Goal: Communication & Community: Ask a question

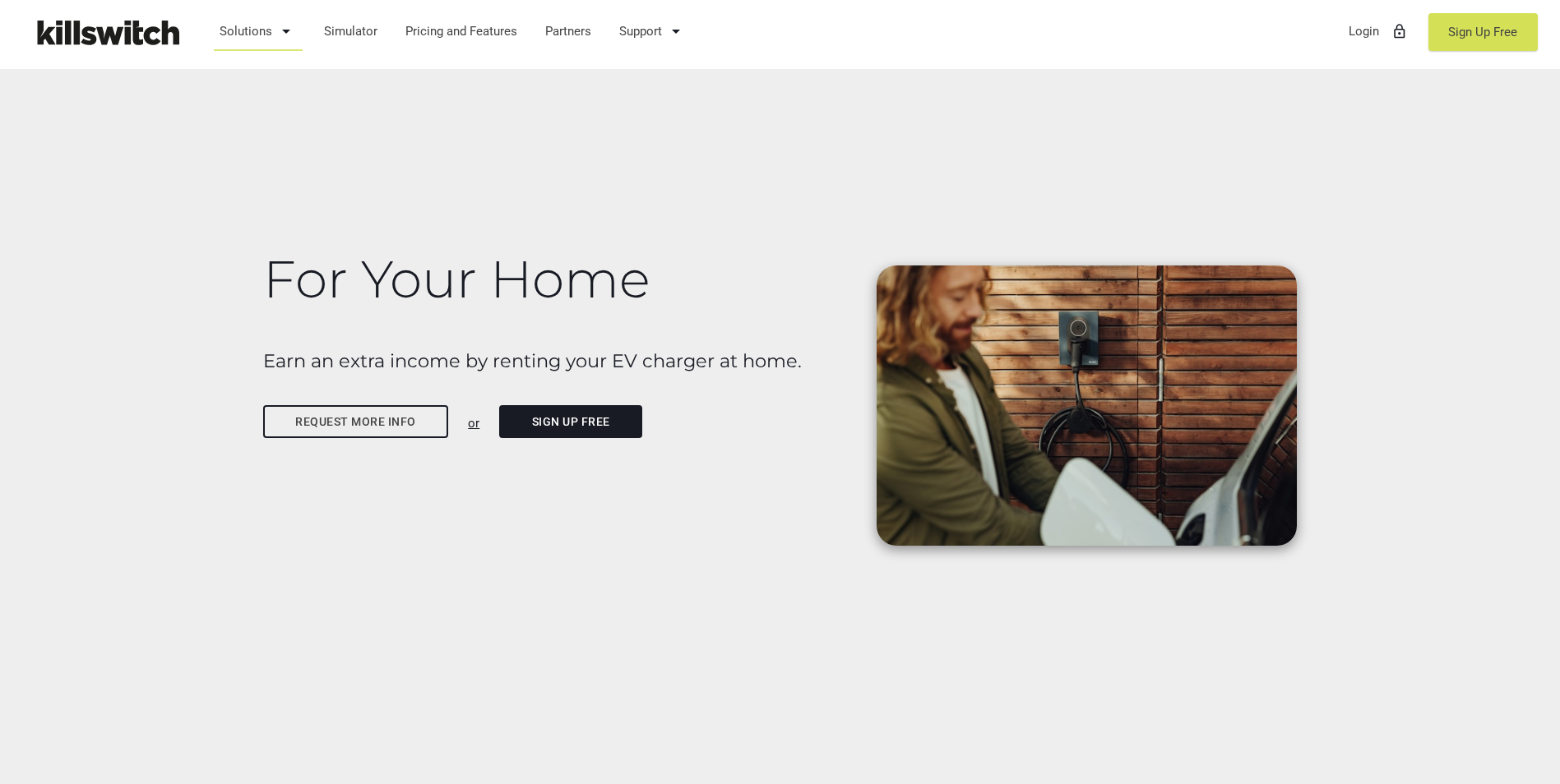
drag, startPoint x: 221, startPoint y: 345, endPoint x: 785, endPoint y: 283, distance: 567.4
click at [763, 283] on div "For Your Home Earn an extra income by renting your EV charger at home. Request …" at bounding box center [780, 392] width 1560 height 784
click at [763, 283] on h1 "For Your Home" at bounding box center [560, 279] width 595 height 56
click at [763, 292] on h1 "For Your Home" at bounding box center [560, 279] width 595 height 56
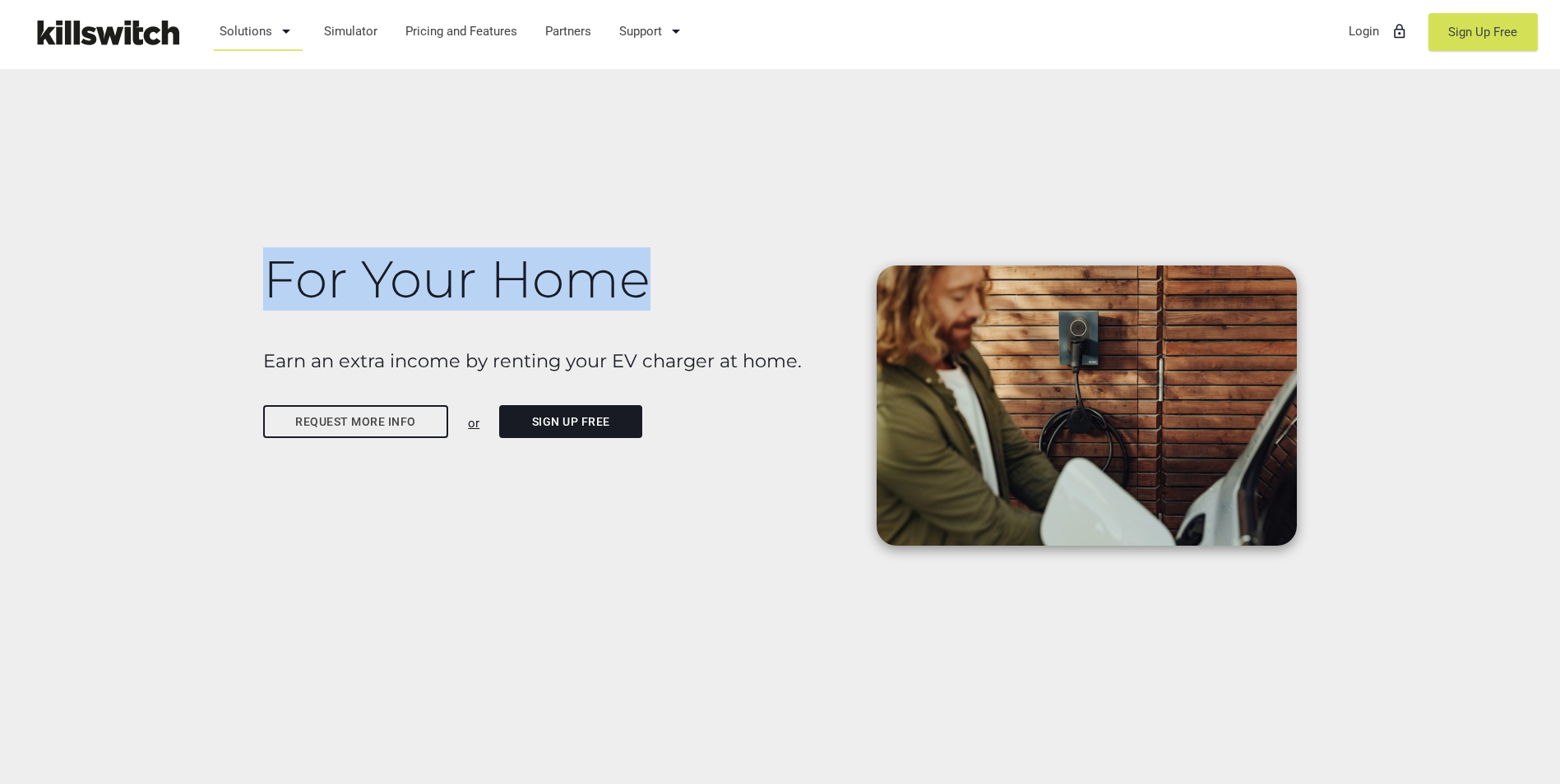
click at [763, 292] on h1 "For Your Home" at bounding box center [560, 279] width 595 height 56
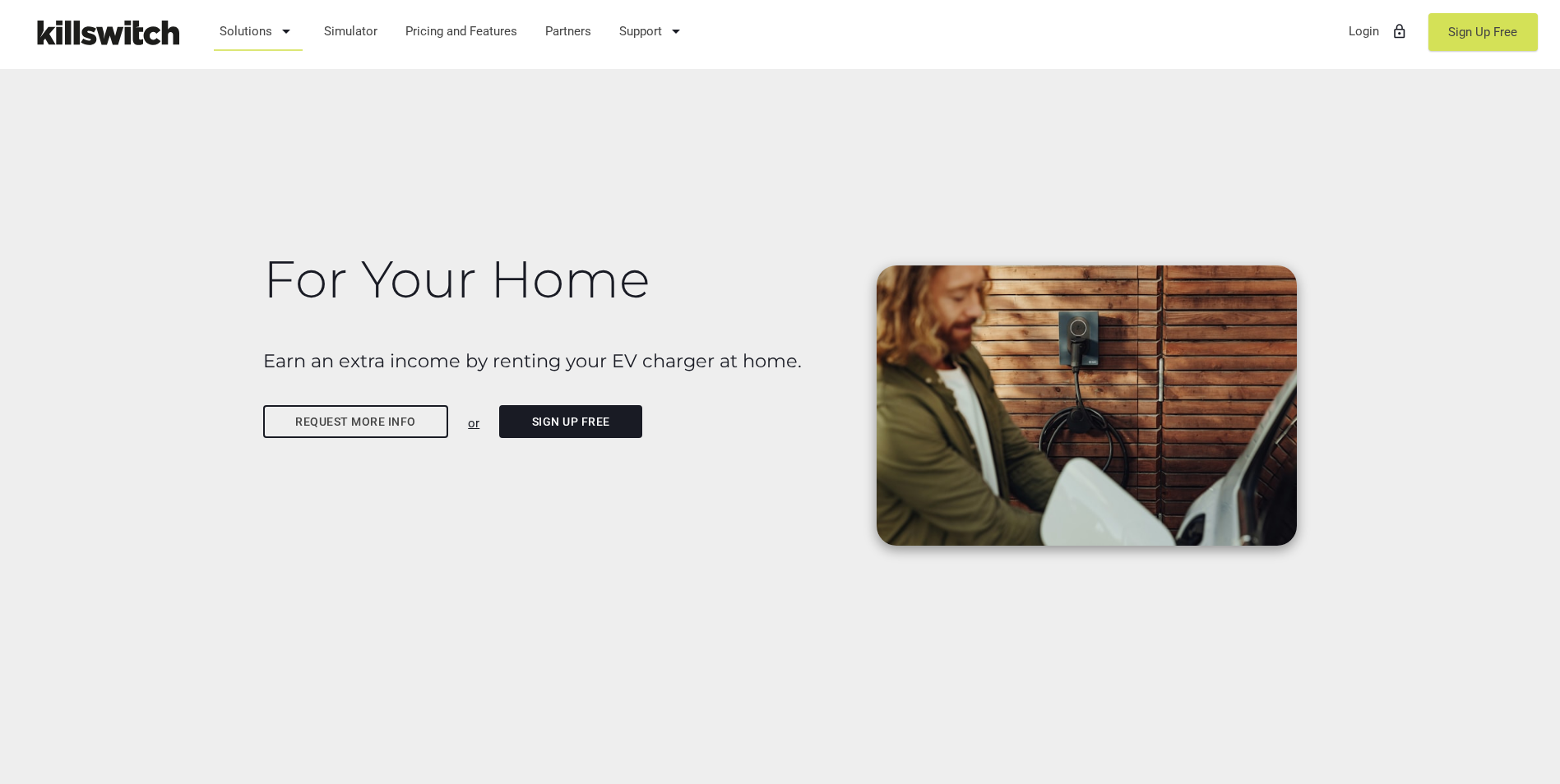
drag, startPoint x: 789, startPoint y: 292, endPoint x: 797, endPoint y: 342, distance: 50.6
click at [763, 342] on div "For Your Home Earn an extra income by renting your EV charger at home. Request …" at bounding box center [560, 329] width 614 height 226
drag, startPoint x: 797, startPoint y: 342, endPoint x: 806, endPoint y: 432, distance: 90.4
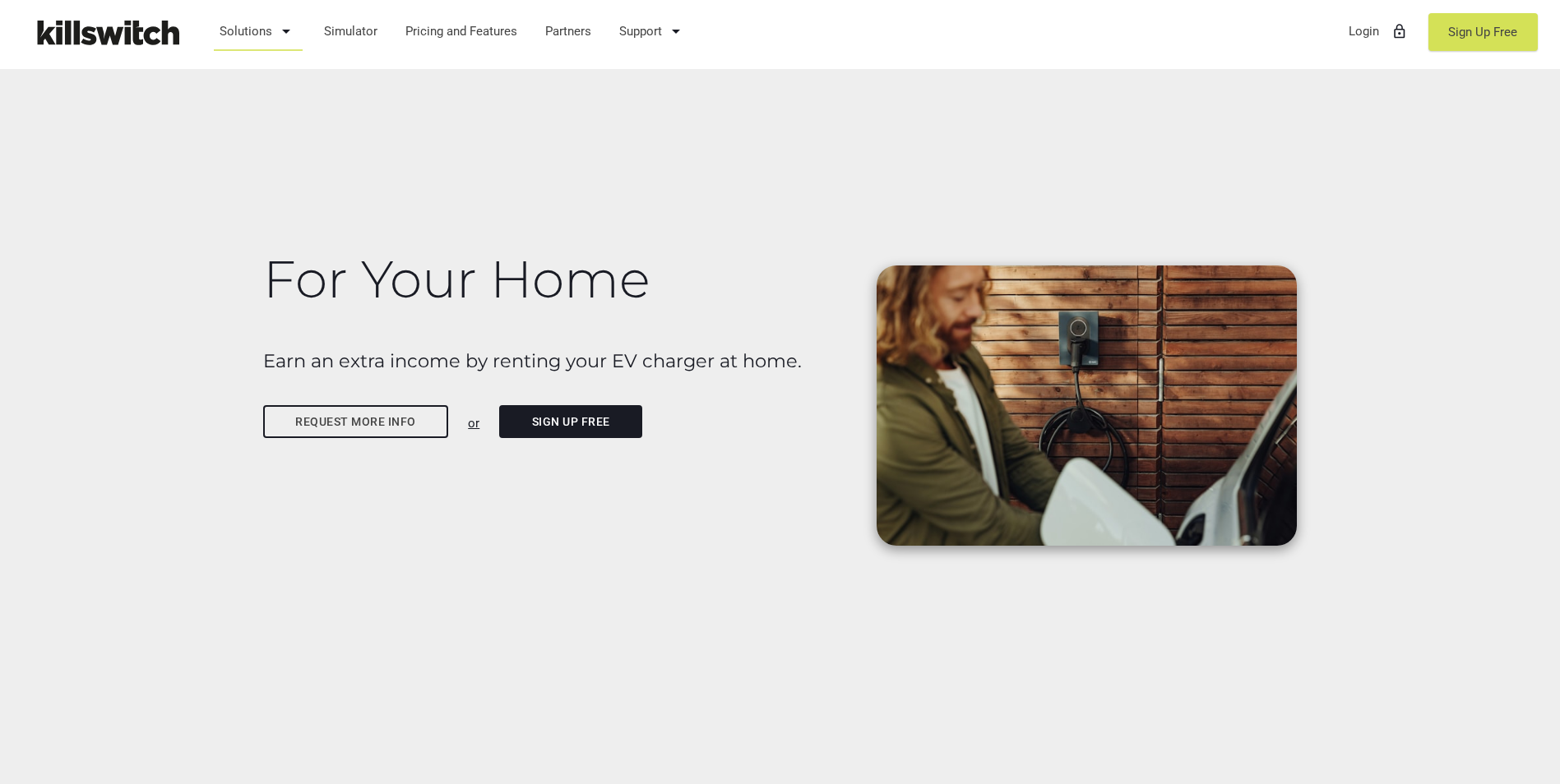
click at [763, 432] on div "Request more info or Sign Up Free" at bounding box center [560, 423] width 595 height 37
click at [439, 431] on link "Request more info" at bounding box center [355, 421] width 186 height 33
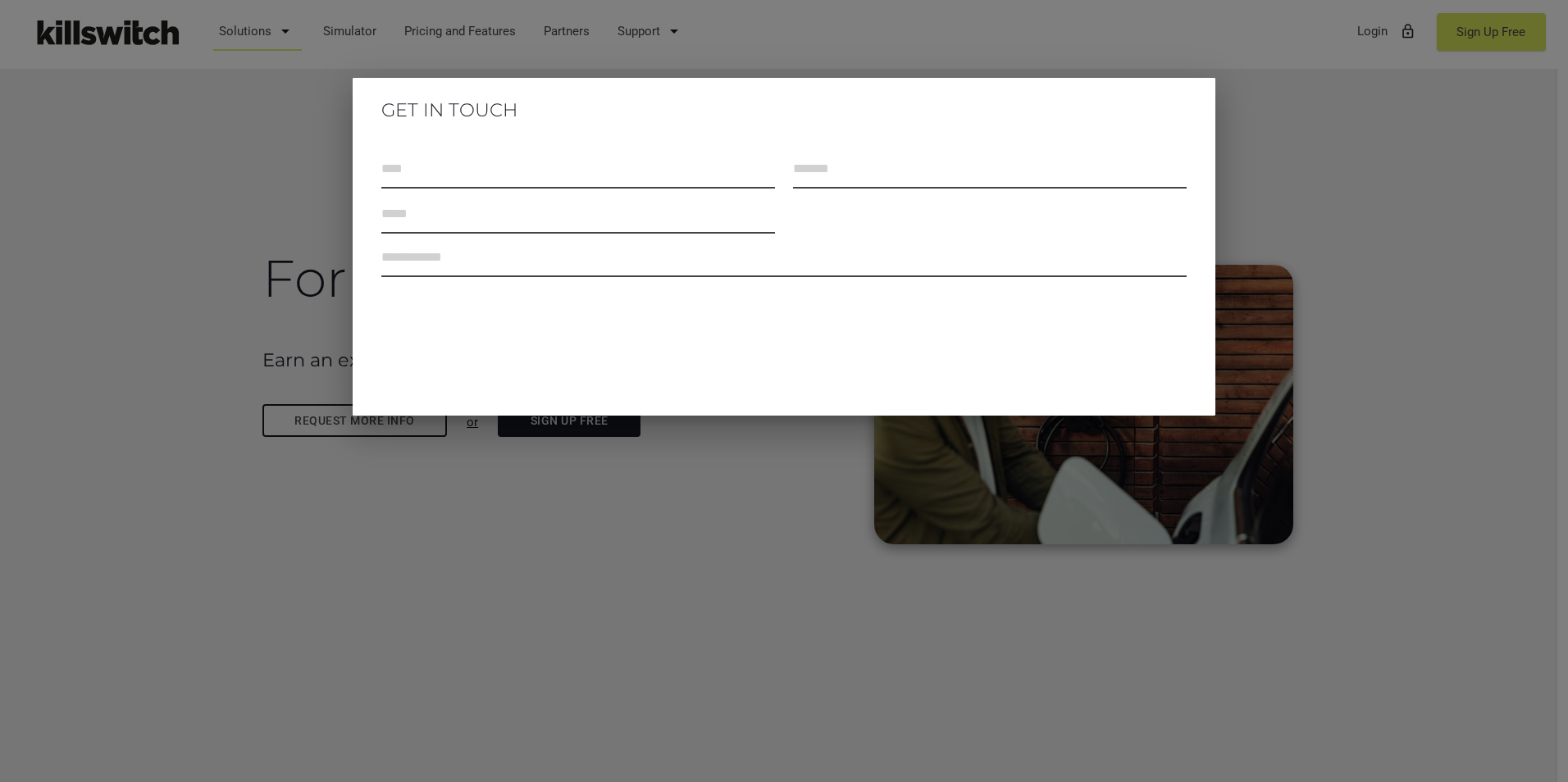
click at [589, 186] on input "text" at bounding box center [577, 169] width 392 height 38
type input "*"
type input "*********"
type input "**********"
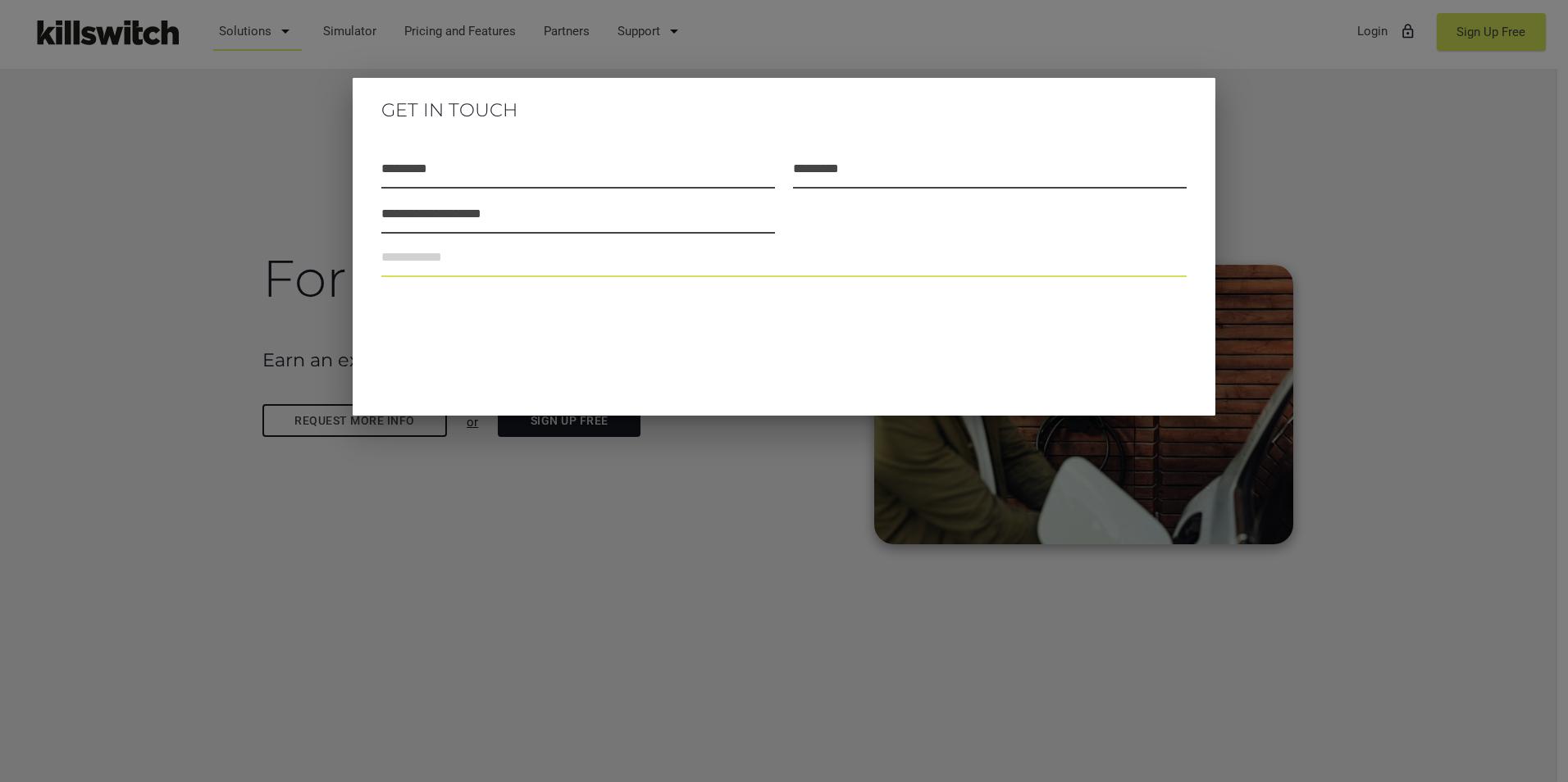
click at [529, 256] on textarea at bounding box center [783, 258] width 805 height 37
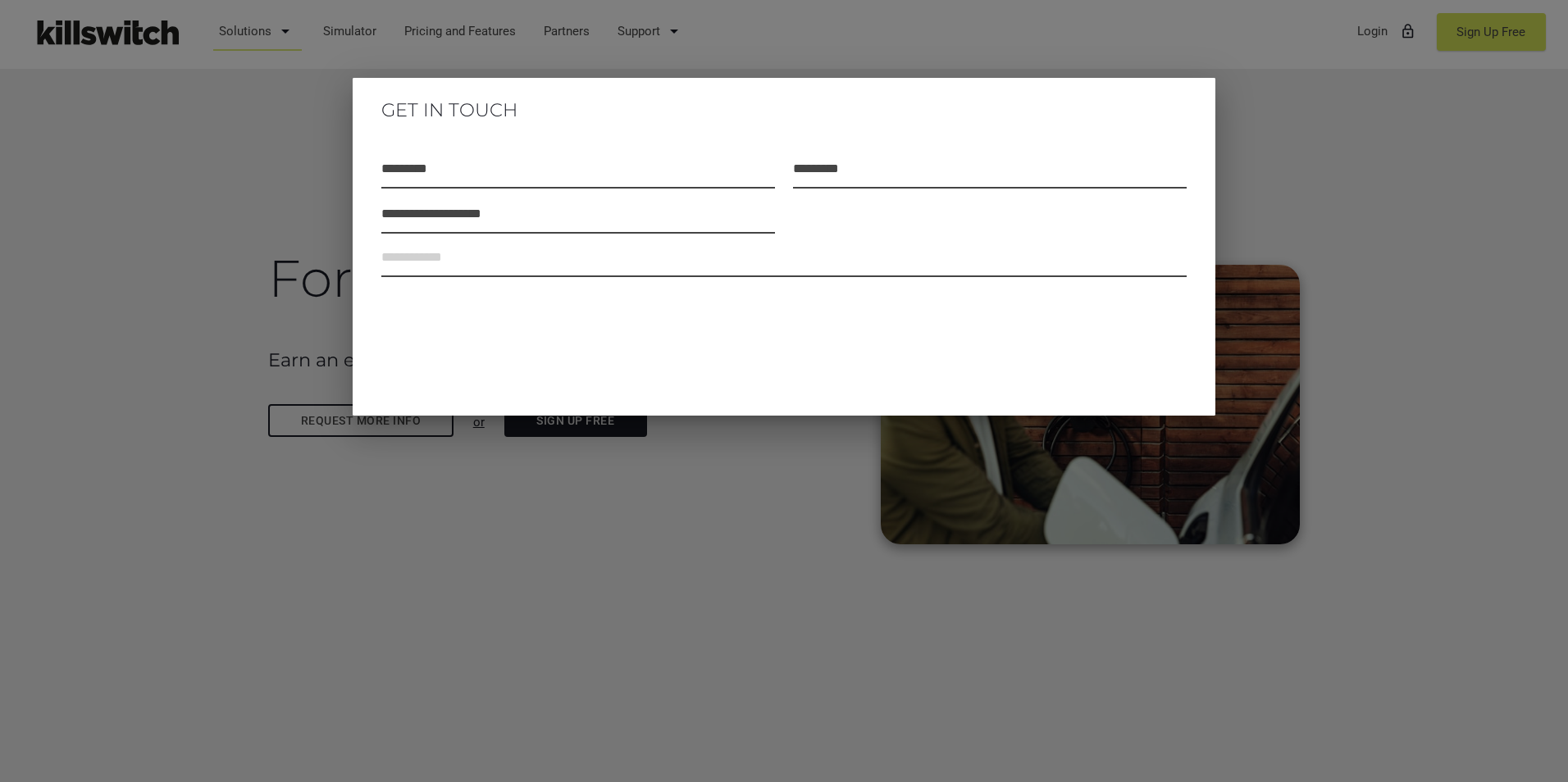
click at [761, 121] on div at bounding box center [784, 294] width 1568 height 978
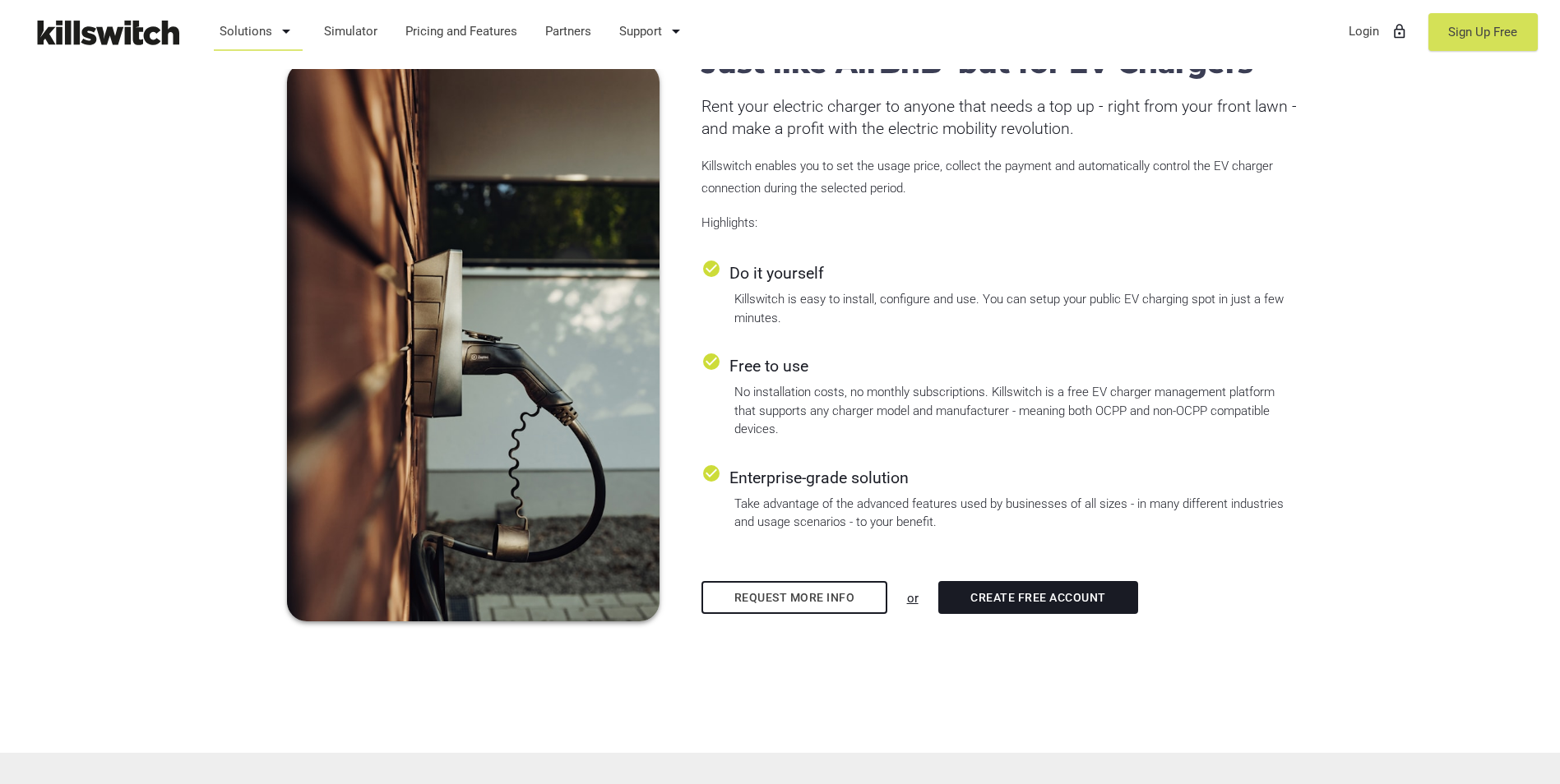
scroll to position [822, 0]
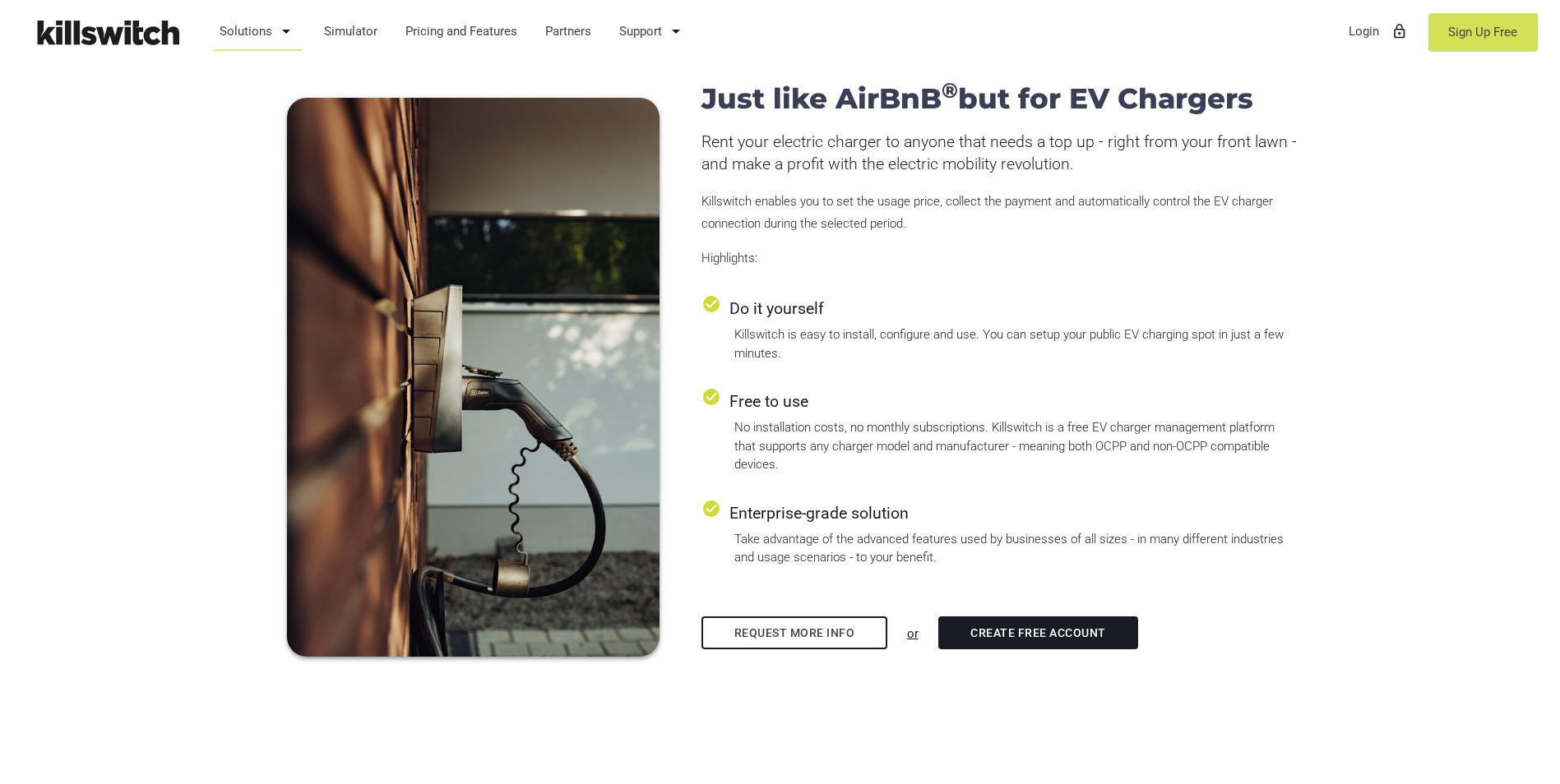
drag, startPoint x: 721, startPoint y: 301, endPoint x: 858, endPoint y: 312, distance: 137.4
click at [763, 312] on div "check_circle Do it yourself" at bounding box center [999, 307] width 595 height 27
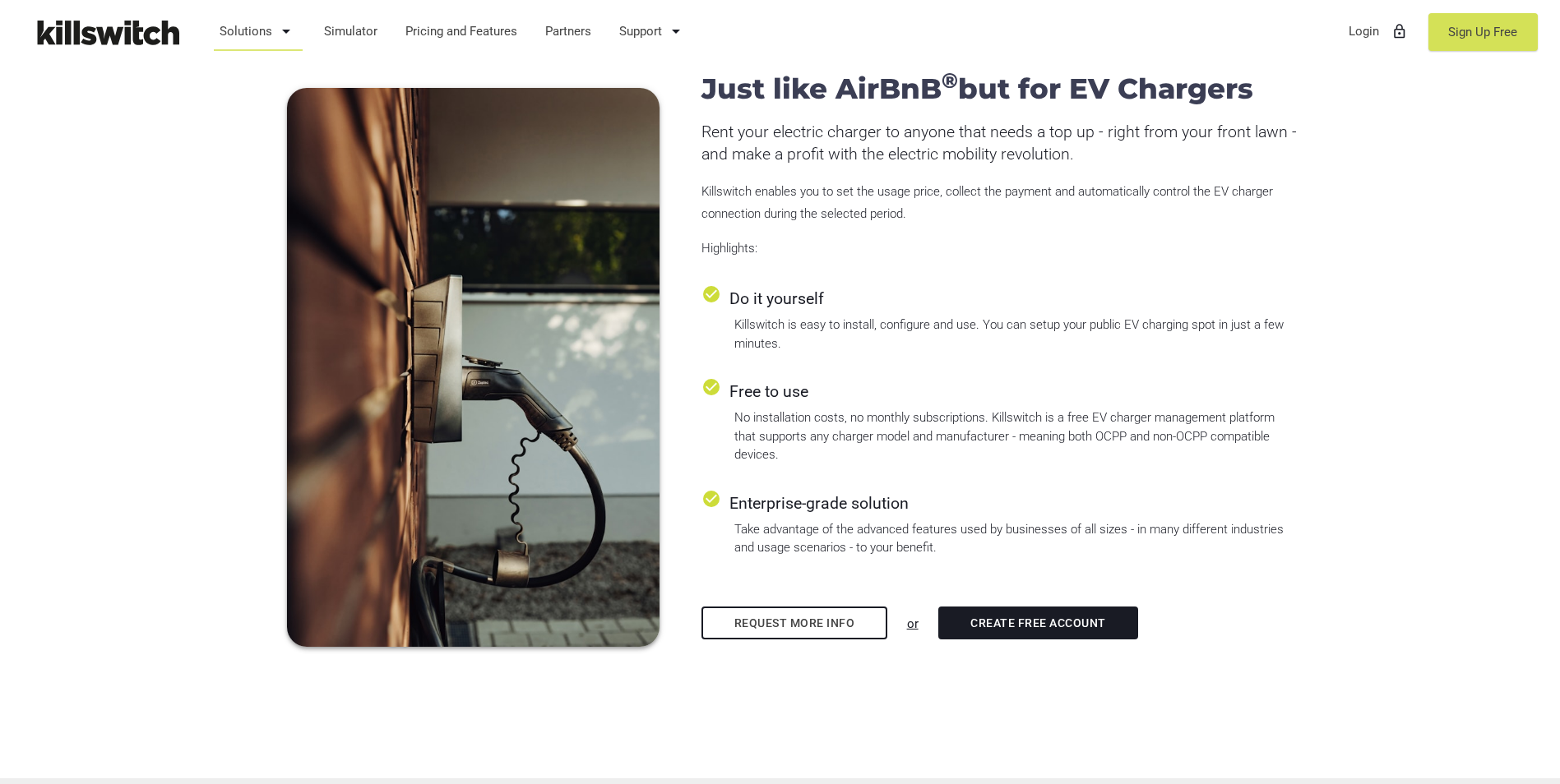
scroll to position [739, 0]
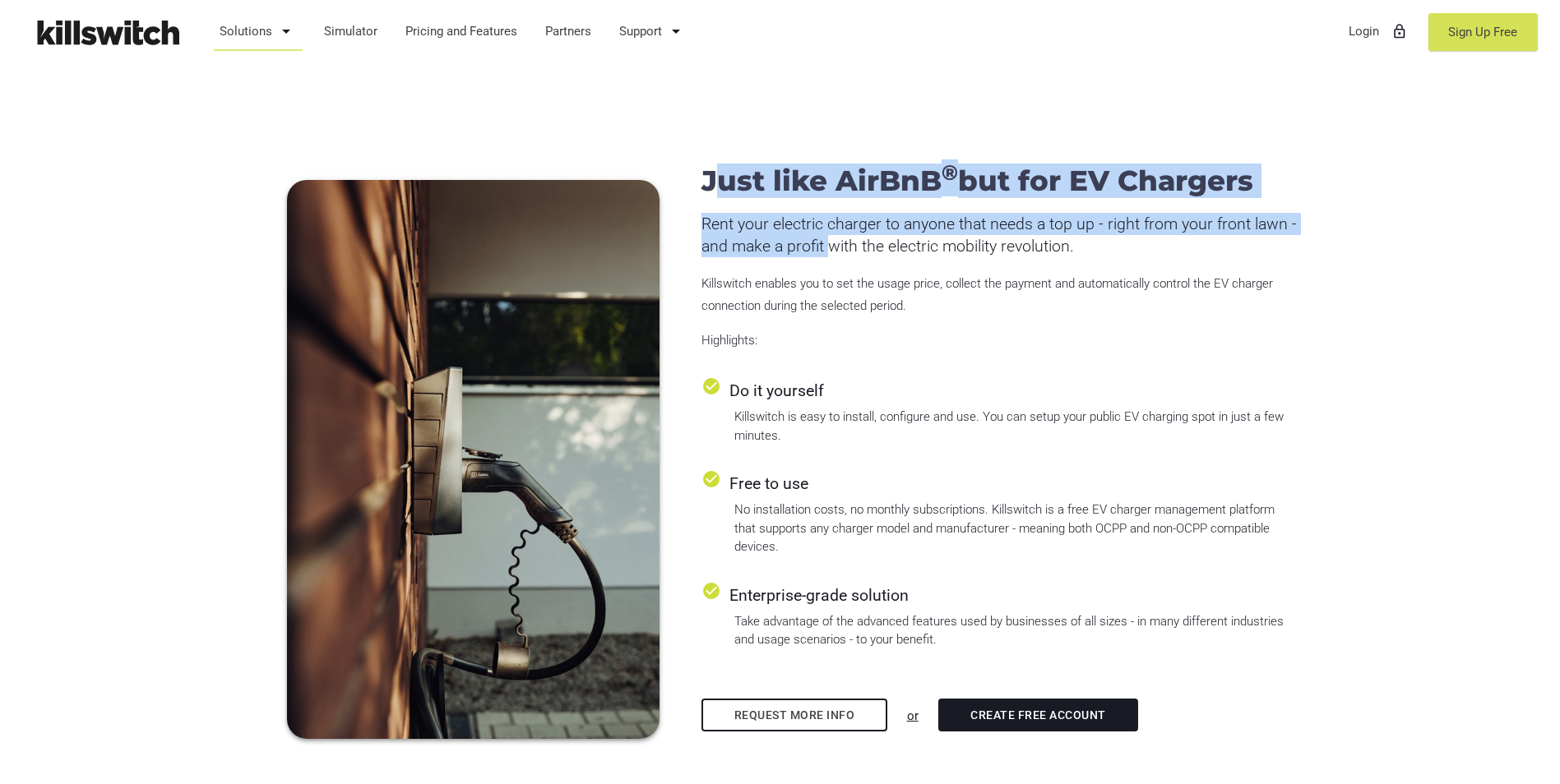
drag, startPoint x: 905, startPoint y: 179, endPoint x: 827, endPoint y: 252, distance: 106.8
click at [763, 252] on div "Just like AirBnB ® but for EV Chargers Rent your electric charger to anyone tha…" at bounding box center [999, 451] width 595 height 570
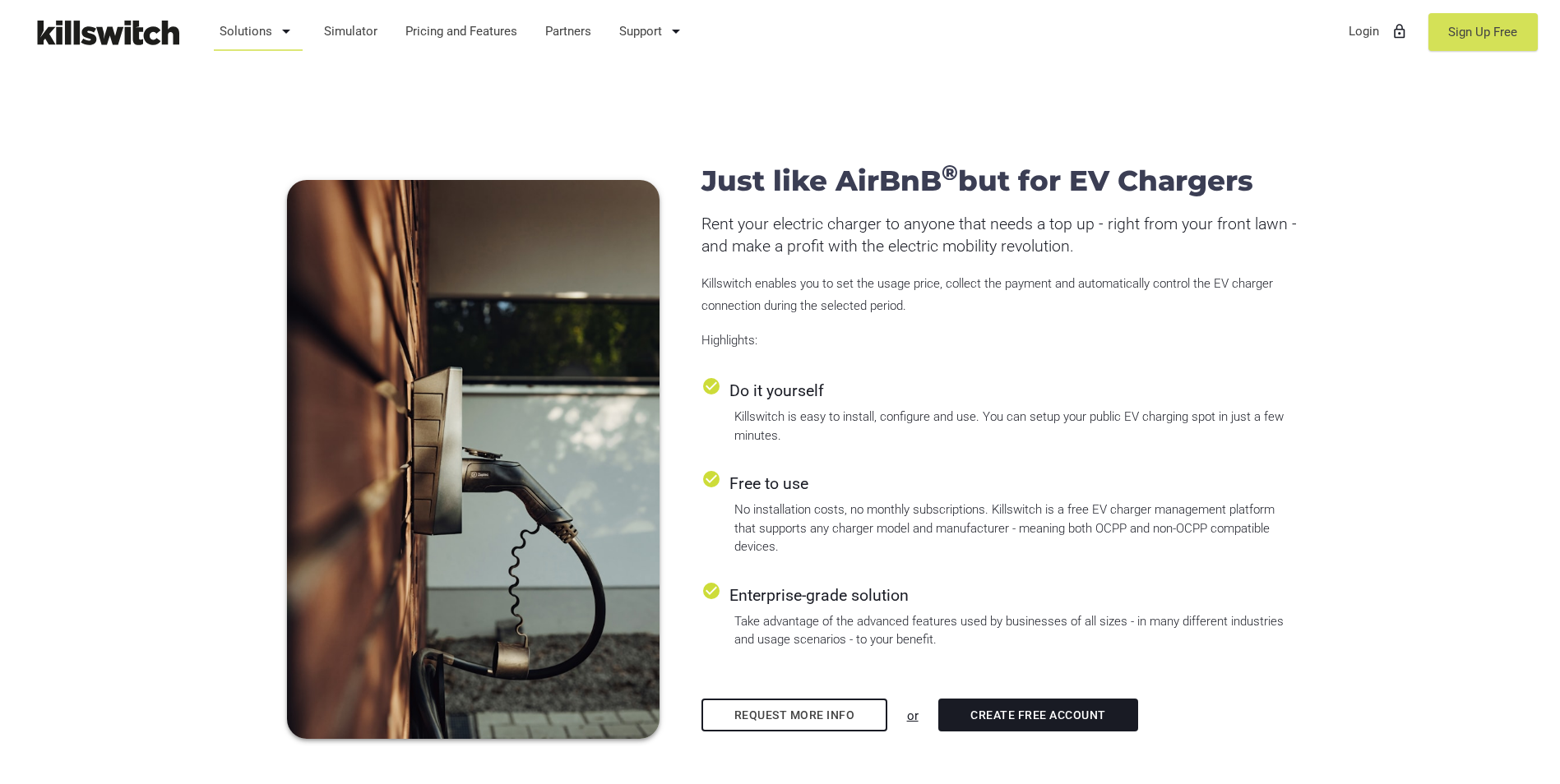
drag, startPoint x: 827, startPoint y: 252, endPoint x: 789, endPoint y: 289, distance: 53.0
click at [763, 289] on p "Killswitch enables you to set the usage price, collect the payment and automati…" at bounding box center [999, 295] width 595 height 45
click at [763, 344] on p "Highlights:" at bounding box center [999, 340] width 595 height 22
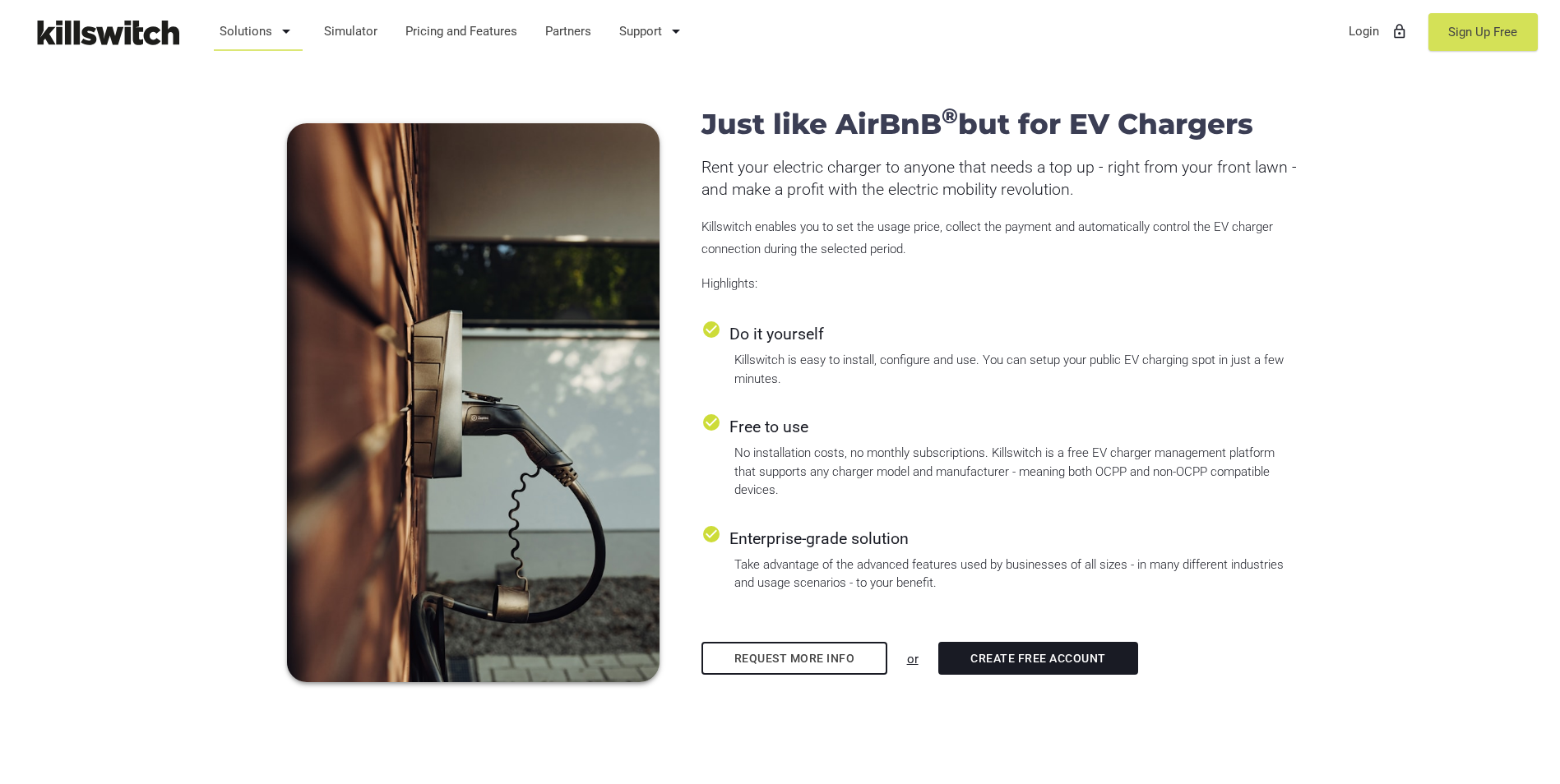
scroll to position [822, 0]
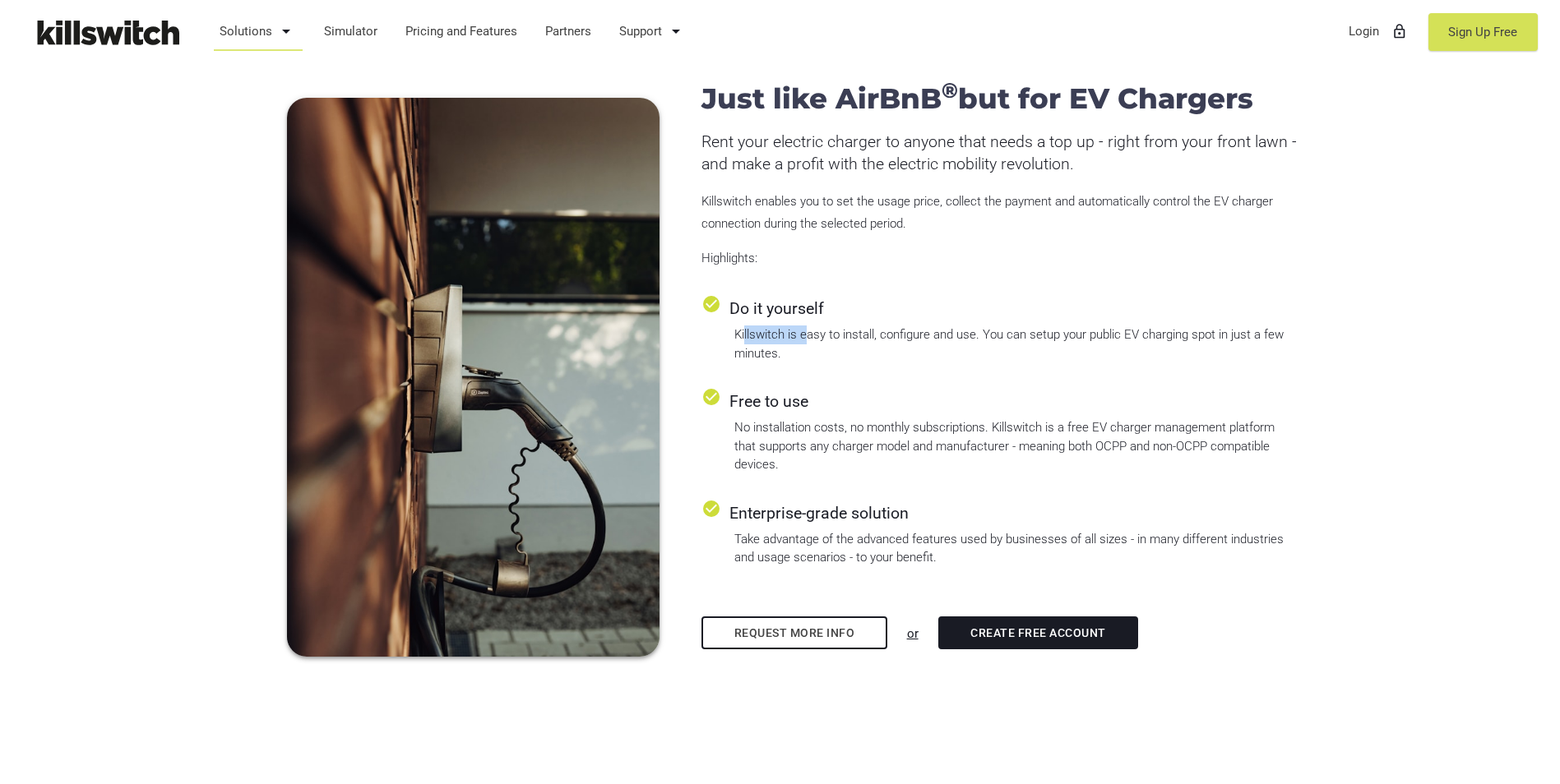
click at [763, 343] on div "check_circle Do it yourself Killswitch is easy to install, configure and use. Y…" at bounding box center [999, 328] width 595 height 68
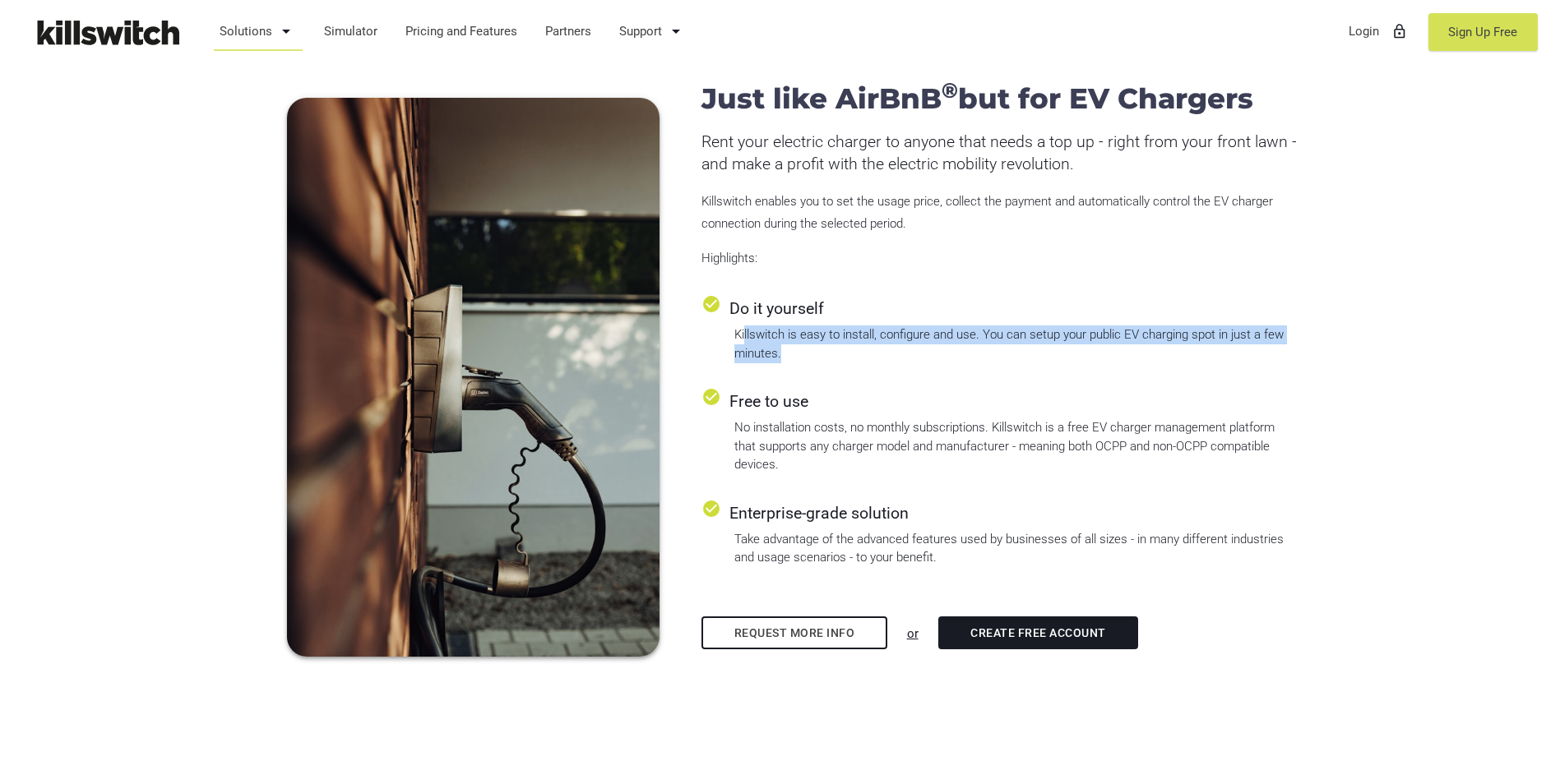
drag, startPoint x: 804, startPoint y: 343, endPoint x: 778, endPoint y: 359, distance: 30.5
click at [763, 353] on div "Killswitch is easy to install, configure and use. You can setup your public EV …" at bounding box center [1015, 343] width 562 height 37
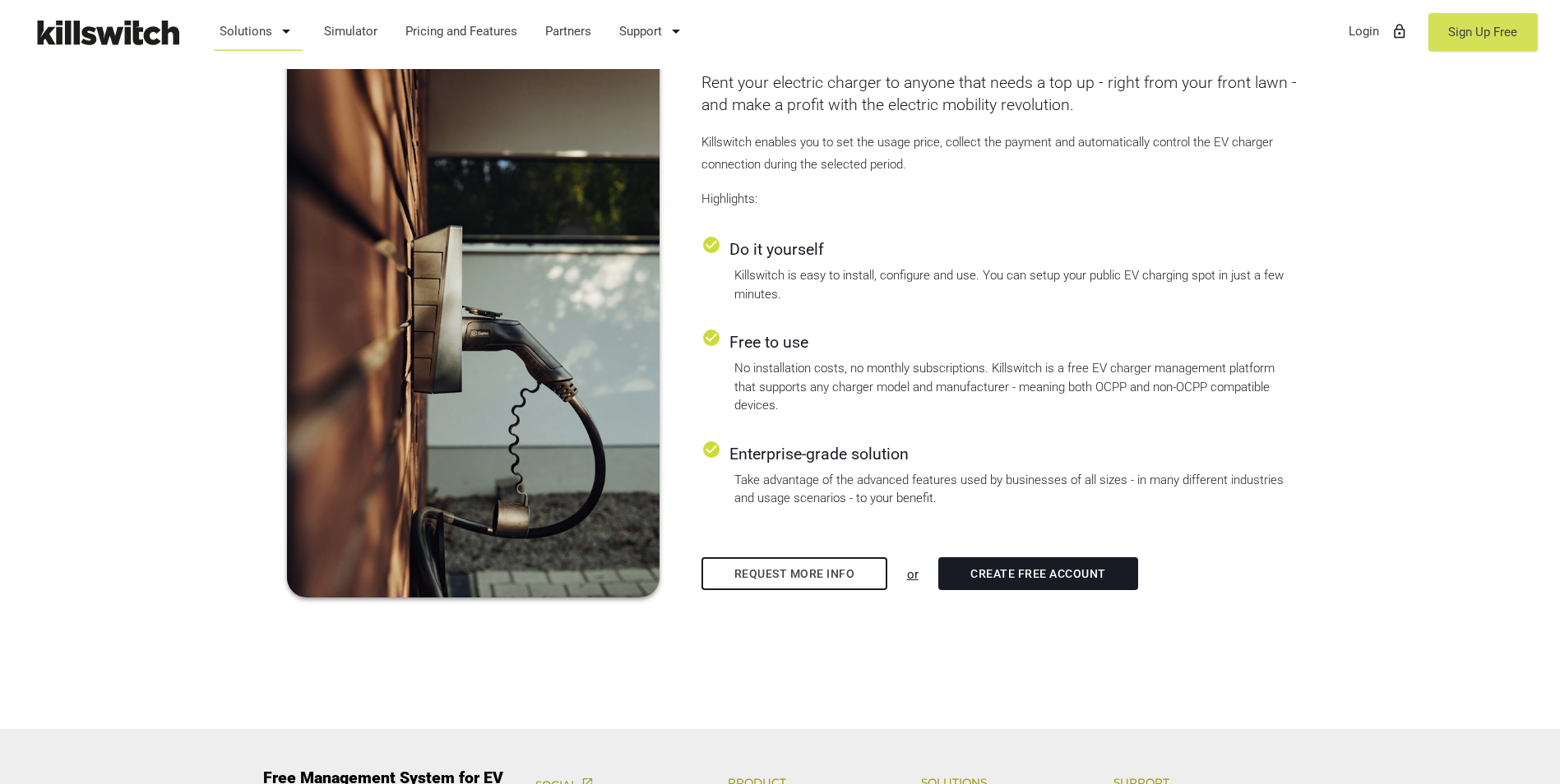
scroll to position [904, 0]
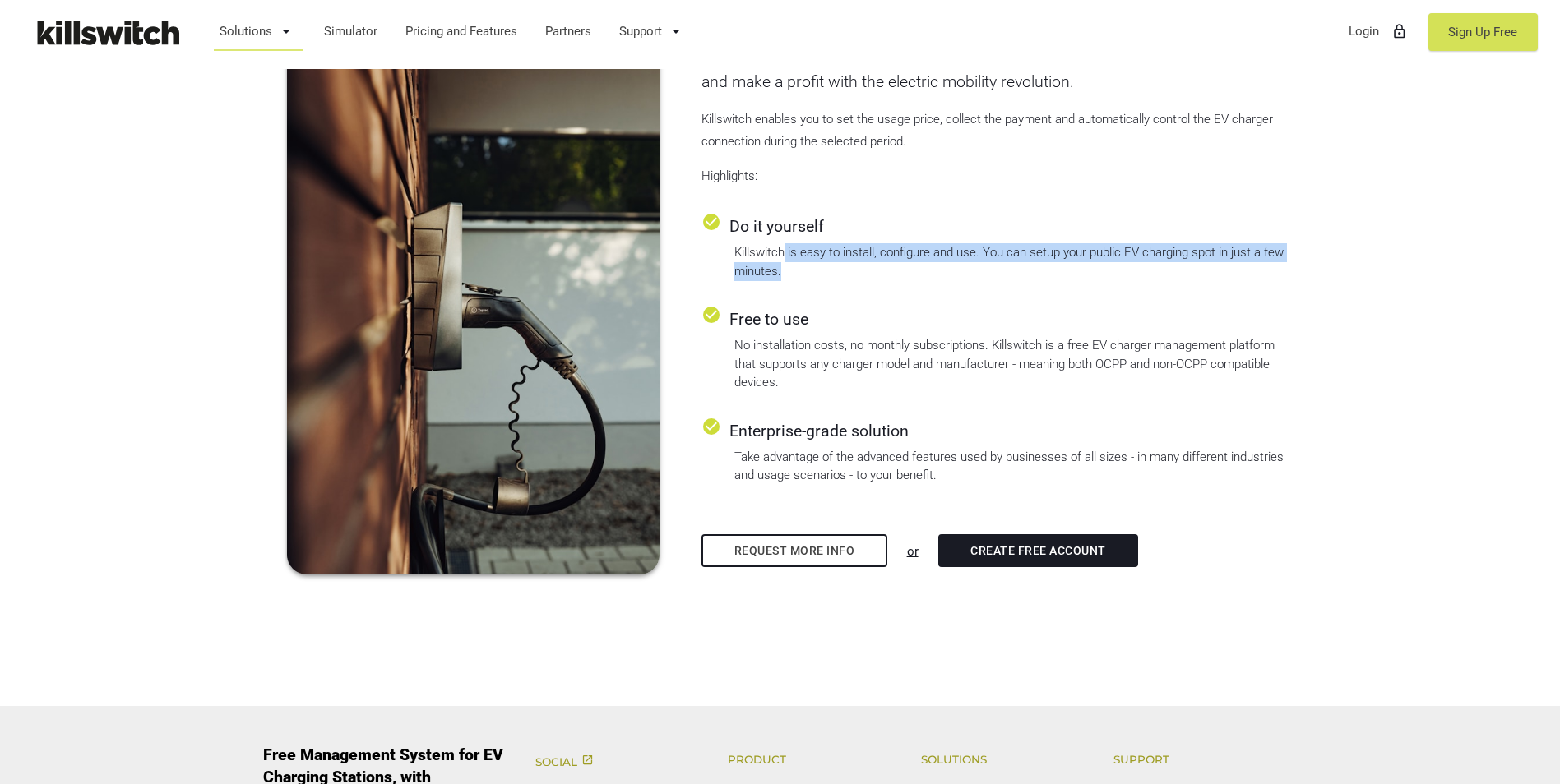
drag, startPoint x: 787, startPoint y: 241, endPoint x: 1148, endPoint y: 263, distance: 361.7
click at [763, 263] on div "check_circle Do it yourself Killswitch is easy to install, configure and use. Y…" at bounding box center [999, 246] width 595 height 68
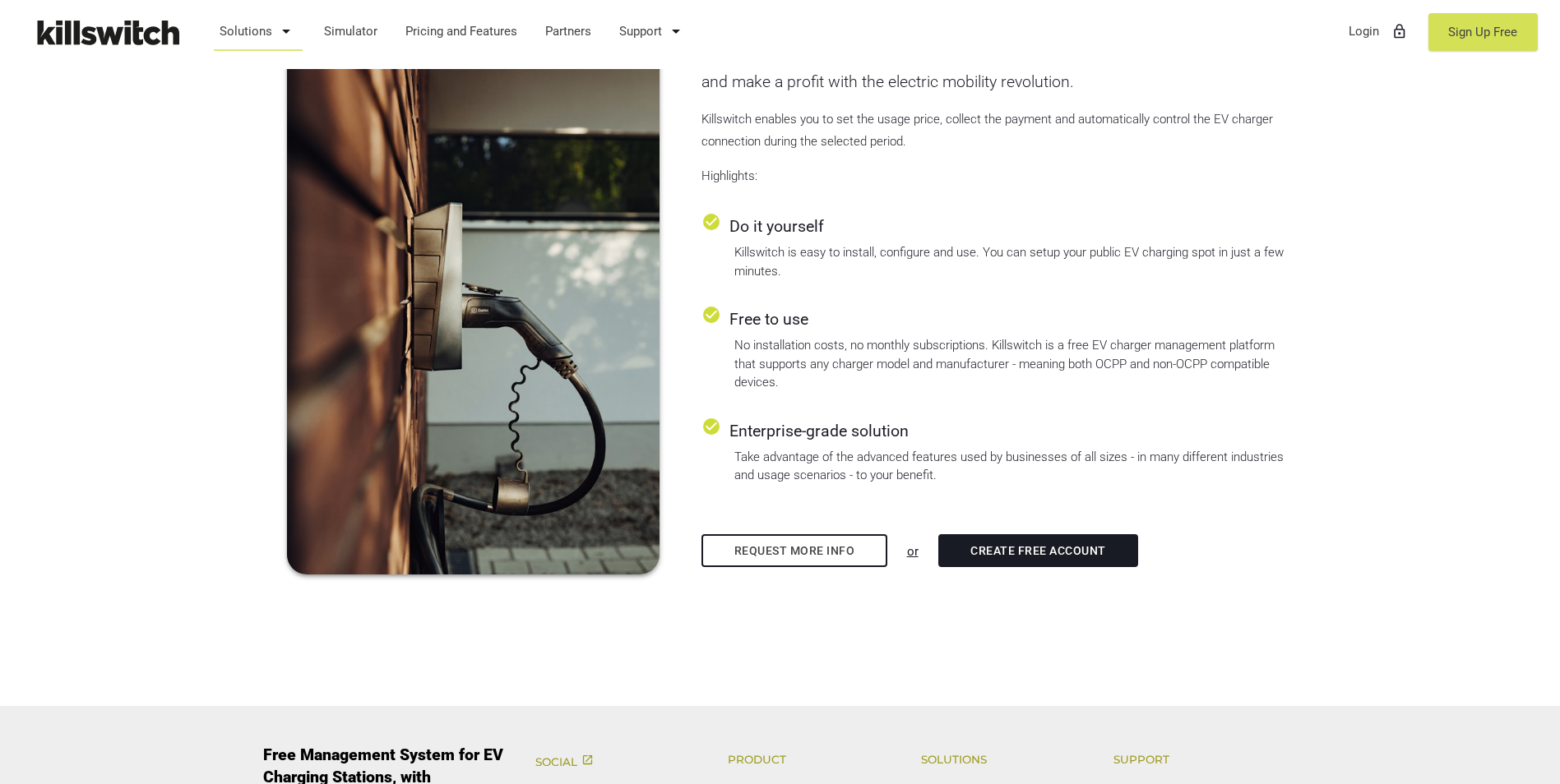
drag, startPoint x: 1148, startPoint y: 263, endPoint x: 948, endPoint y: 314, distance: 206.4
click at [763, 314] on div "check_circle Free to use" at bounding box center [999, 318] width 595 height 27
click at [763, 321] on div "check_circle Free to use" at bounding box center [999, 318] width 595 height 27
drag, startPoint x: 798, startPoint y: 321, endPoint x: 734, endPoint y: 341, distance: 67.1
click at [749, 341] on div "No installation costs, no monthly subscriptions. Killswitch is a free EV charge…" at bounding box center [1015, 364] width 562 height 56
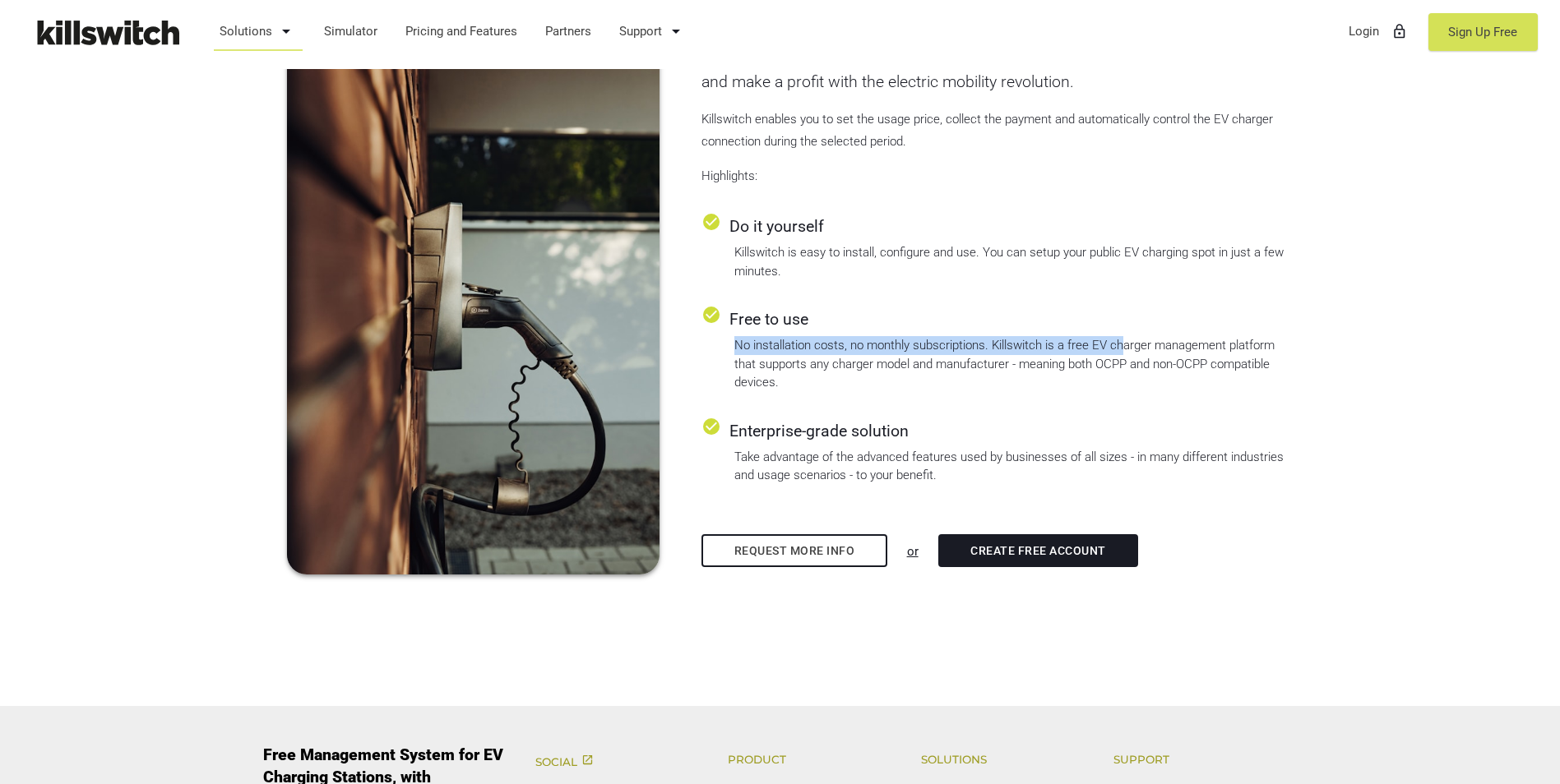
drag, startPoint x: 729, startPoint y: 341, endPoint x: 1123, endPoint y: 342, distance: 394.0
click at [763, 342] on div "check_circle Free to use No installation costs, no monthly subscriptions. Kills…" at bounding box center [999, 348] width 595 height 87
drag, startPoint x: 1123, startPoint y: 342, endPoint x: 1112, endPoint y: 355, distance: 17.0
click at [763, 355] on div "No installation costs, no monthly subscriptions. Killswitch is a free EV charge…" at bounding box center [1015, 364] width 562 height 56
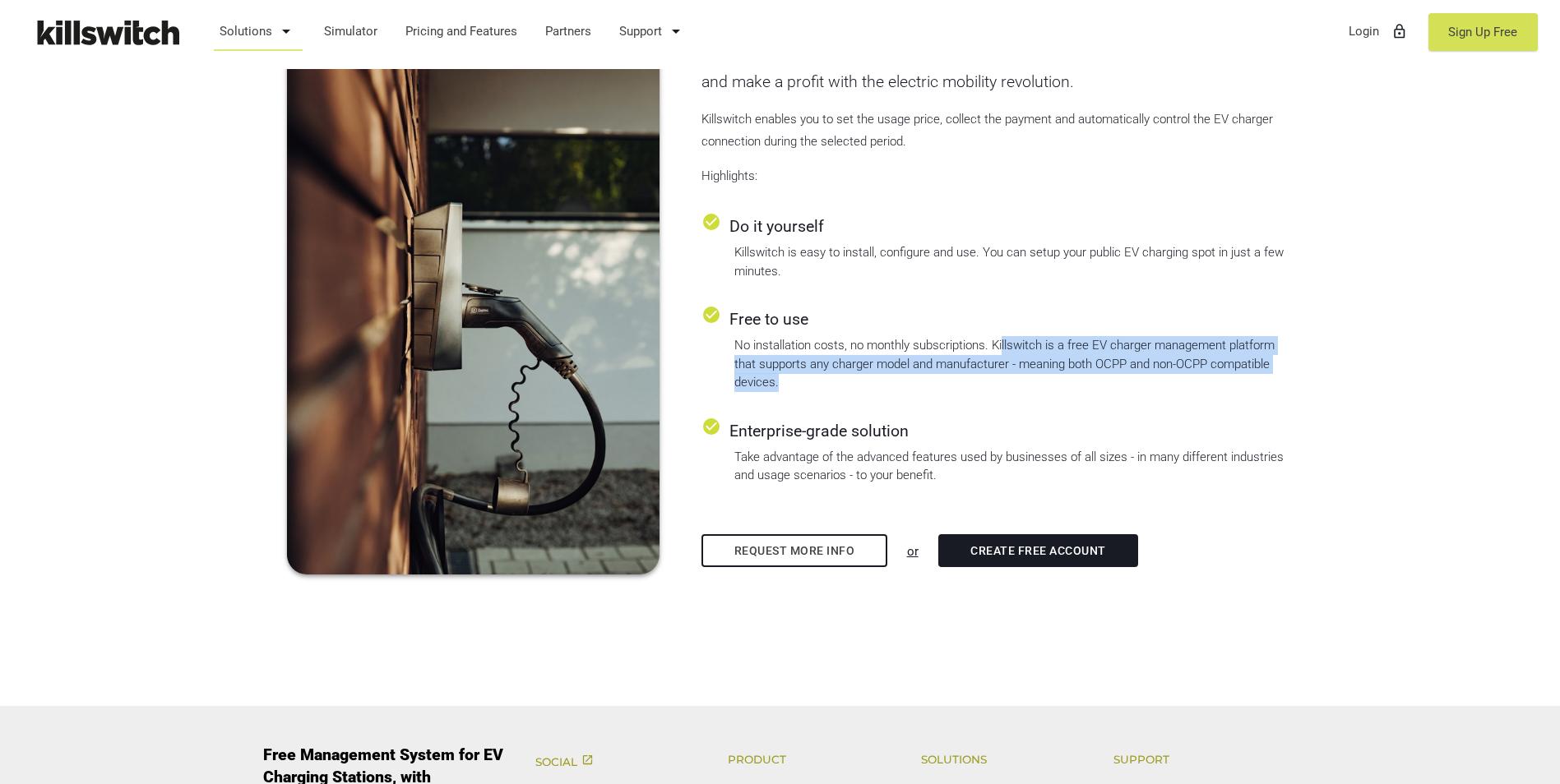
drag, startPoint x: 1016, startPoint y: 342, endPoint x: 1185, endPoint y: 383, distance: 173.9
click at [763, 383] on div "No installation costs, no monthly subscriptions. Killswitch is a free EV charge…" at bounding box center [1015, 364] width 562 height 56
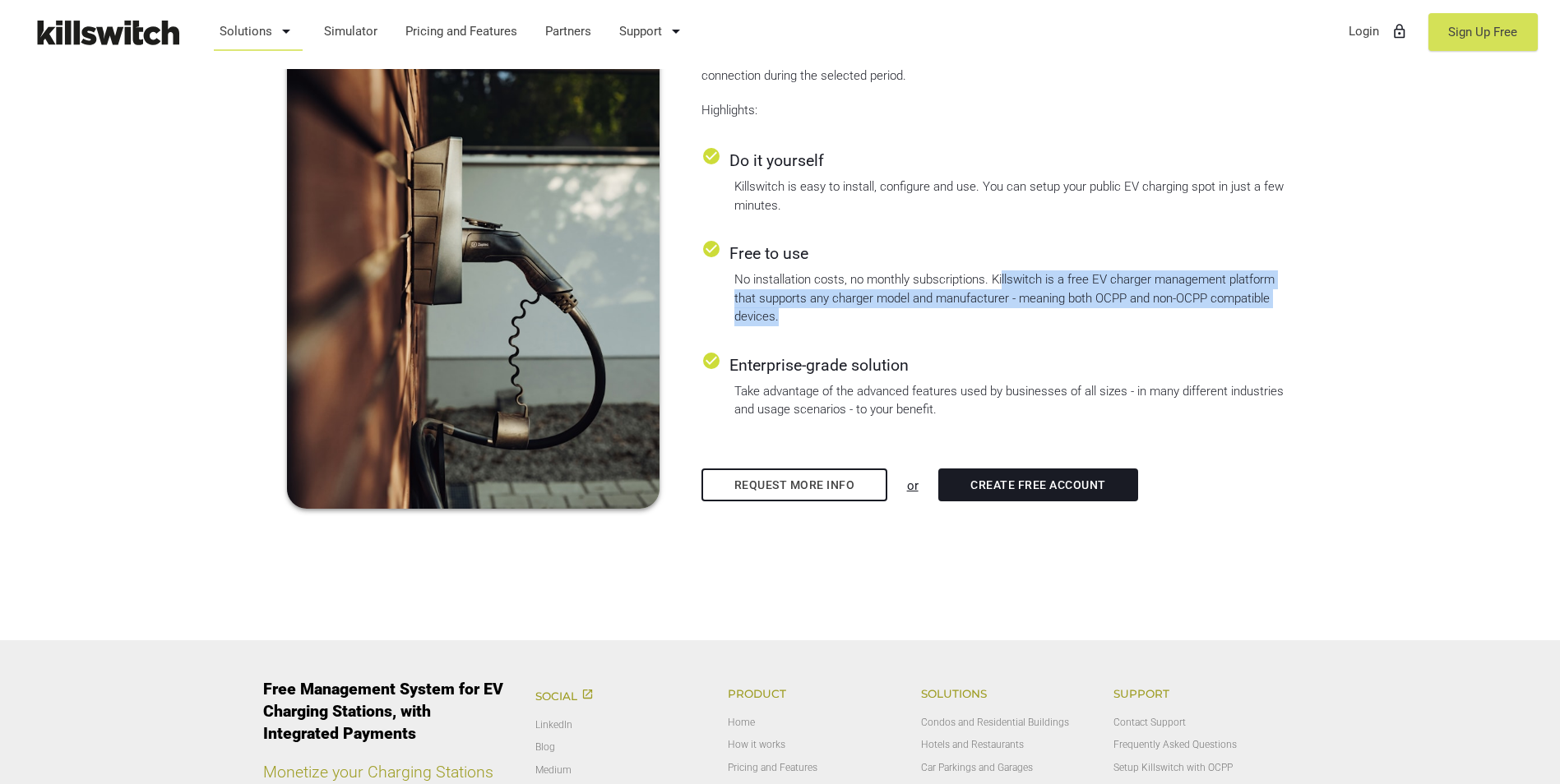
scroll to position [1068, 0]
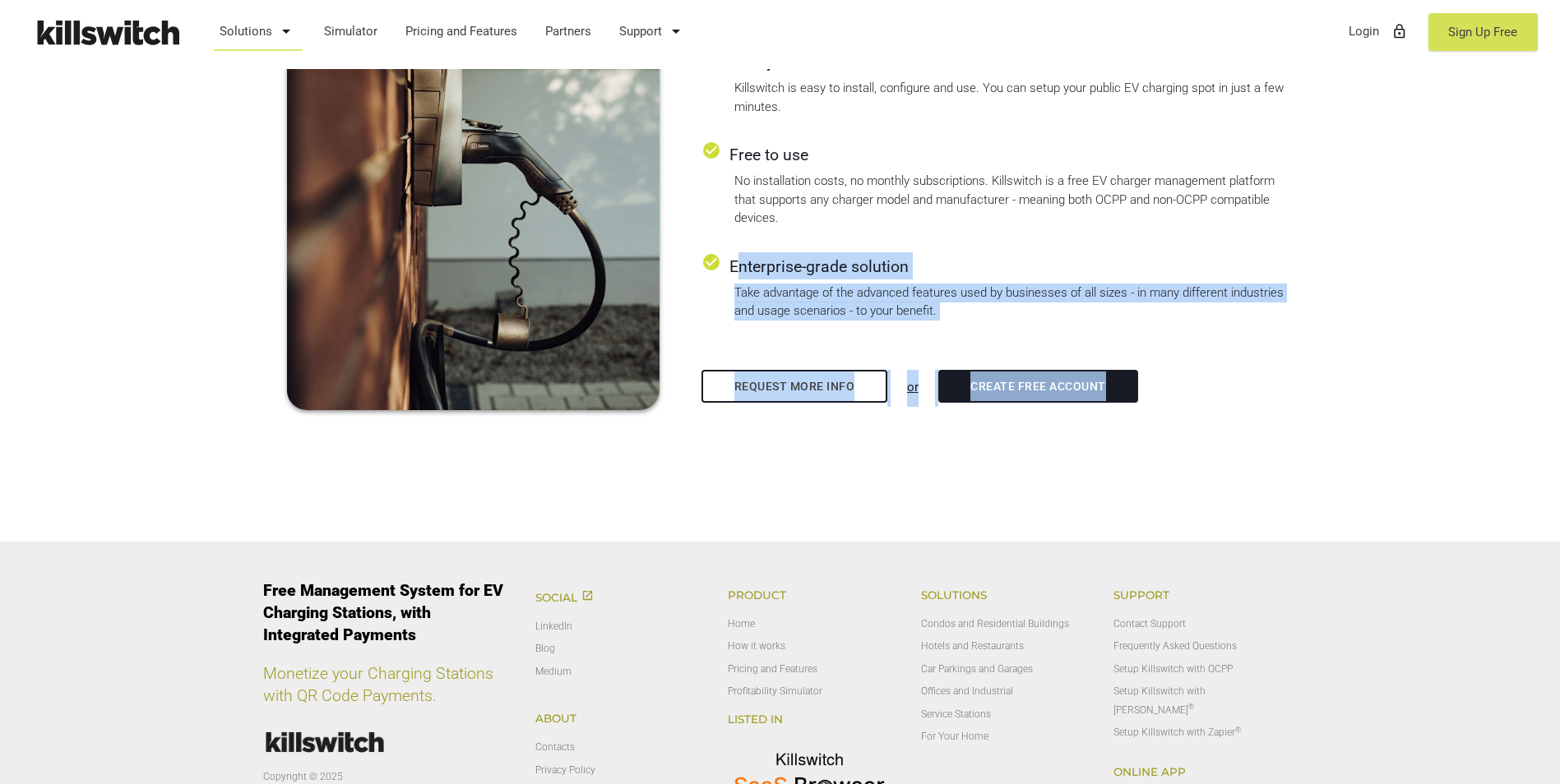
drag, startPoint x: 732, startPoint y: 271, endPoint x: 1176, endPoint y: 324, distance: 447.2
click at [763, 324] on div "Just like AirBnB ® but for EV Chargers Rent your electric charger to anyone tha…" at bounding box center [999, 122] width 595 height 570
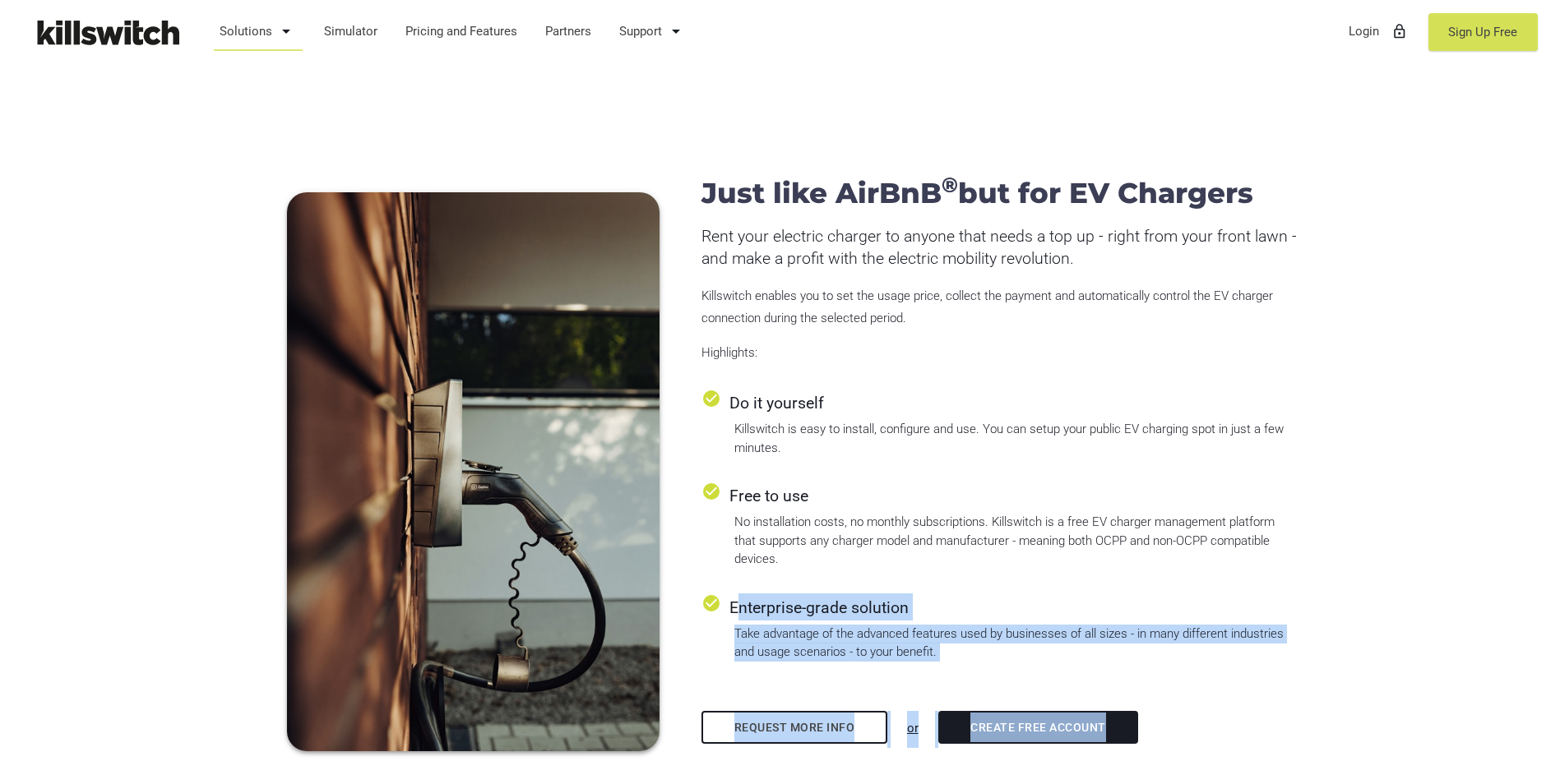
scroll to position [926, 0]
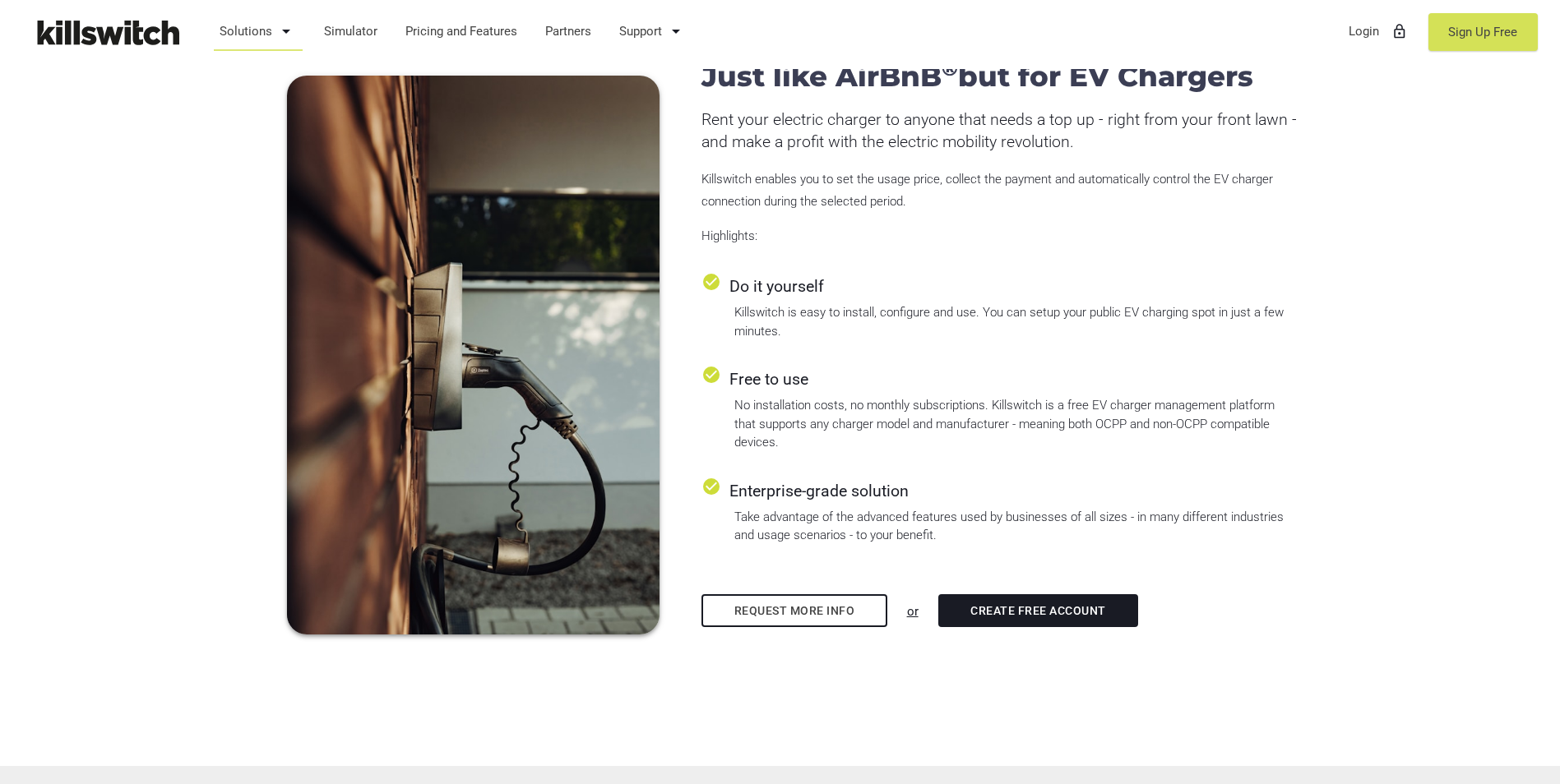
click at [763, 448] on div "No installation costs, no monthly subscriptions. Killswitch is a free EV charge…" at bounding box center [1015, 424] width 562 height 56
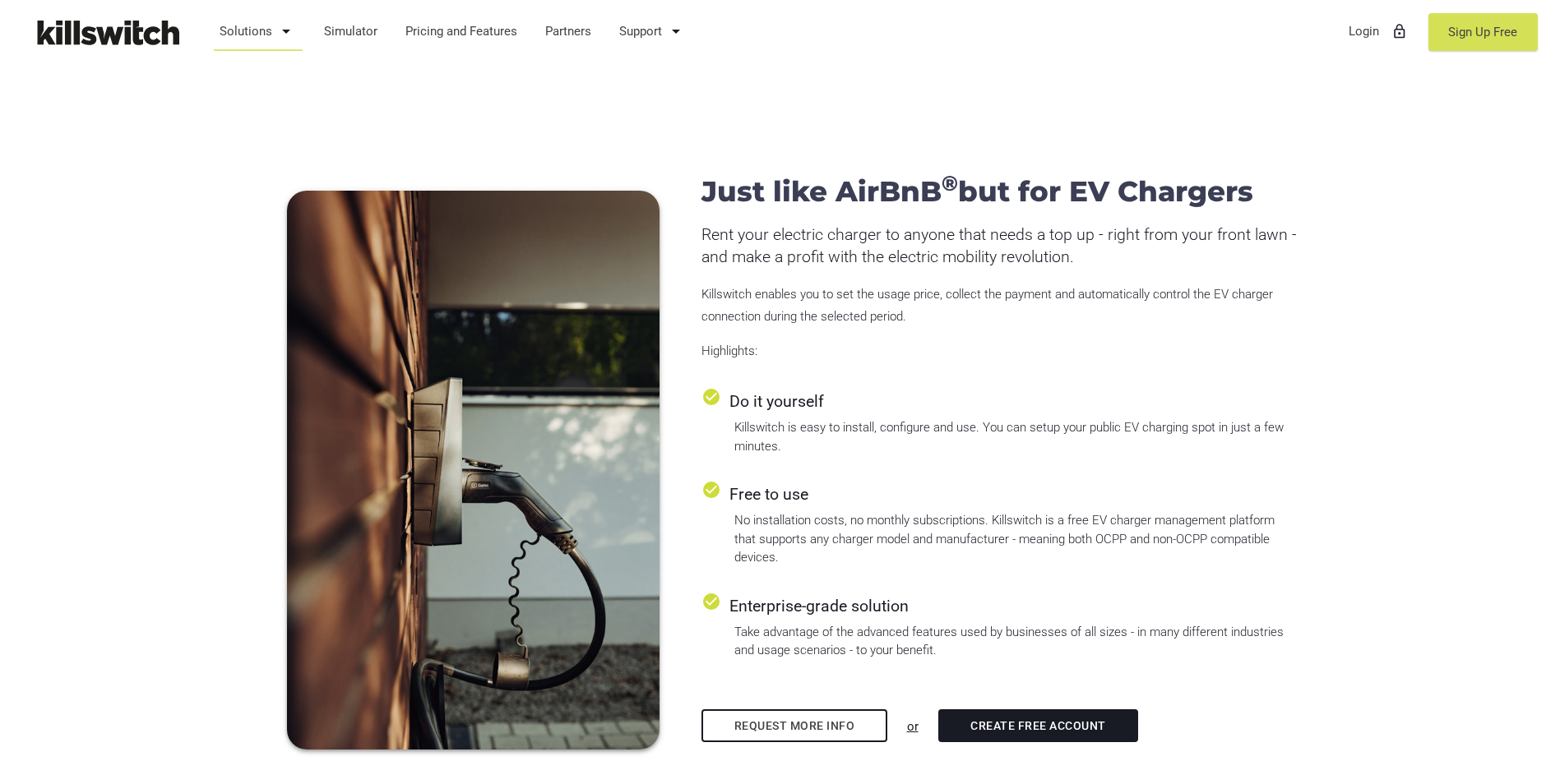
scroll to position [739, 0]
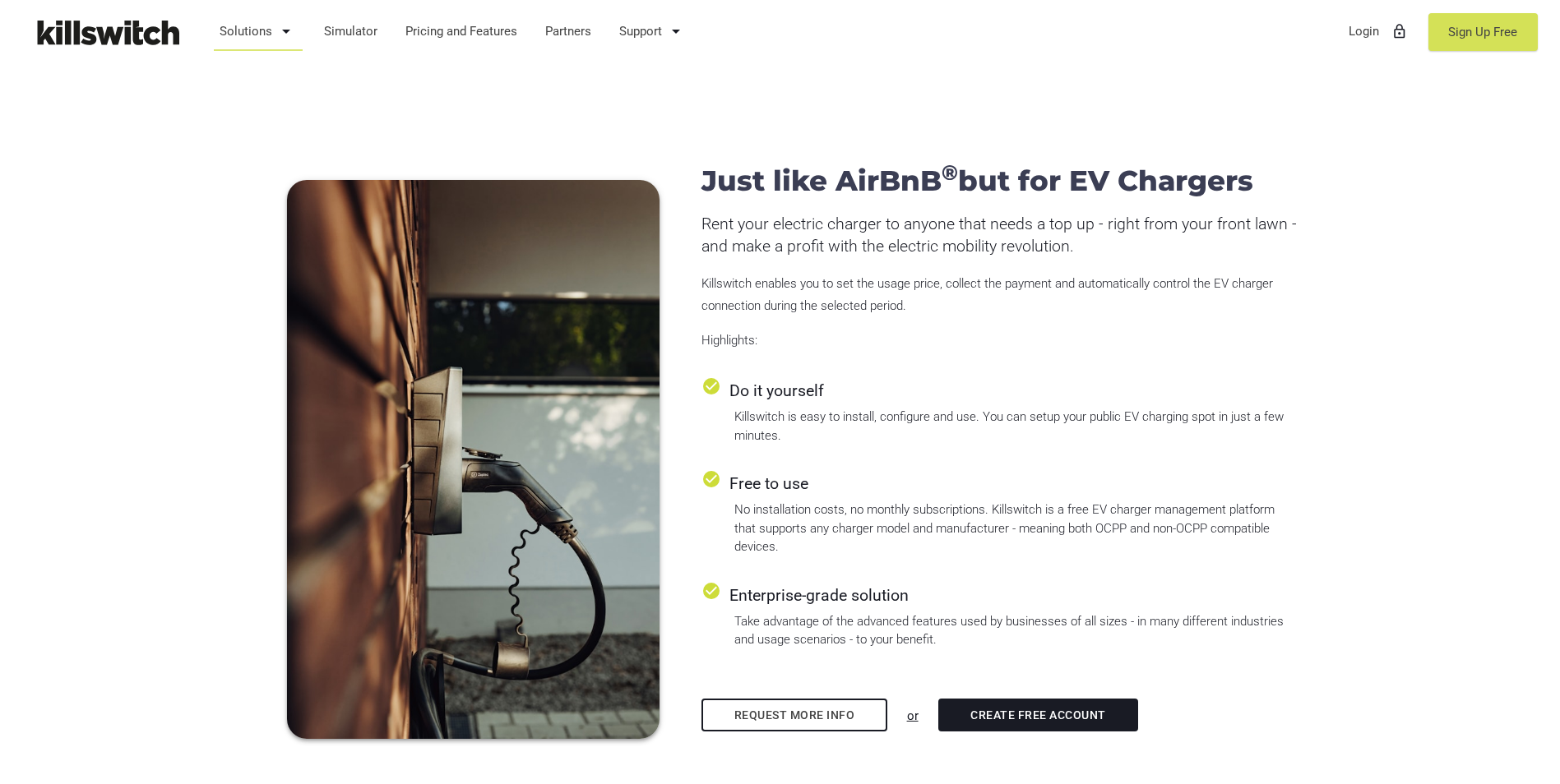
click at [286, 36] on icon "arrow_drop_down" at bounding box center [286, 31] width 20 height 39
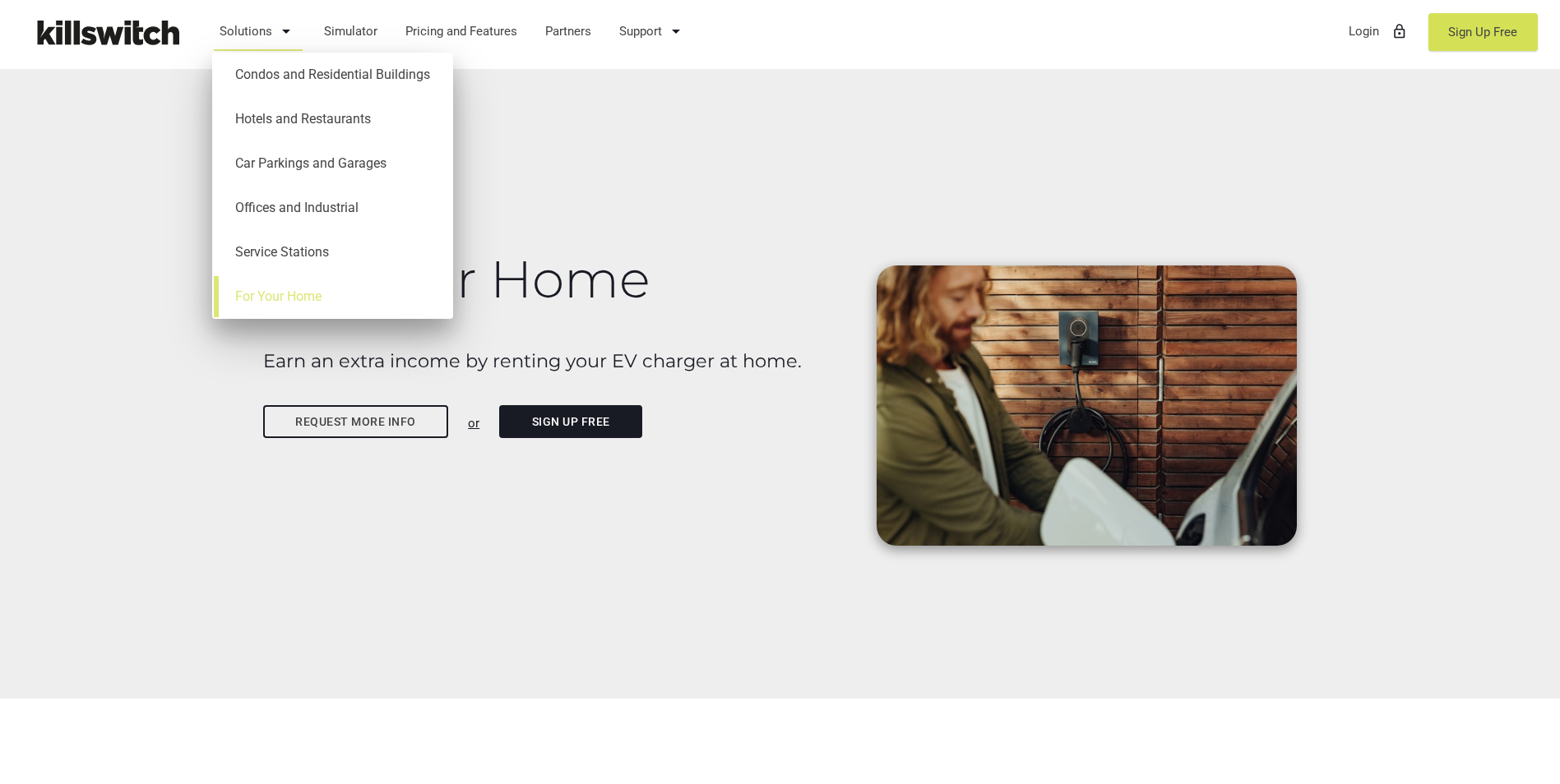
scroll to position [0, 0]
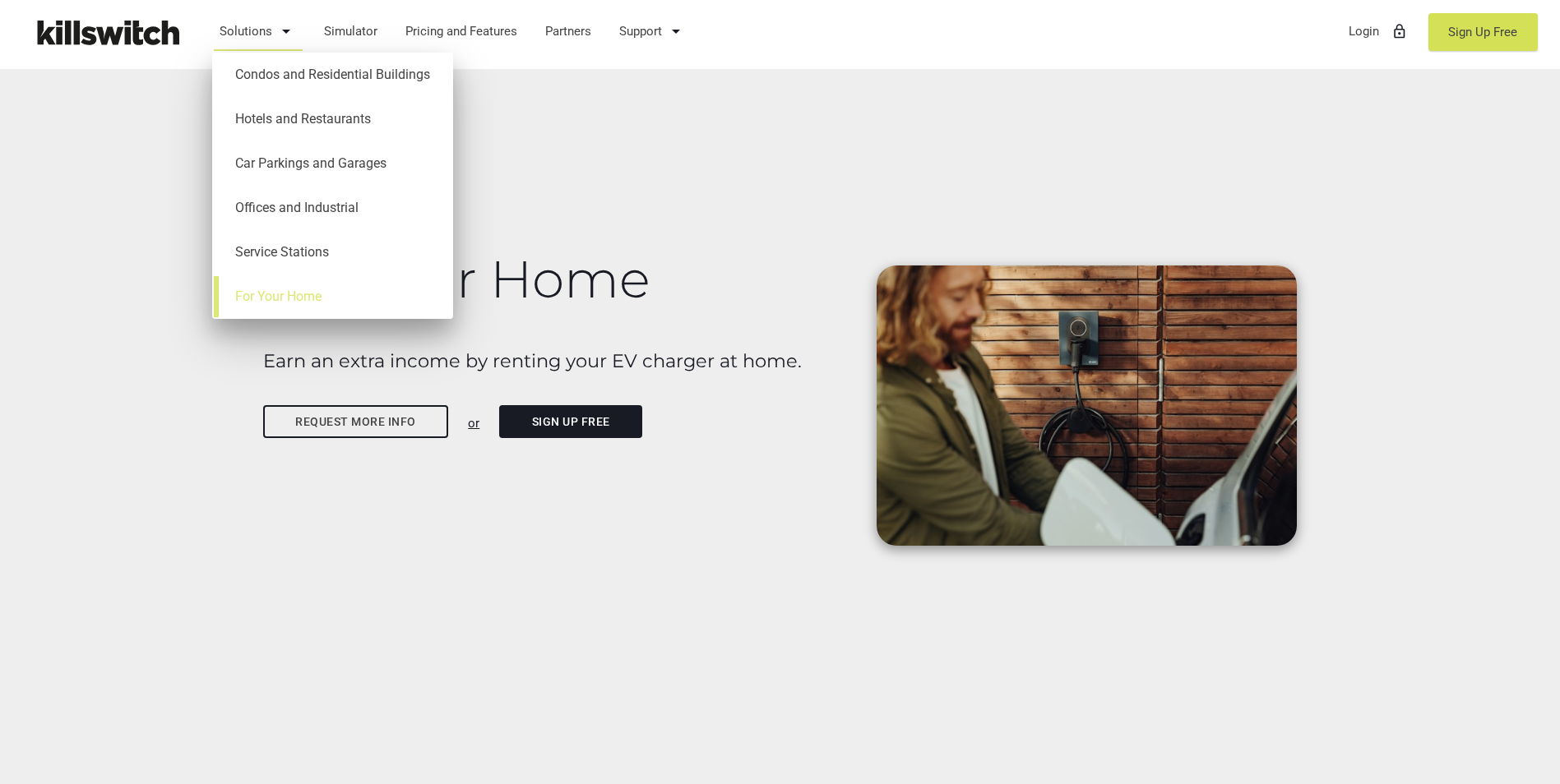
click at [292, 34] on icon "arrow_drop_down" at bounding box center [286, 31] width 20 height 39
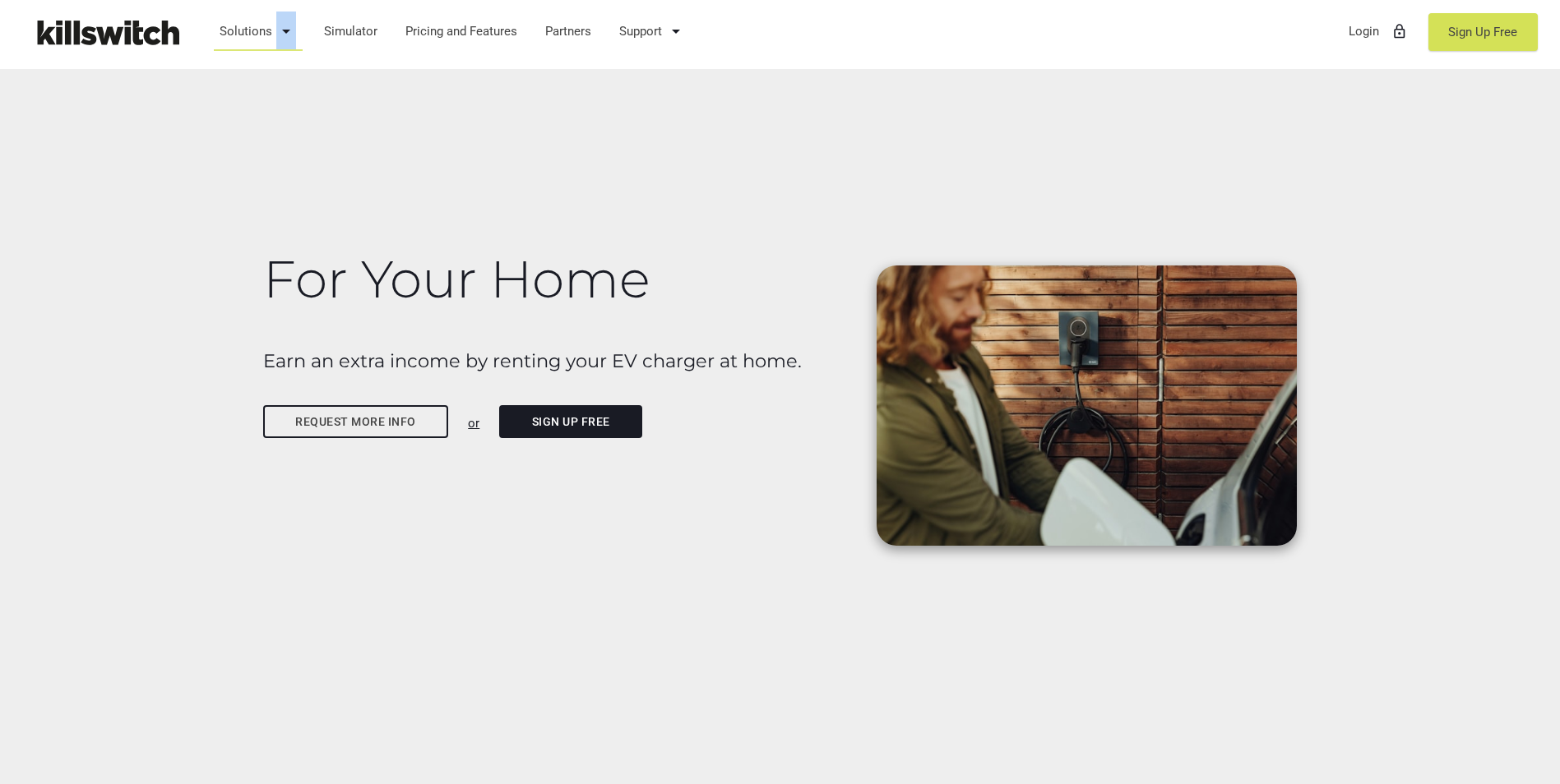
click at [292, 34] on icon "arrow_drop_down" at bounding box center [286, 31] width 20 height 39
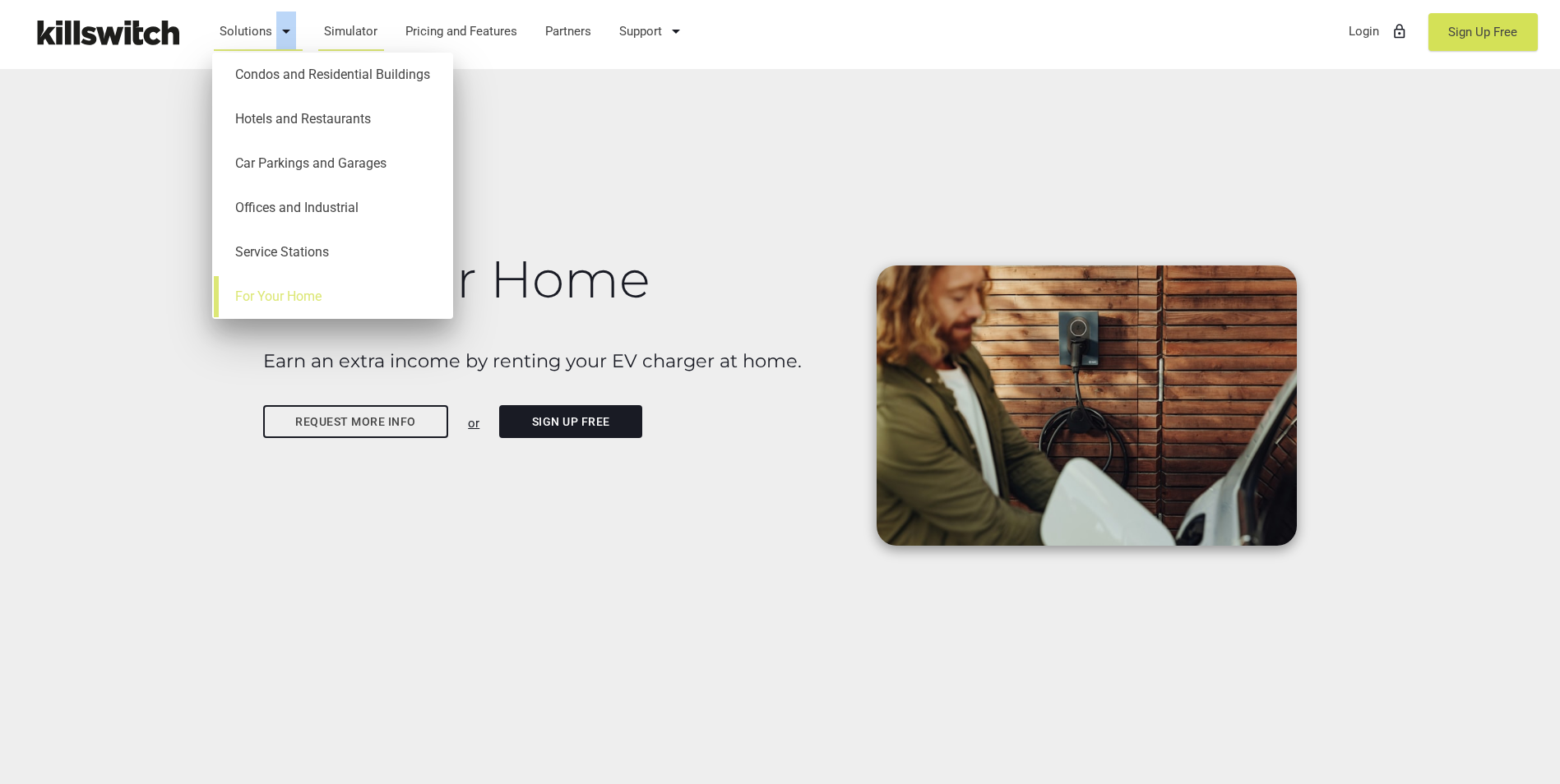
click at [368, 31] on link "Simulator" at bounding box center [351, 31] width 69 height 43
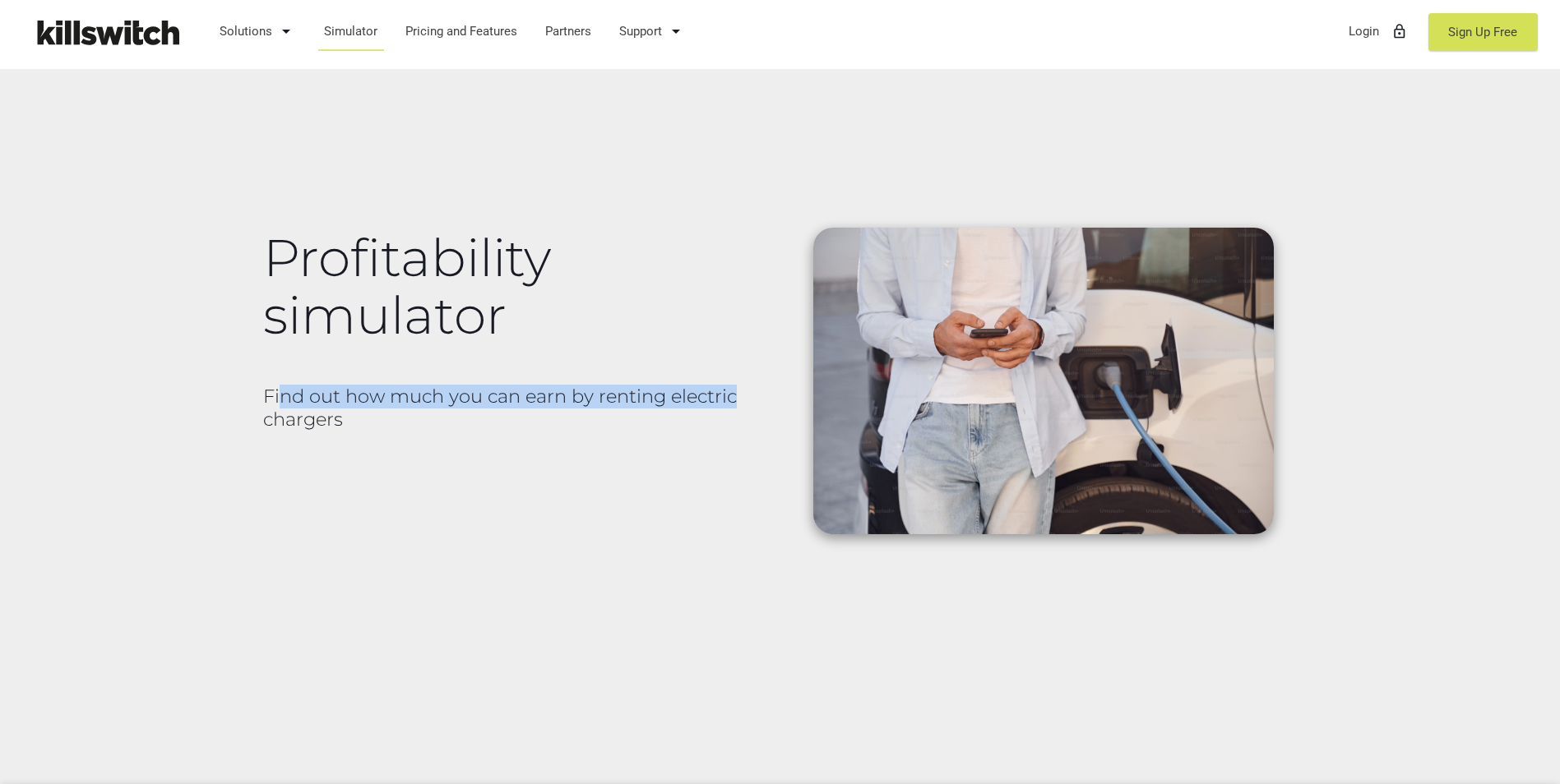
drag, startPoint x: 288, startPoint y: 374, endPoint x: 754, endPoint y: 400, distance: 466.7
click at [754, 400] on div "Profitability simulator Find out how much you can earn by renting electric char…" at bounding box center [516, 321] width 526 height 254
drag, startPoint x: 754, startPoint y: 400, endPoint x: 640, endPoint y: 447, distance: 123.3
click at [640, 448] on div "Profitability simulator Find out how much you can earn by renting electric char…" at bounding box center [516, 321] width 526 height 254
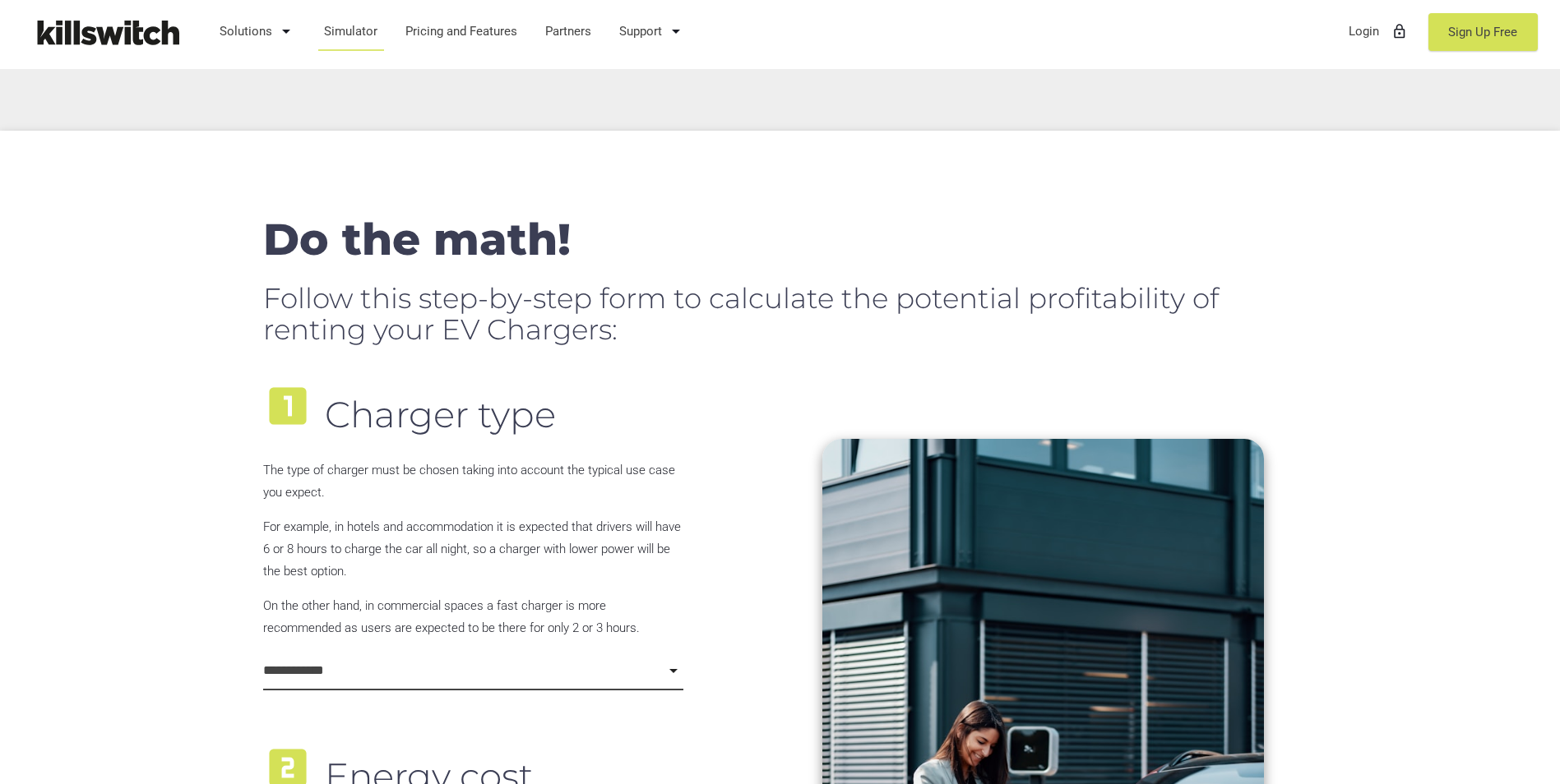
scroll to position [658, 0]
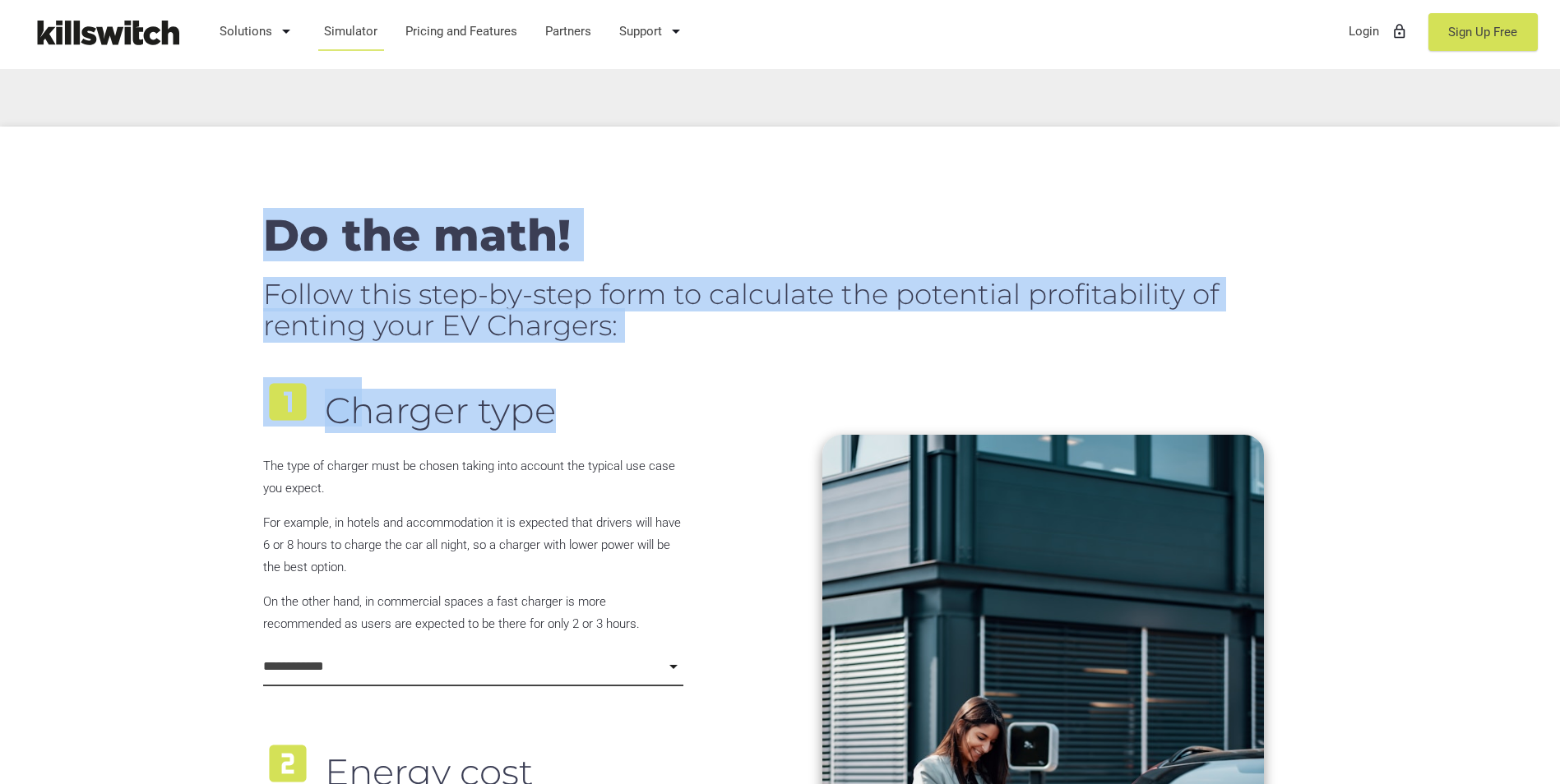
drag, startPoint x: 323, startPoint y: 244, endPoint x: 600, endPoint y: 375, distance: 306.4
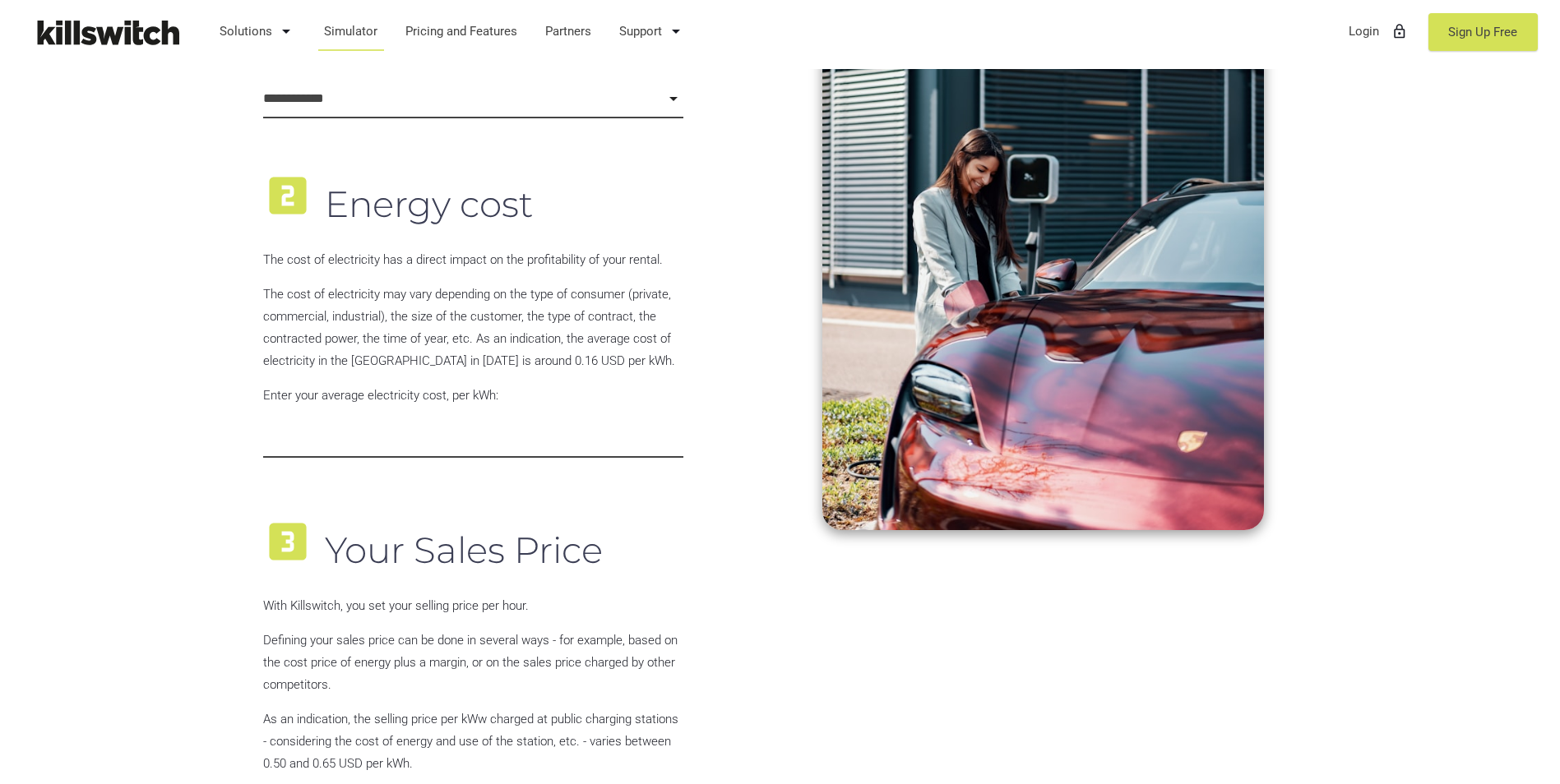
scroll to position [986, 0]
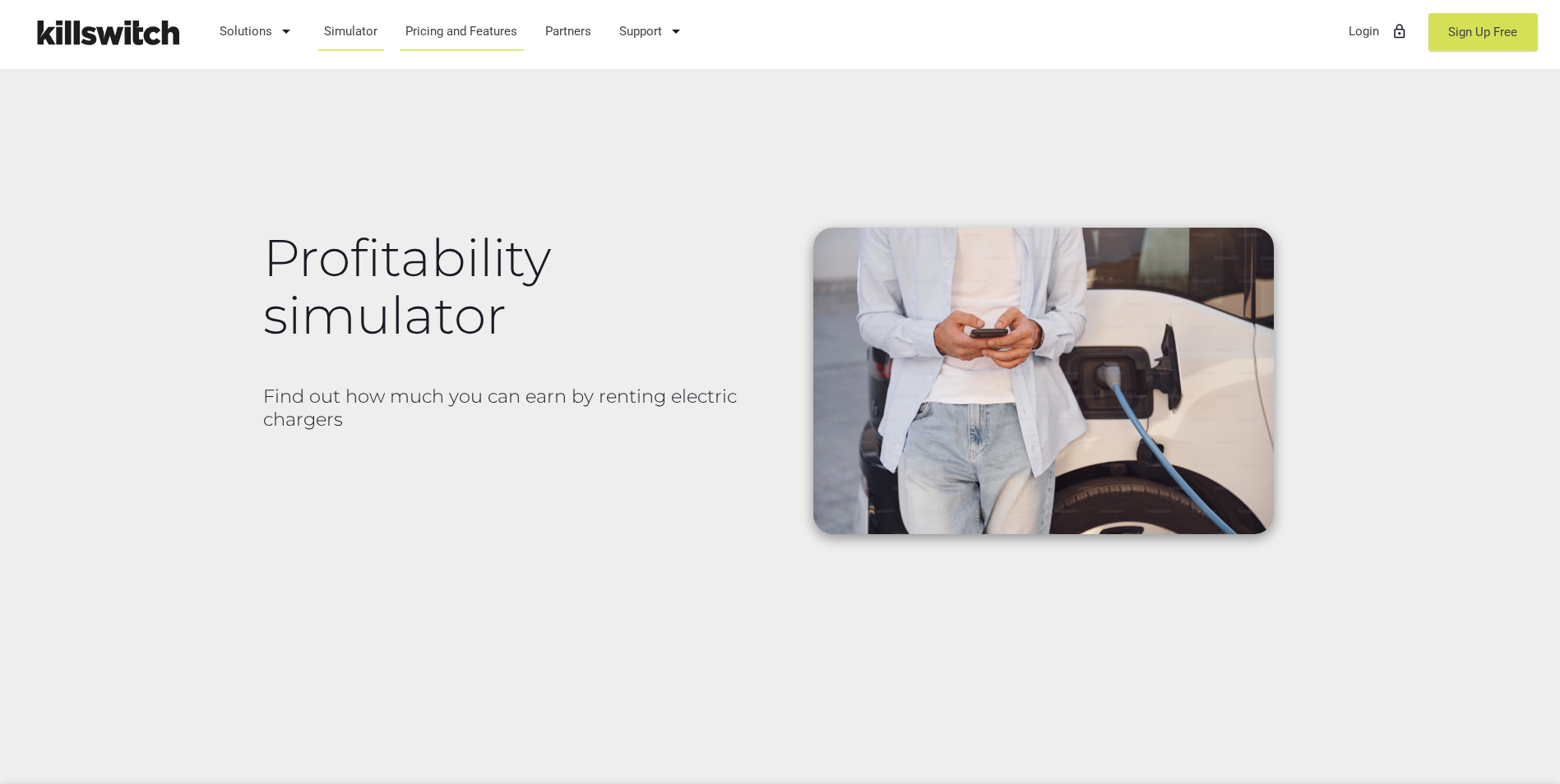
click at [423, 39] on link "Pricing and Features" at bounding box center [462, 31] width 127 height 43
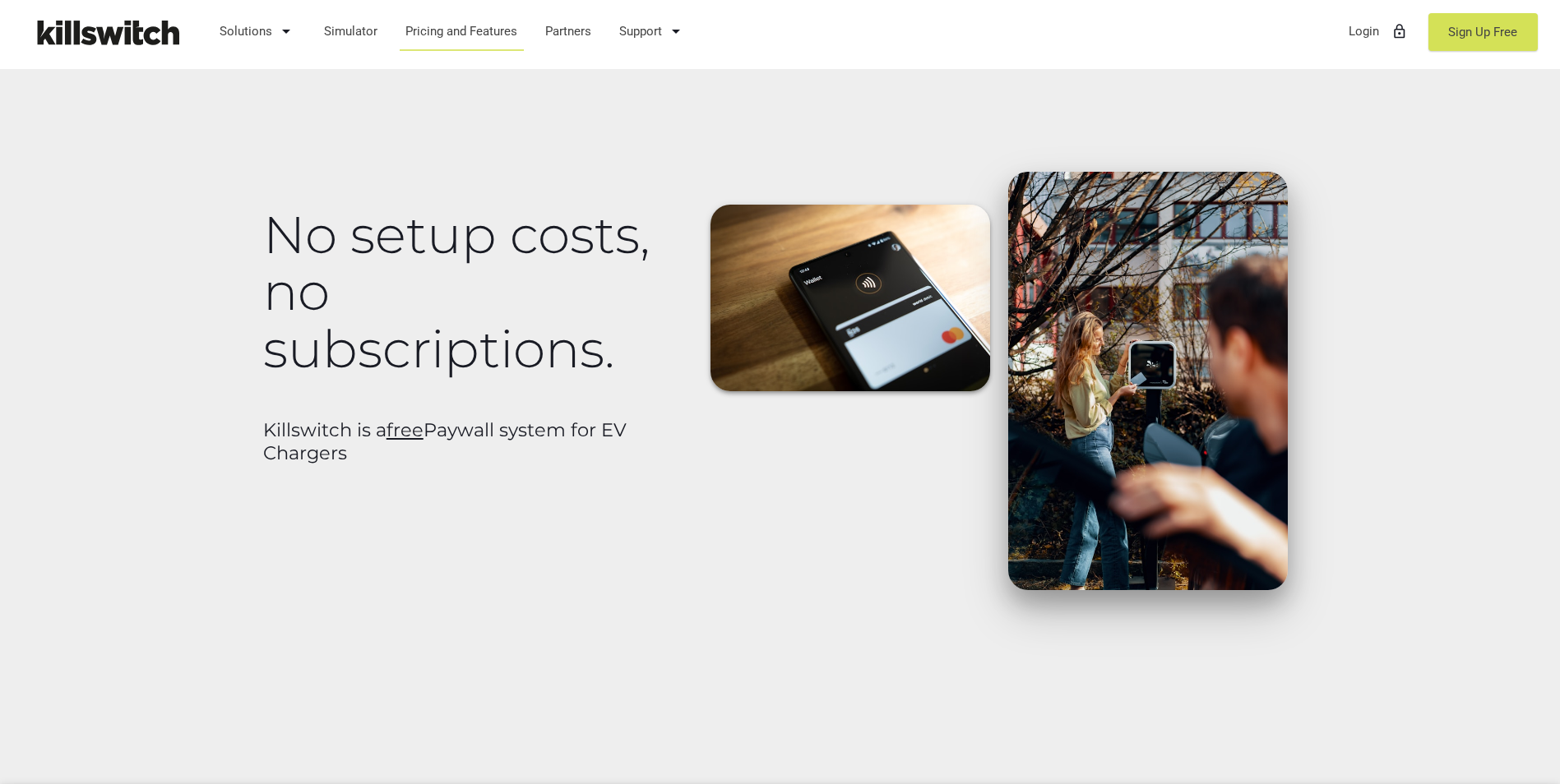
drag, startPoint x: 262, startPoint y: 420, endPoint x: 622, endPoint y: 464, distance: 362.7
click at [622, 464] on div "No setup costs, no subscriptions. Killswitch is a free Paywall system for EV Ch…" at bounding box center [472, 327] width 438 height 311
click at [412, 466] on div "No setup costs, no subscriptions. Killswitch is a free Paywall system for EV Ch…" at bounding box center [472, 327] width 438 height 311
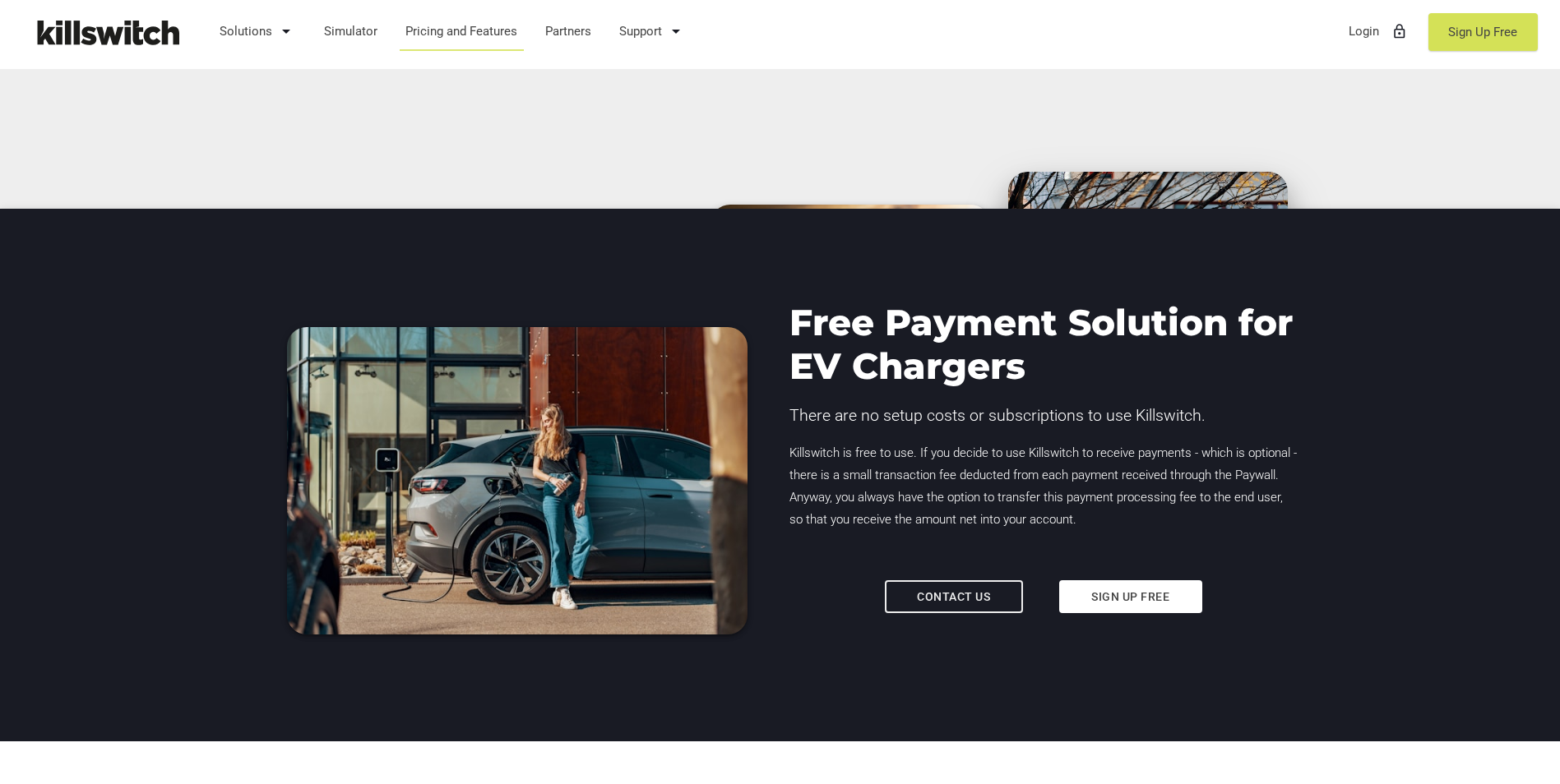
scroll to position [658, 0]
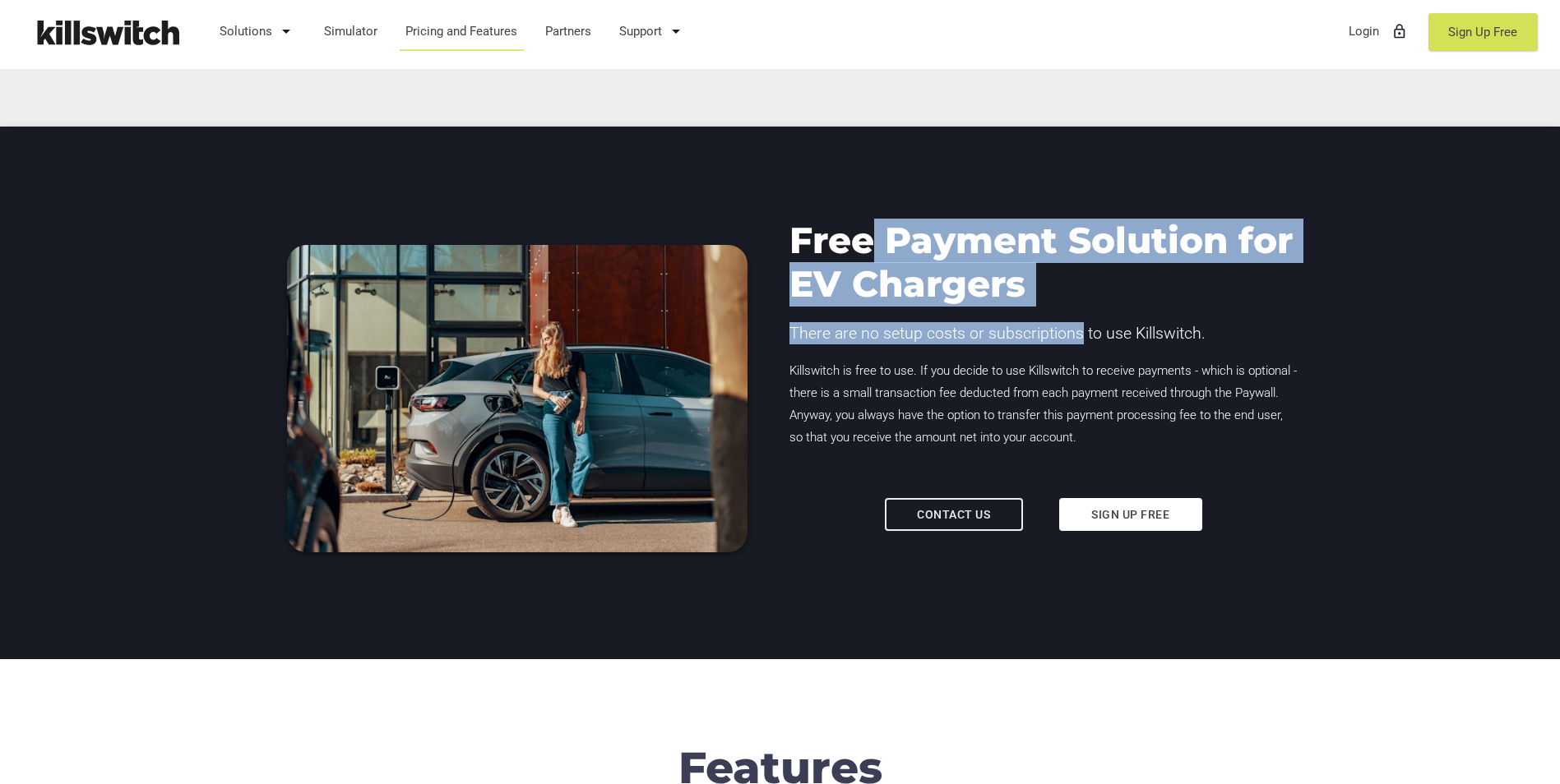
drag, startPoint x: 871, startPoint y: 246, endPoint x: 1077, endPoint y: 314, distance: 216.9
click at [1077, 314] on div "Free Payment Solution for EV Chargers There are no setup costs or subscriptions…" at bounding box center [1043, 357] width 526 height 356
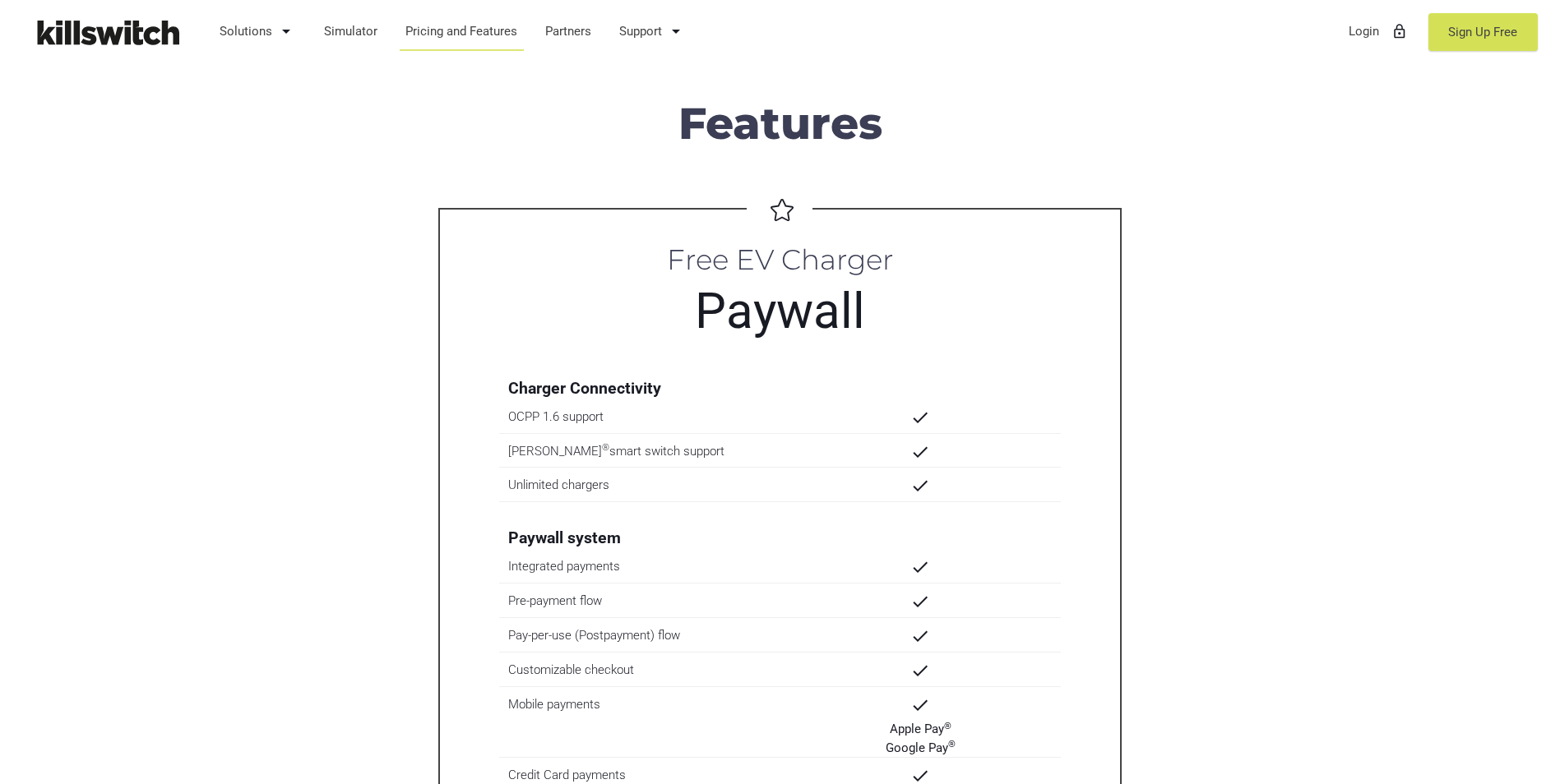
scroll to position [1479, 0]
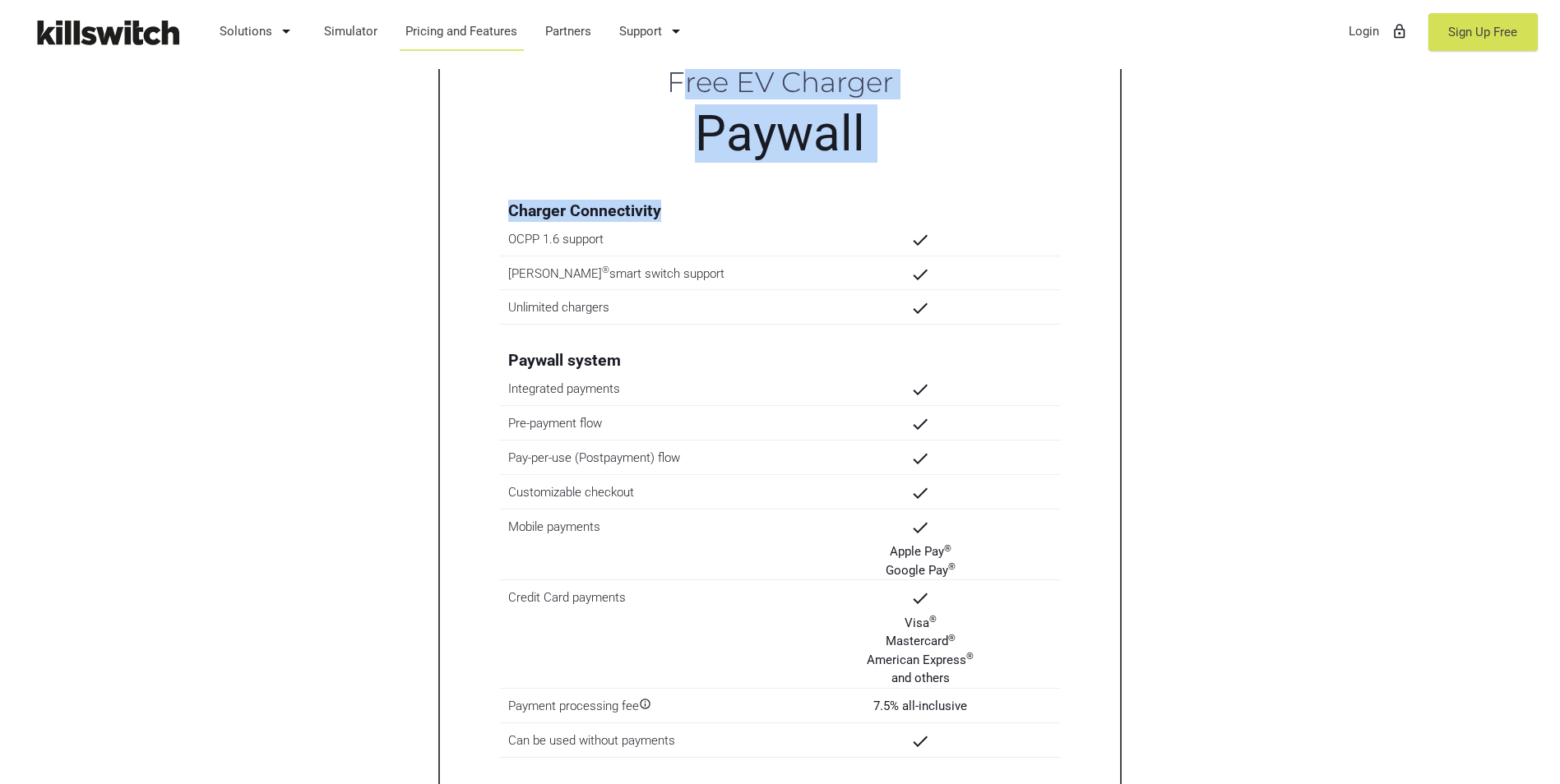
drag, startPoint x: 732, startPoint y: 98, endPoint x: 835, endPoint y: 182, distance: 132.9
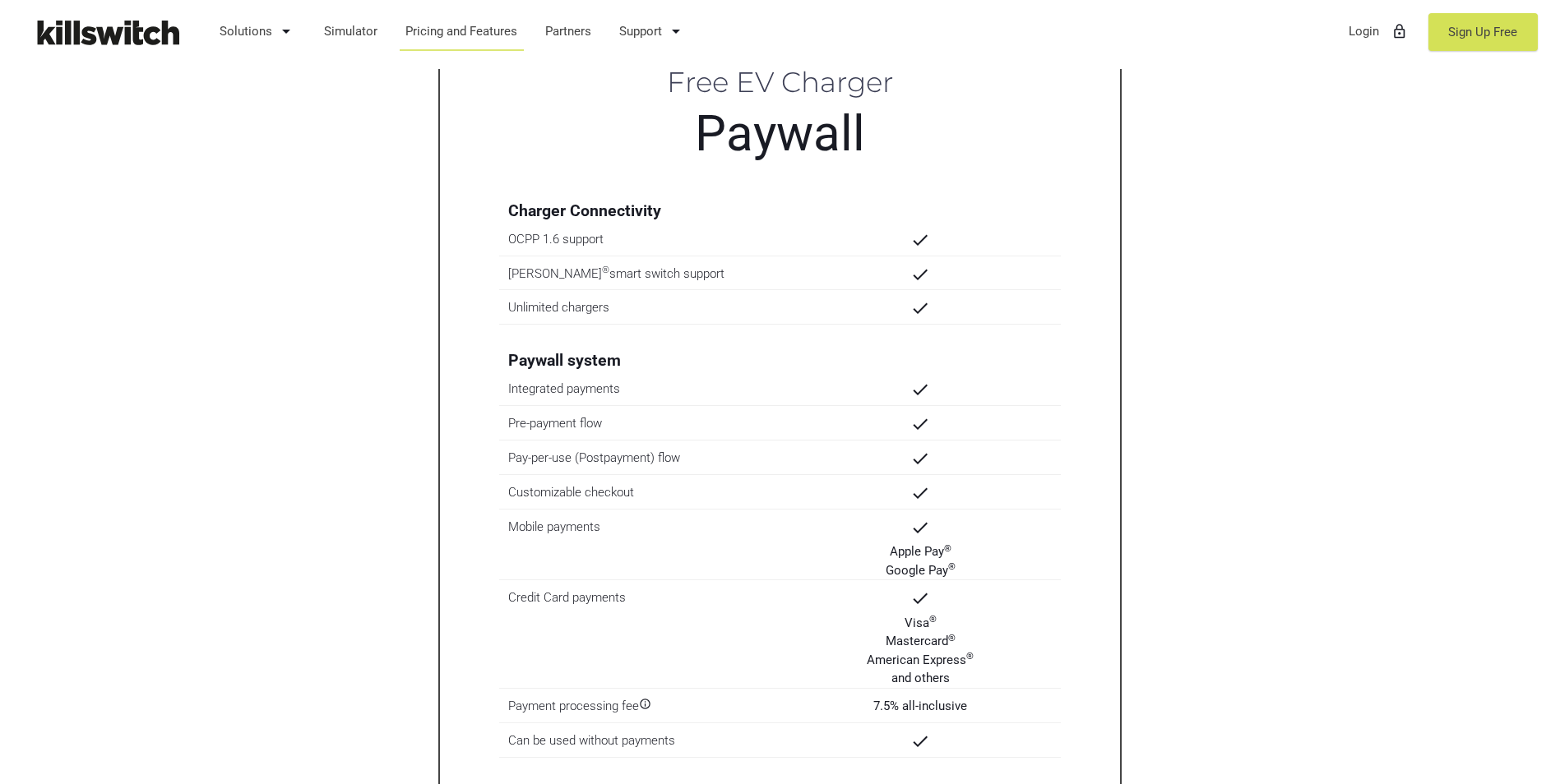
drag, startPoint x: 835, startPoint y: 182, endPoint x: 564, endPoint y: 243, distance: 277.8
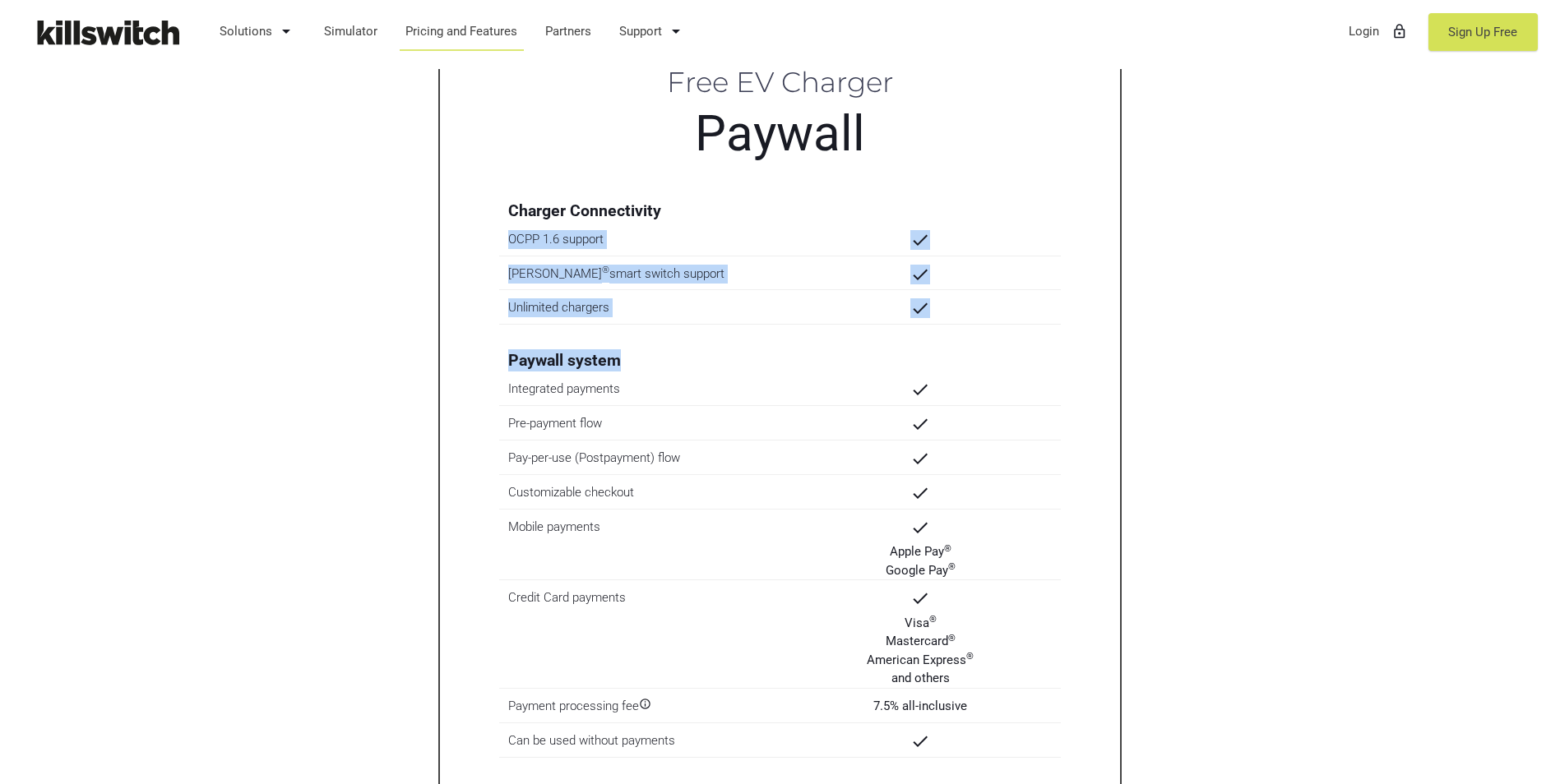
drag, startPoint x: 536, startPoint y: 233, endPoint x: 1013, endPoint y: 334, distance: 487.6
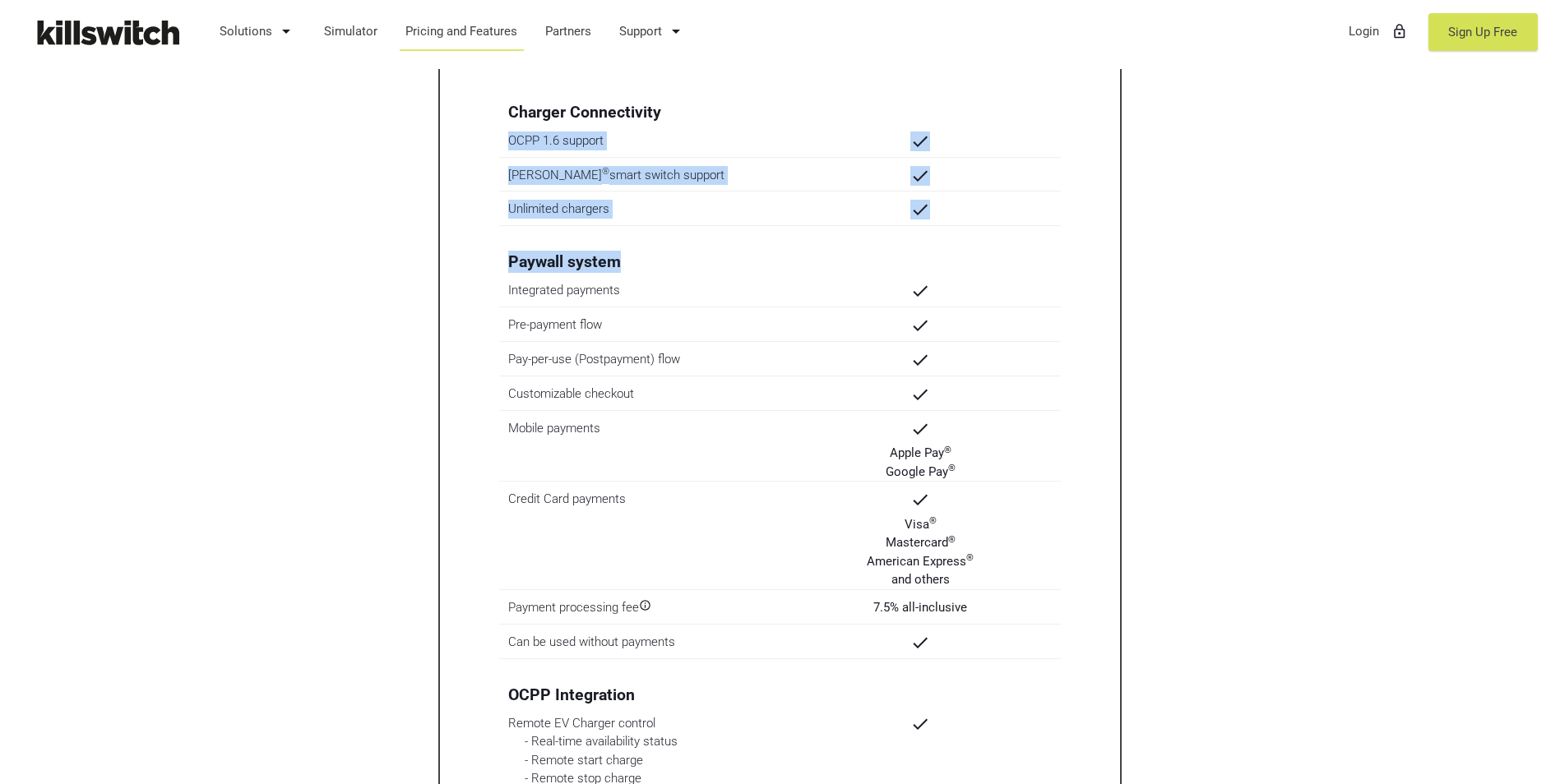
scroll to position [1643, 0]
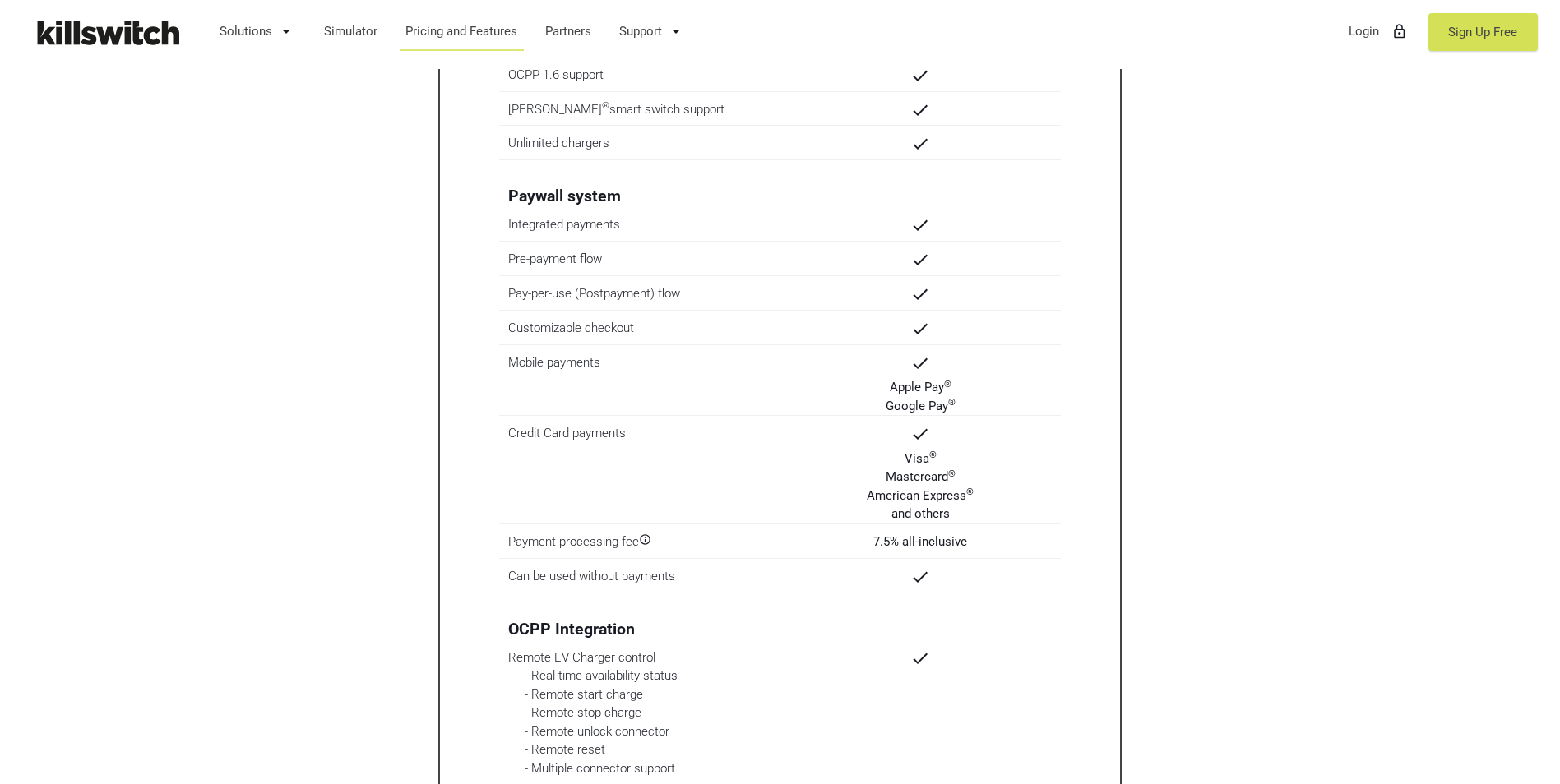
click at [661, 237] on div "Integrated payments check" at bounding box center [780, 228] width 562 height 26
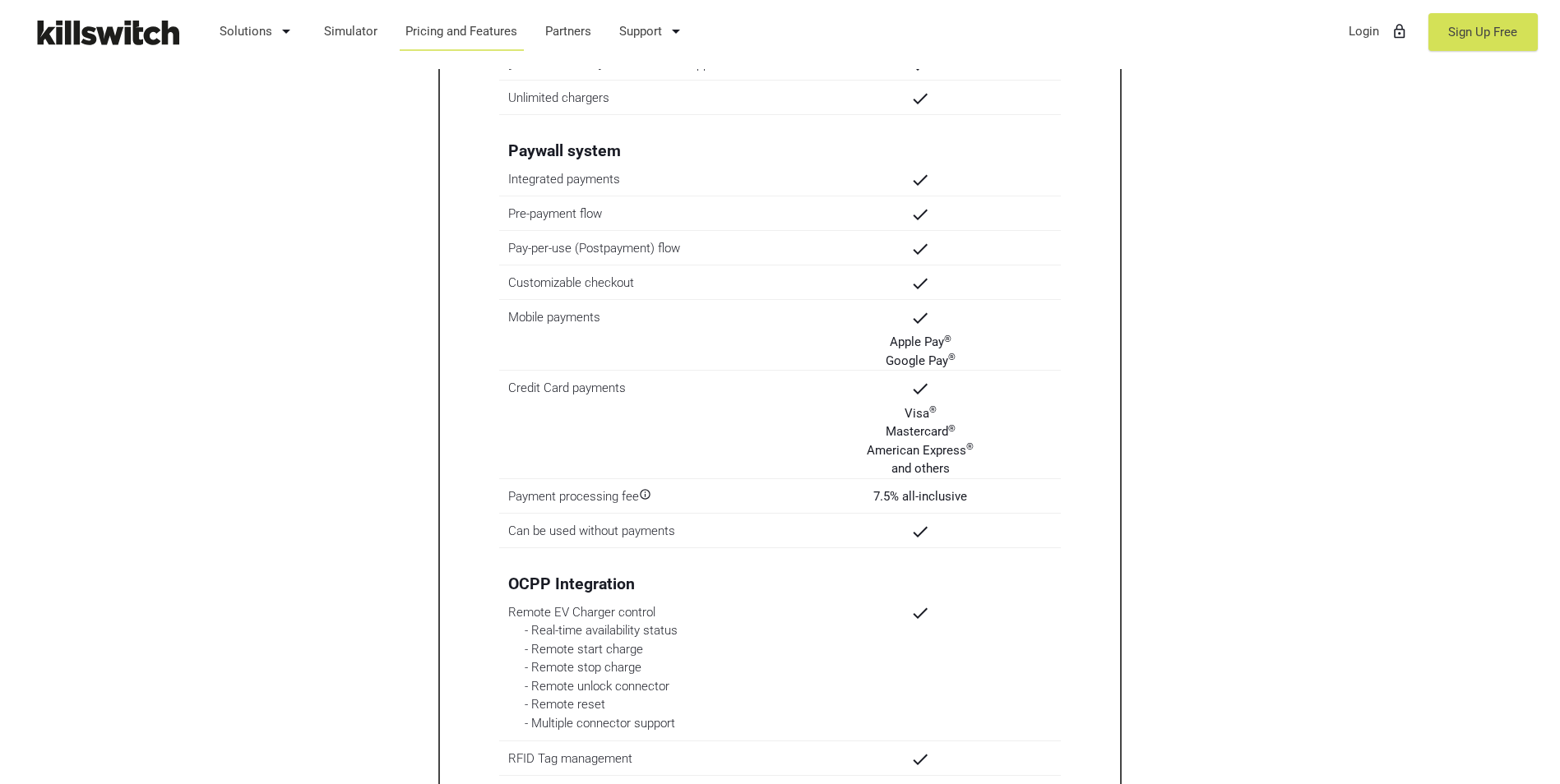
scroll to position [1726, 0]
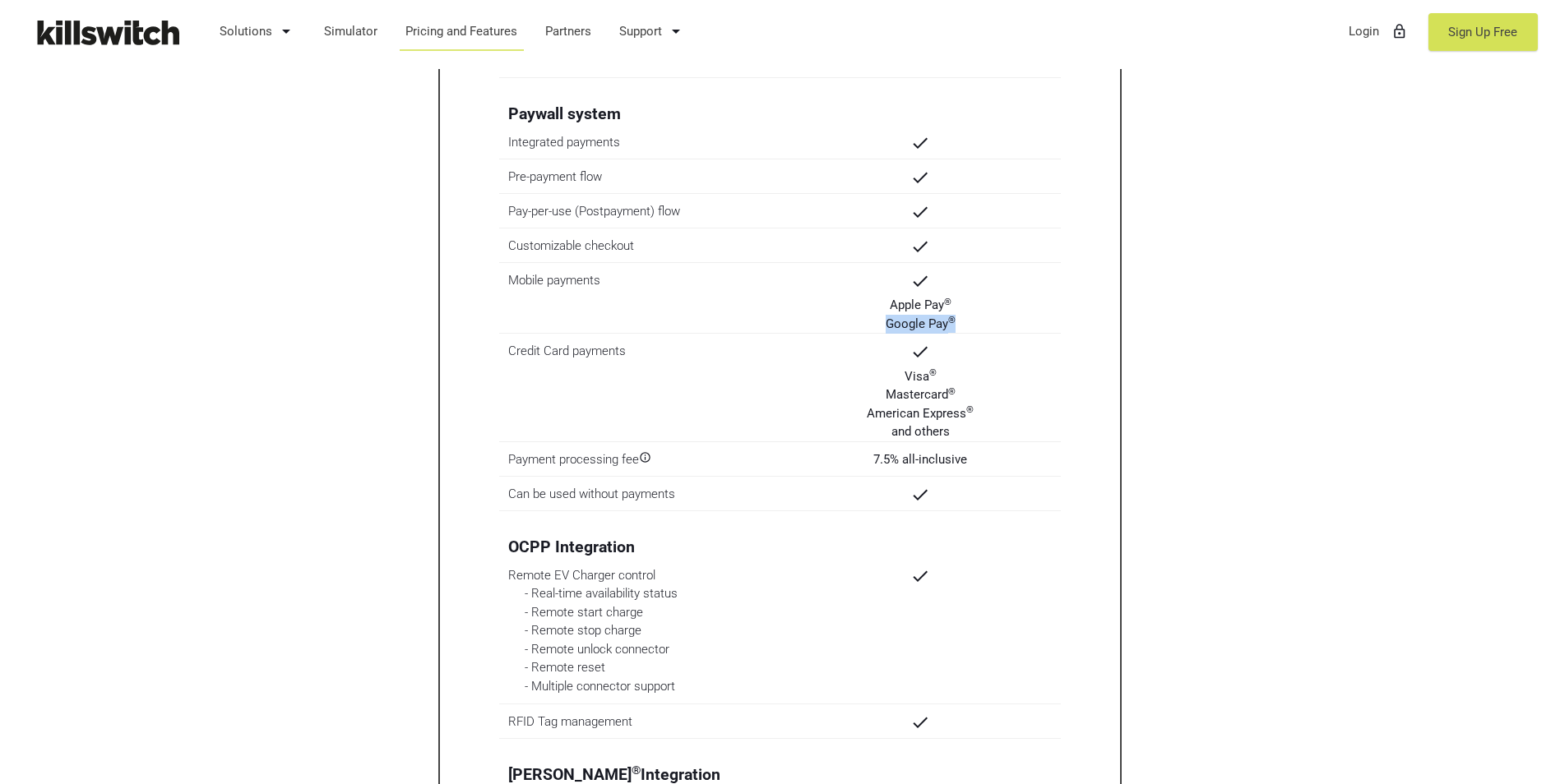
drag, startPoint x: 886, startPoint y: 323, endPoint x: 996, endPoint y: 323, distance: 110.0
click at [996, 323] on div "check Apple Pay ® Google Pay ®" at bounding box center [920, 303] width 282 height 63
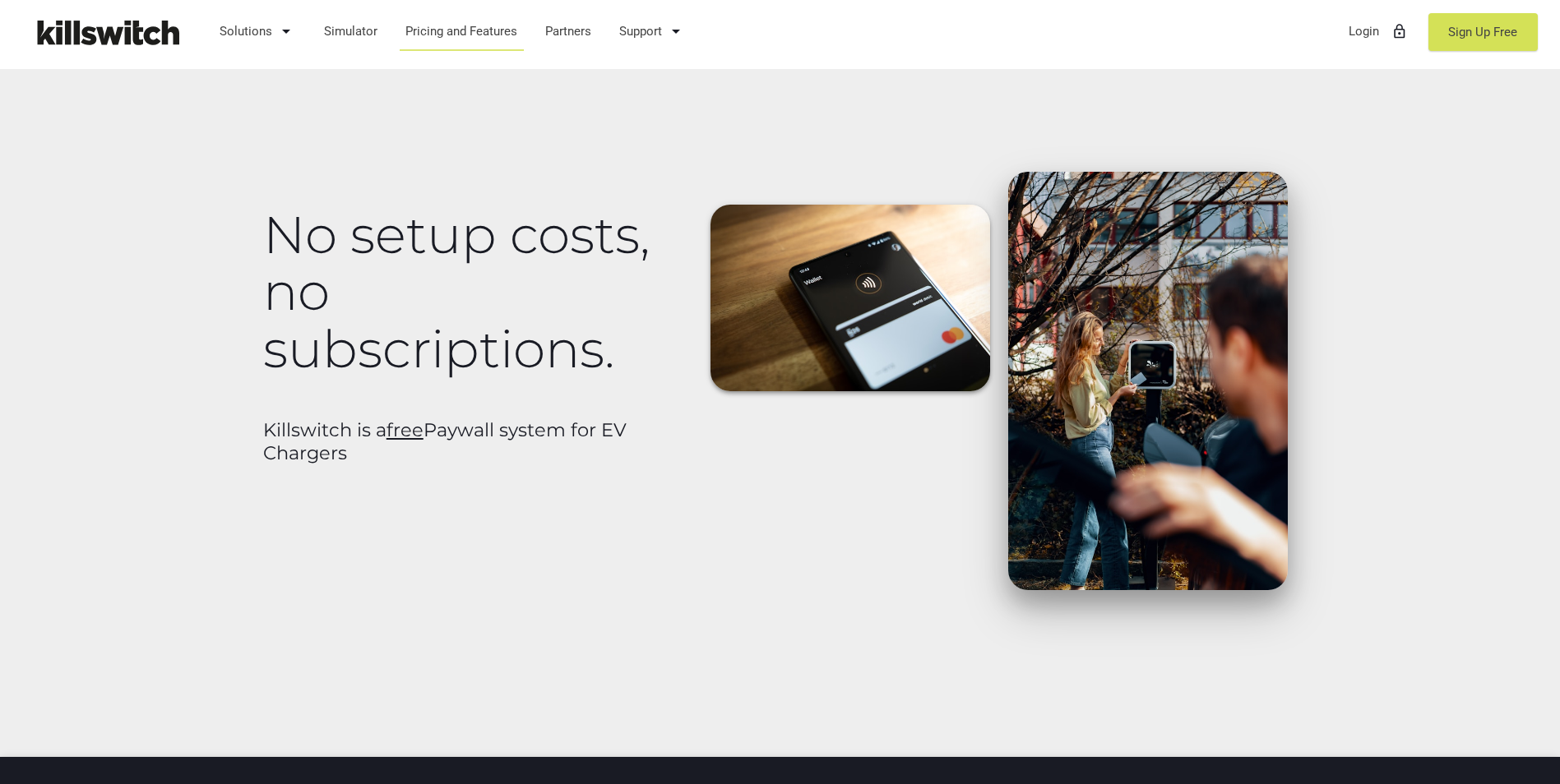
scroll to position [0, 0]
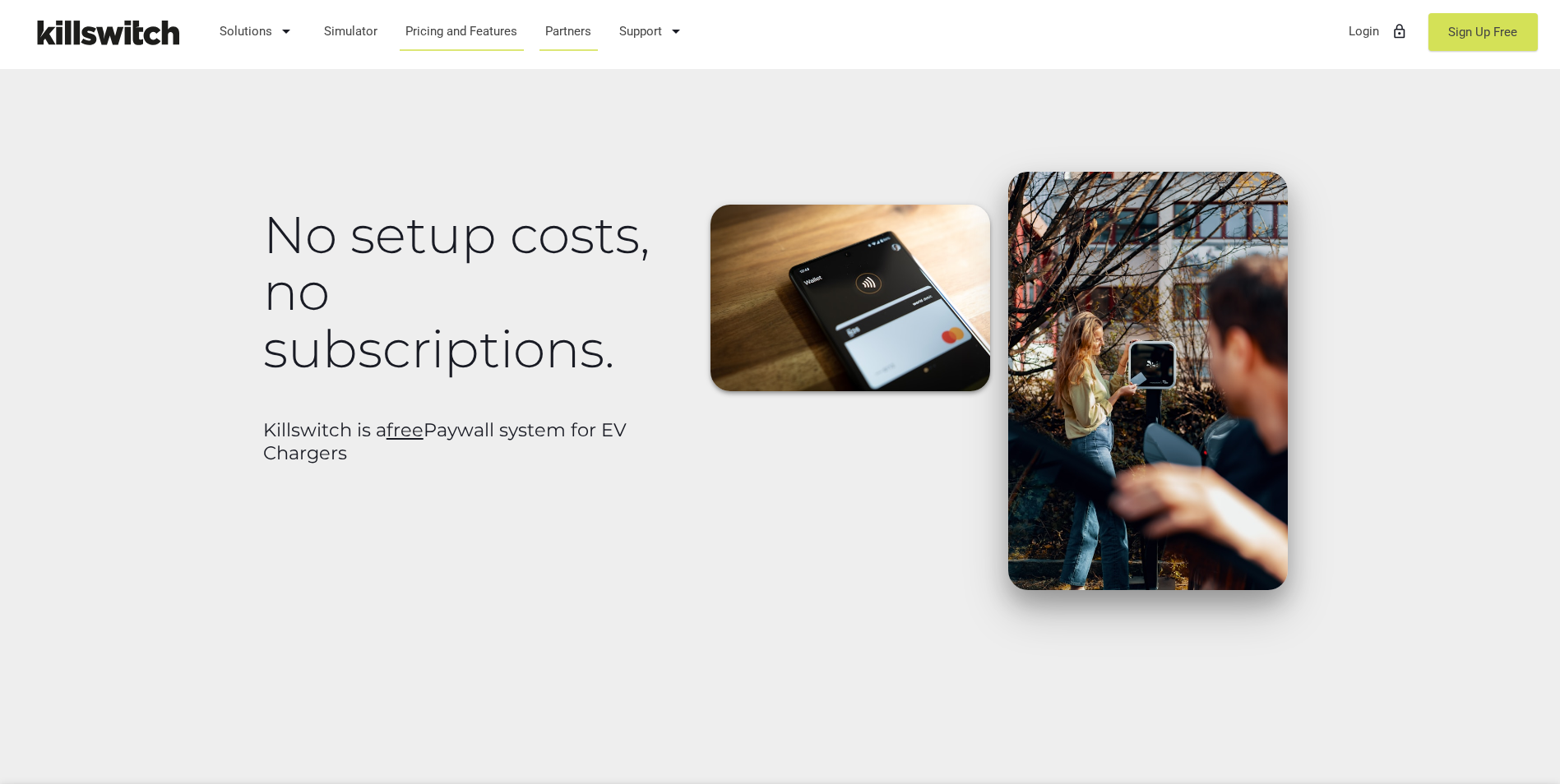
click at [556, 24] on link "Partners" at bounding box center [568, 31] width 62 height 43
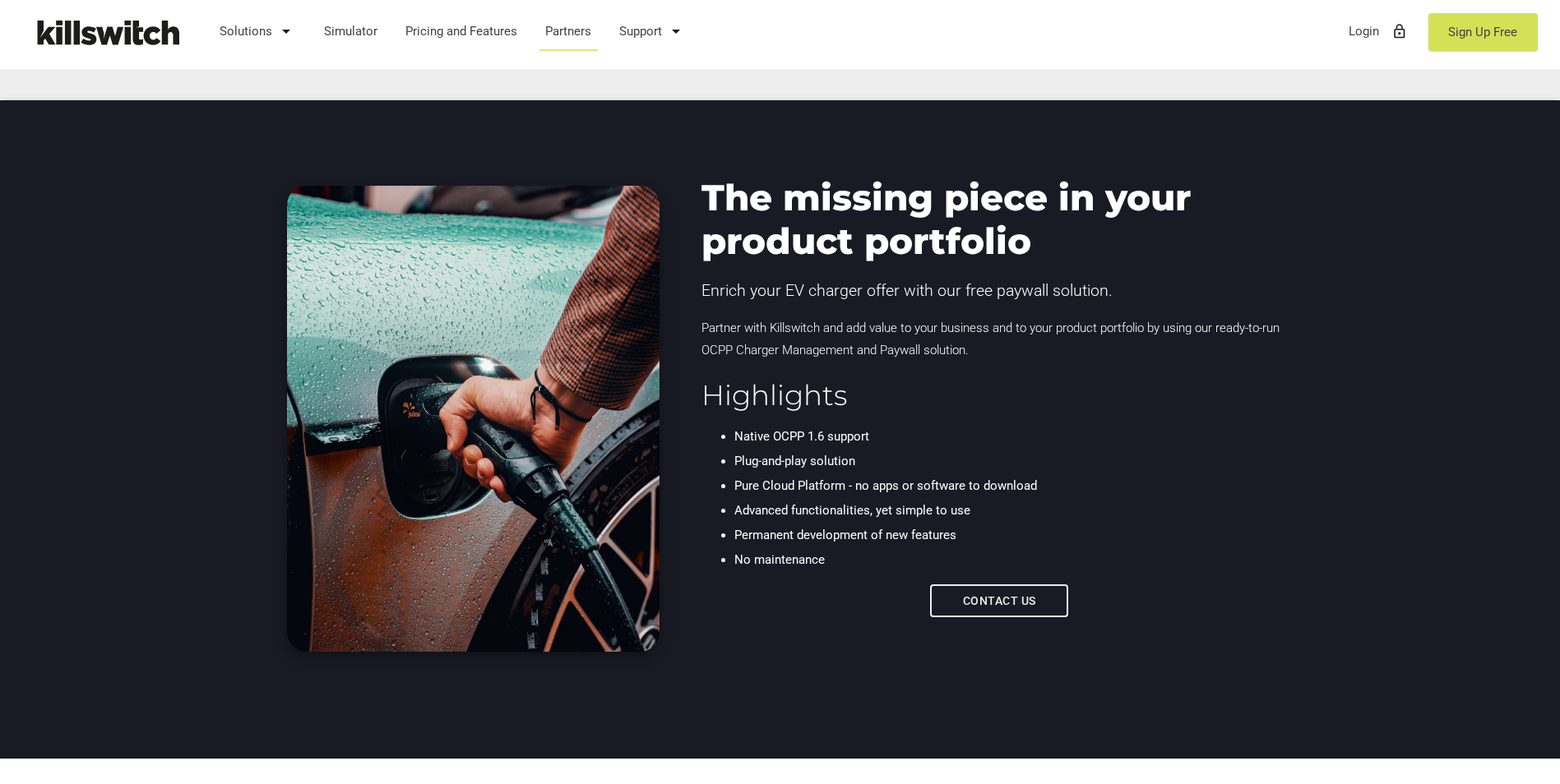
scroll to position [658, 0]
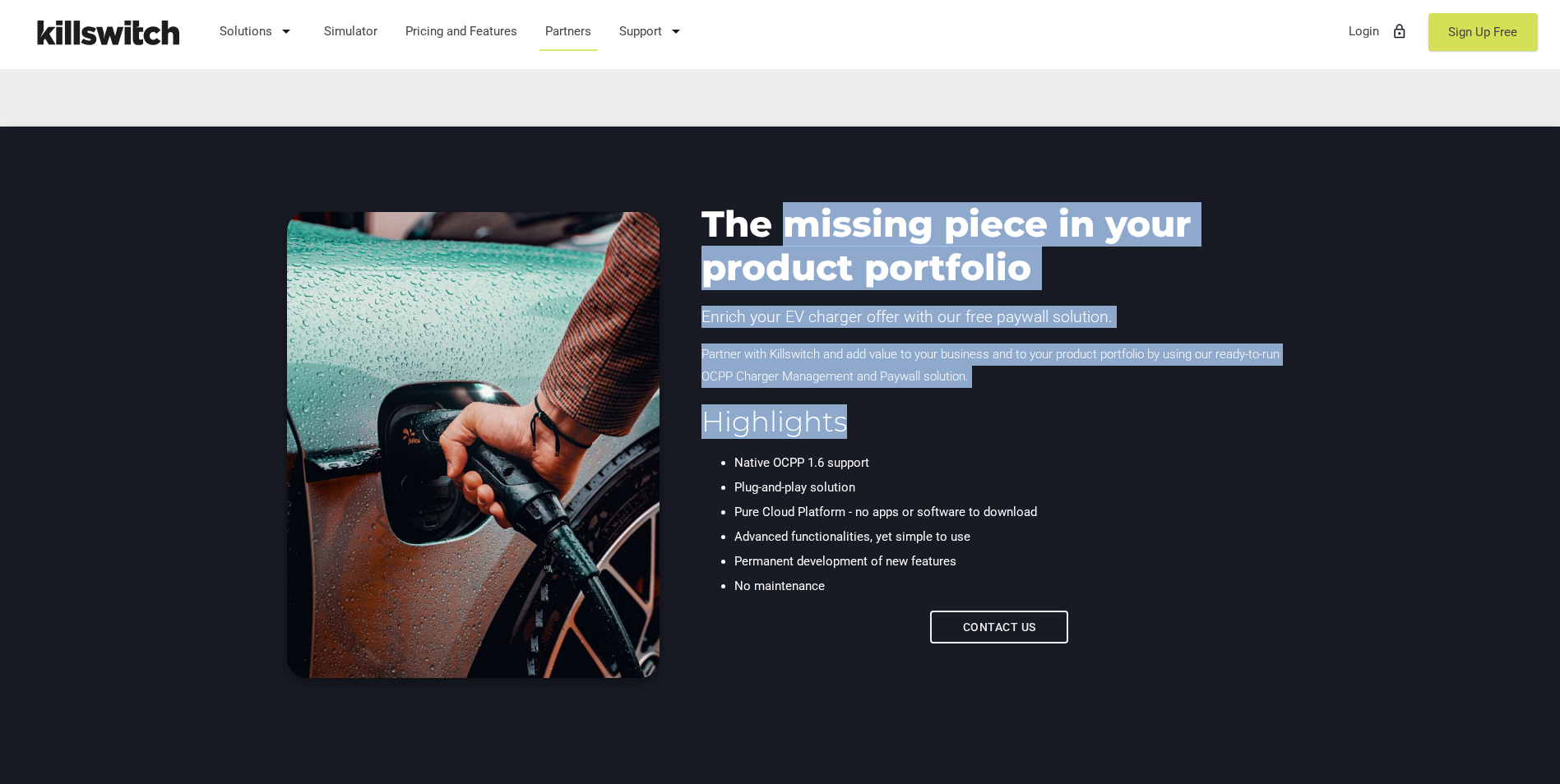
drag, startPoint x: 801, startPoint y: 209, endPoint x: 1115, endPoint y: 435, distance: 386.9
click at [1115, 435] on div "The missing piece in your product portfolio Enrich your EV charger offer with o…" at bounding box center [999, 413] width 614 height 469
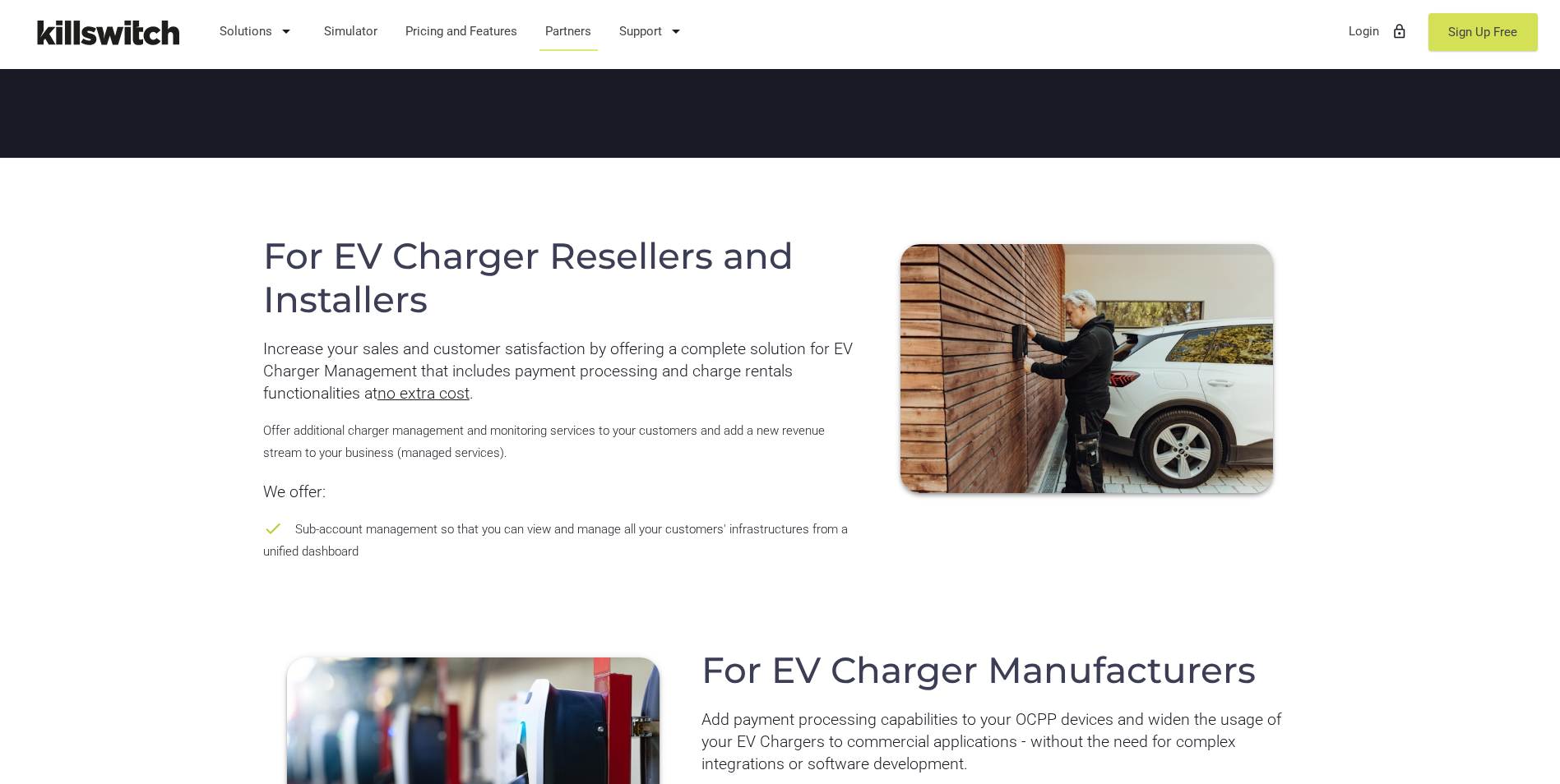
scroll to position [1233, 0]
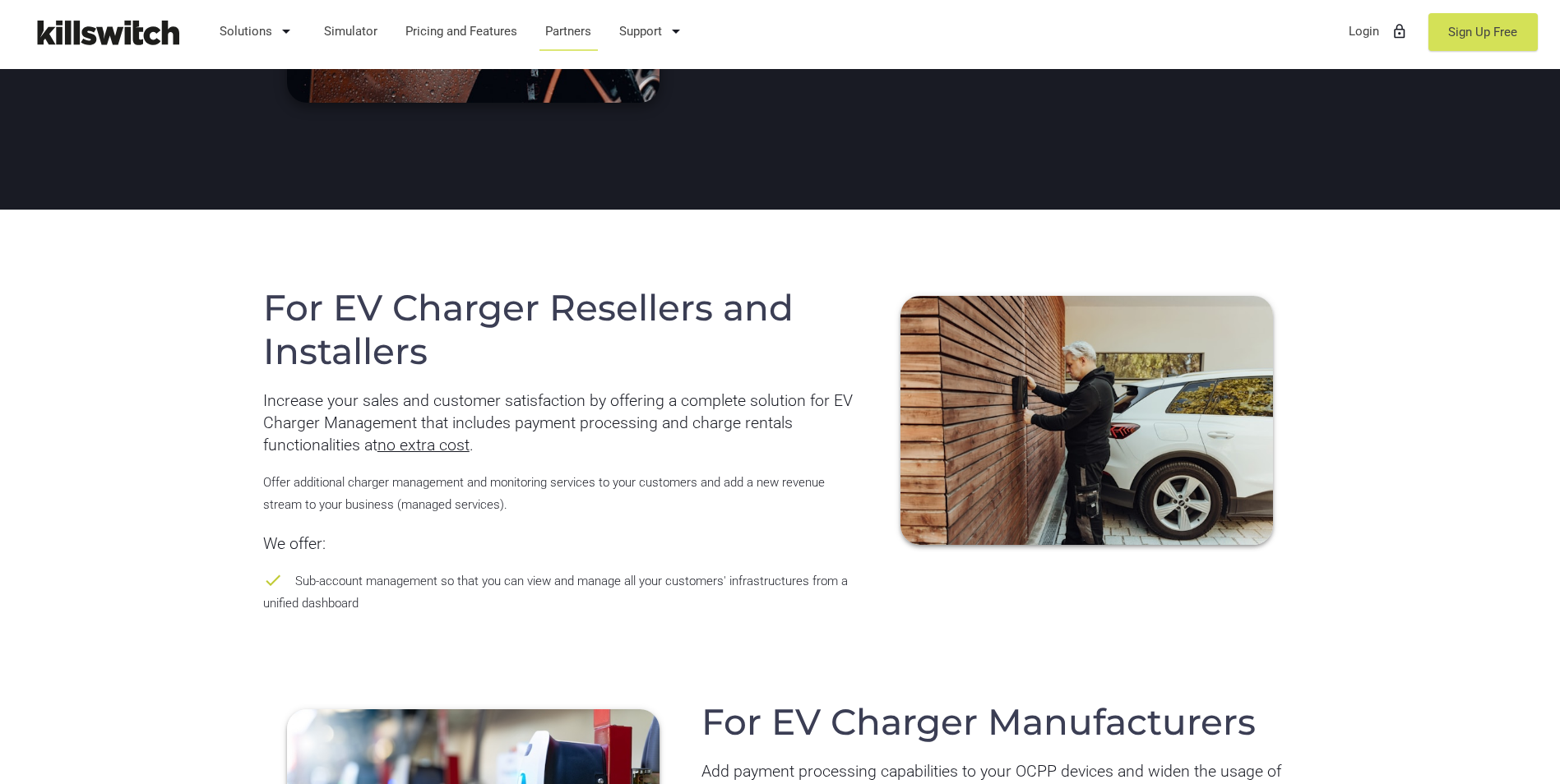
click at [758, 376] on div "For EV Charger Resellers and Installers Increase your sales and customer satisf…" at bounding box center [560, 444] width 614 height 364
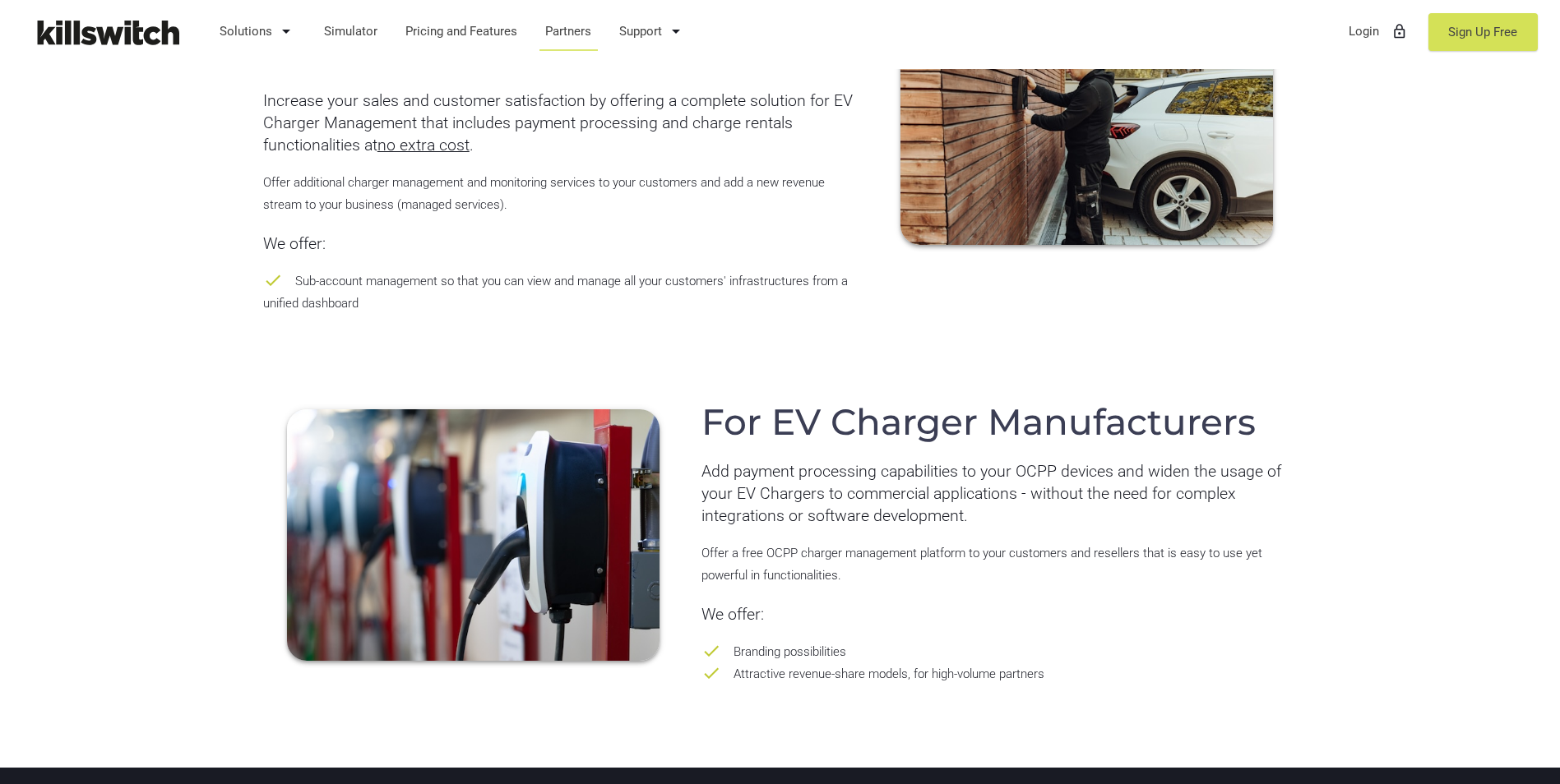
scroll to position [1561, 0]
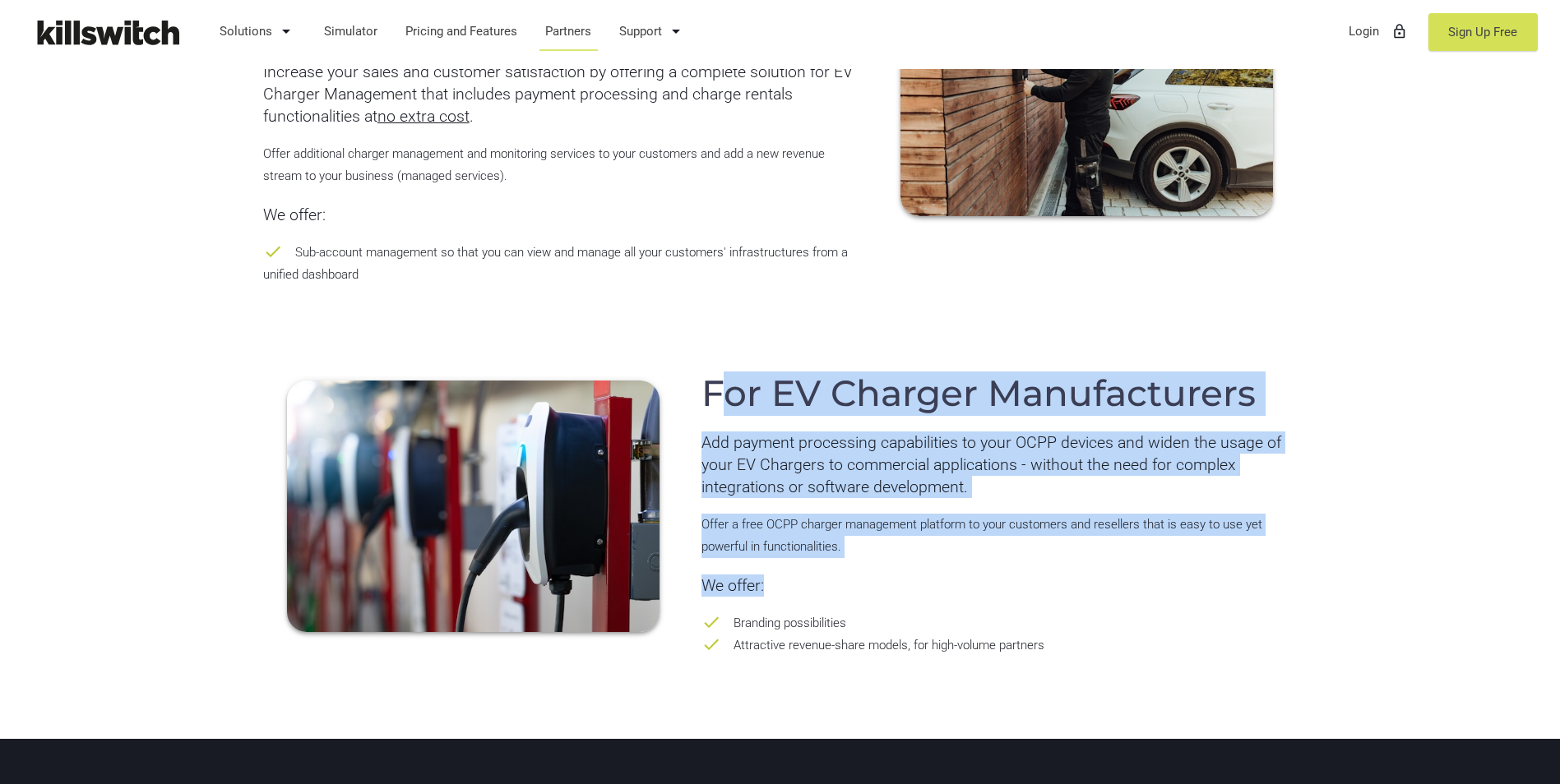
drag, startPoint x: 944, startPoint y: 408, endPoint x: 1171, endPoint y: 579, distance: 284.2
click at [1171, 579] on div "For EV Charger Manufacturers Add payment processing capabilities to your OCPP d…" at bounding box center [999, 508] width 614 height 322
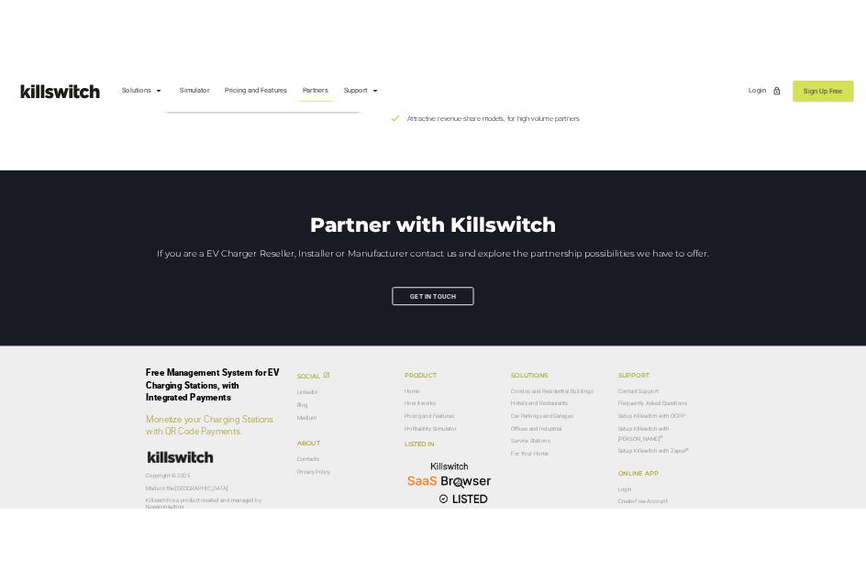
scroll to position [2419, 0]
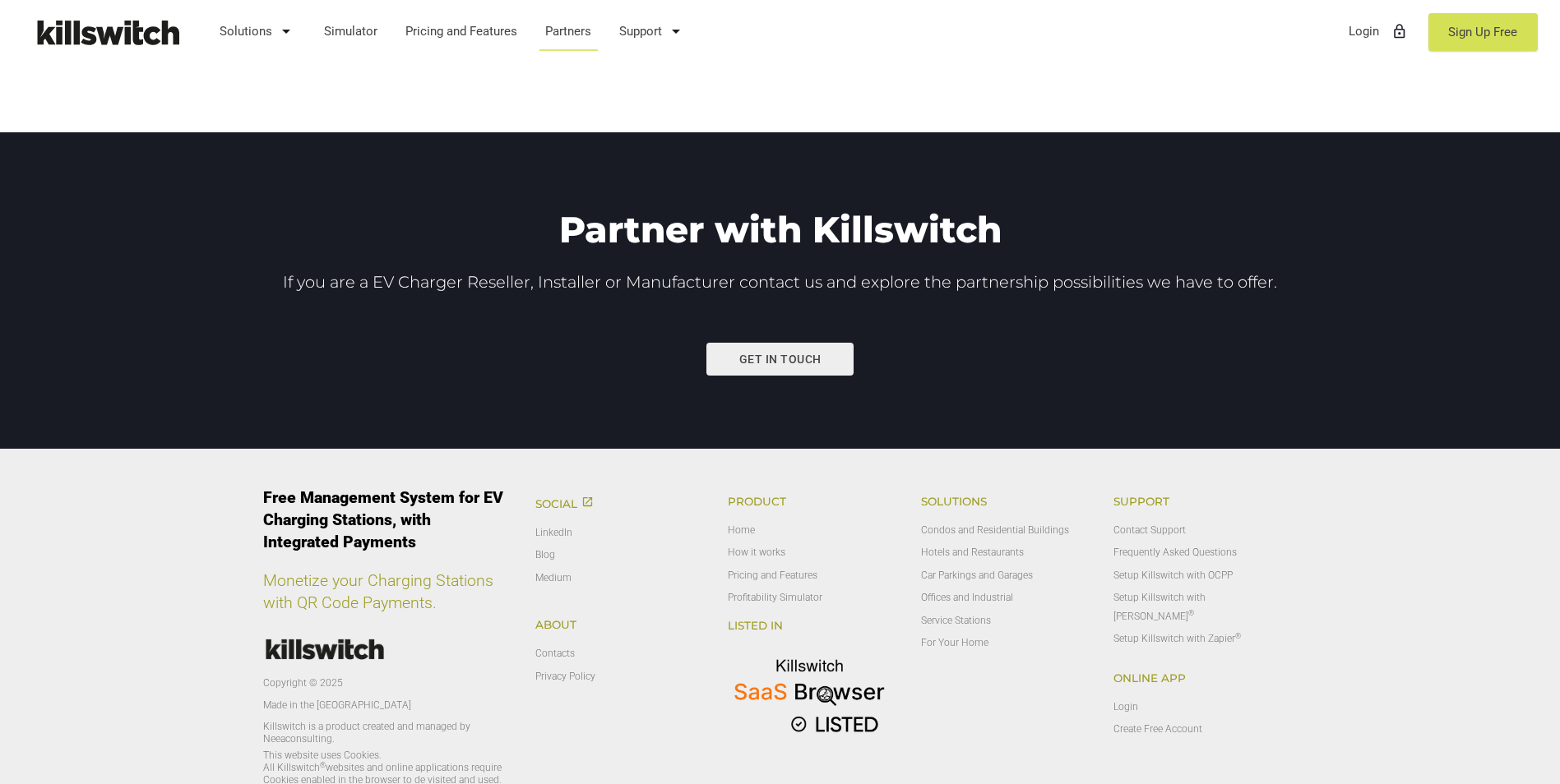
click at [834, 354] on link "Get in touch" at bounding box center [780, 358] width 147 height 33
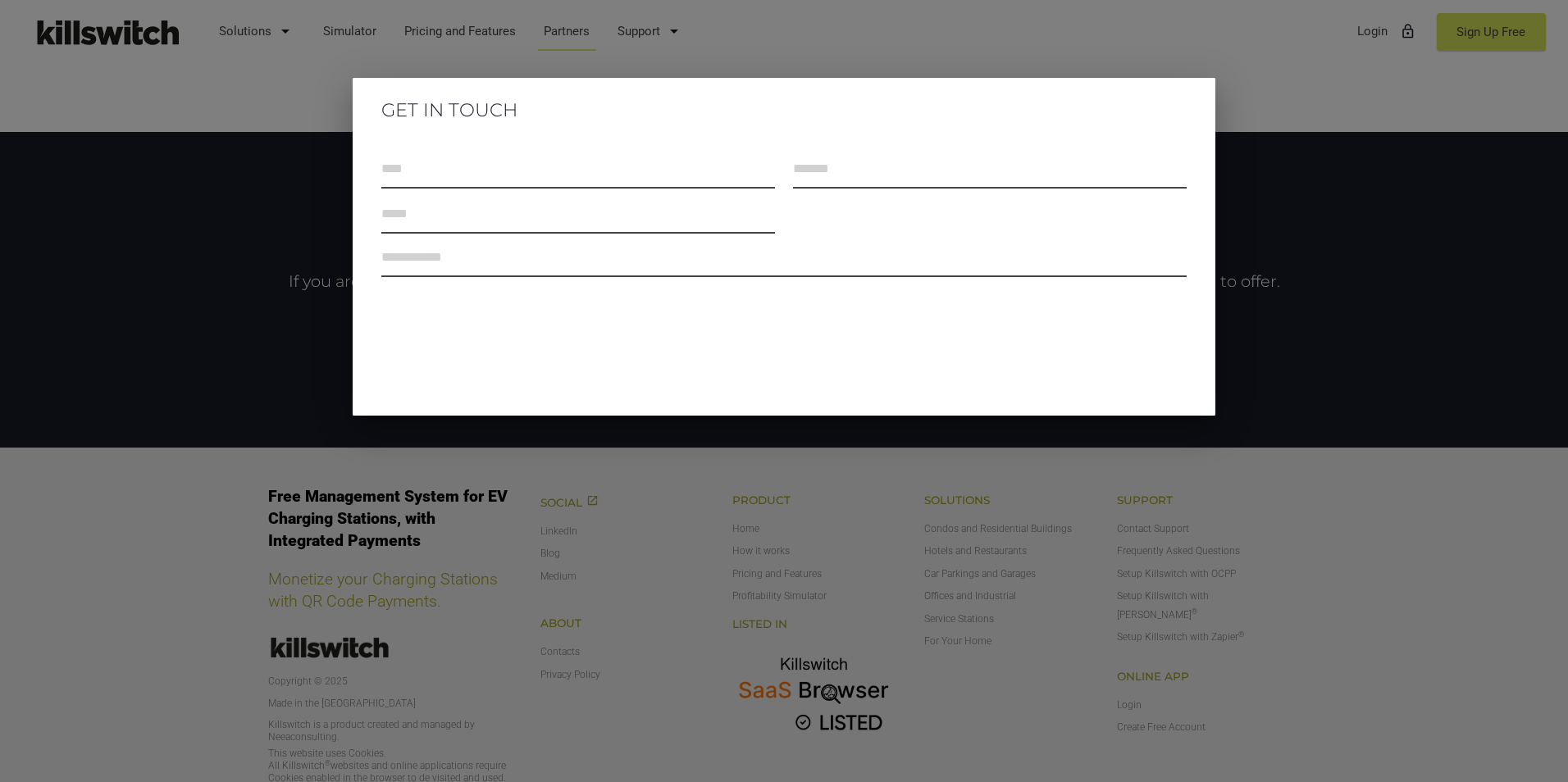
click at [579, 179] on input "text" at bounding box center [577, 169] width 392 height 38
type input "*"
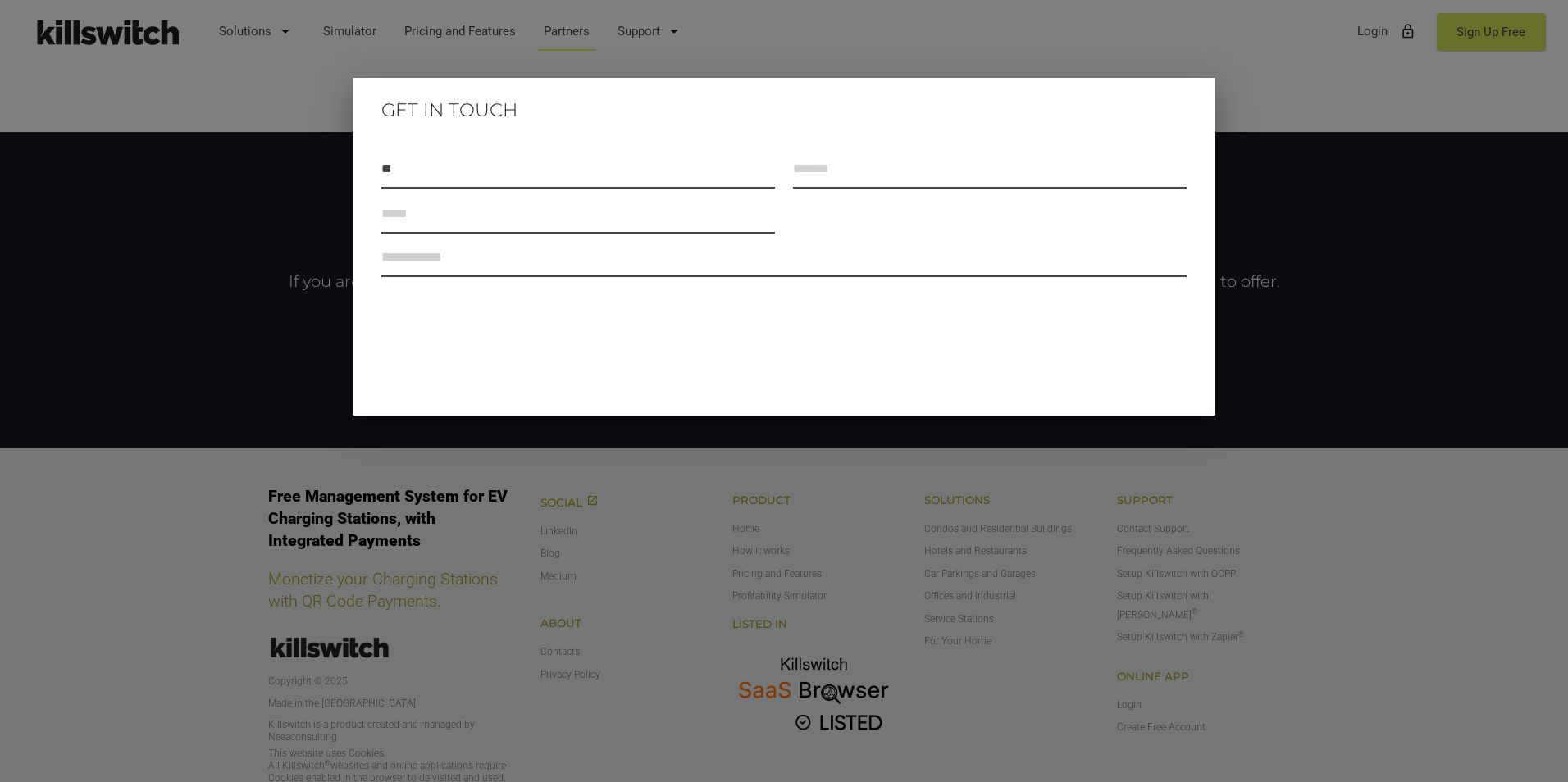
type input "*"
type input "**********"
type textarea "*"
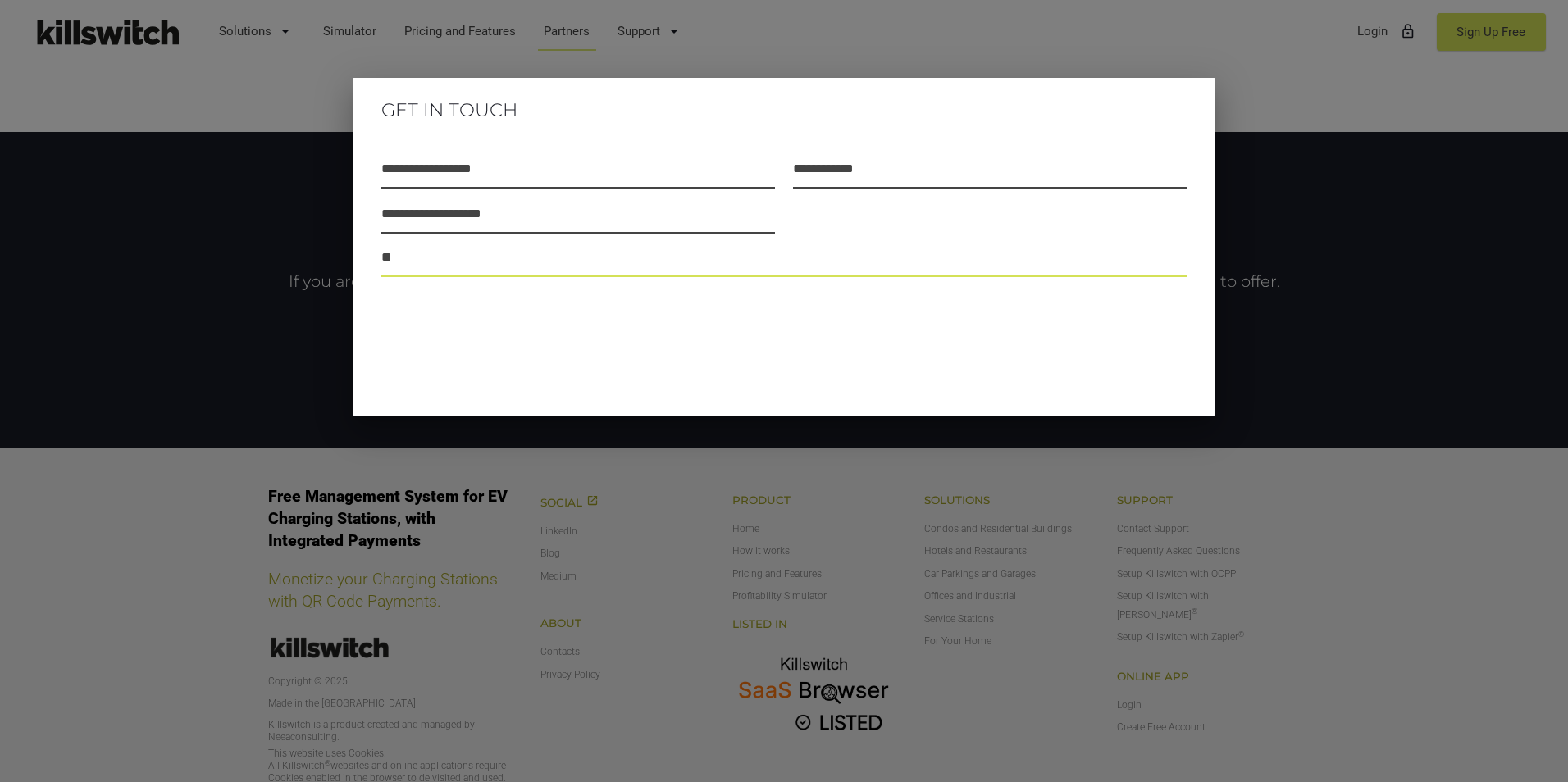
type textarea "*"
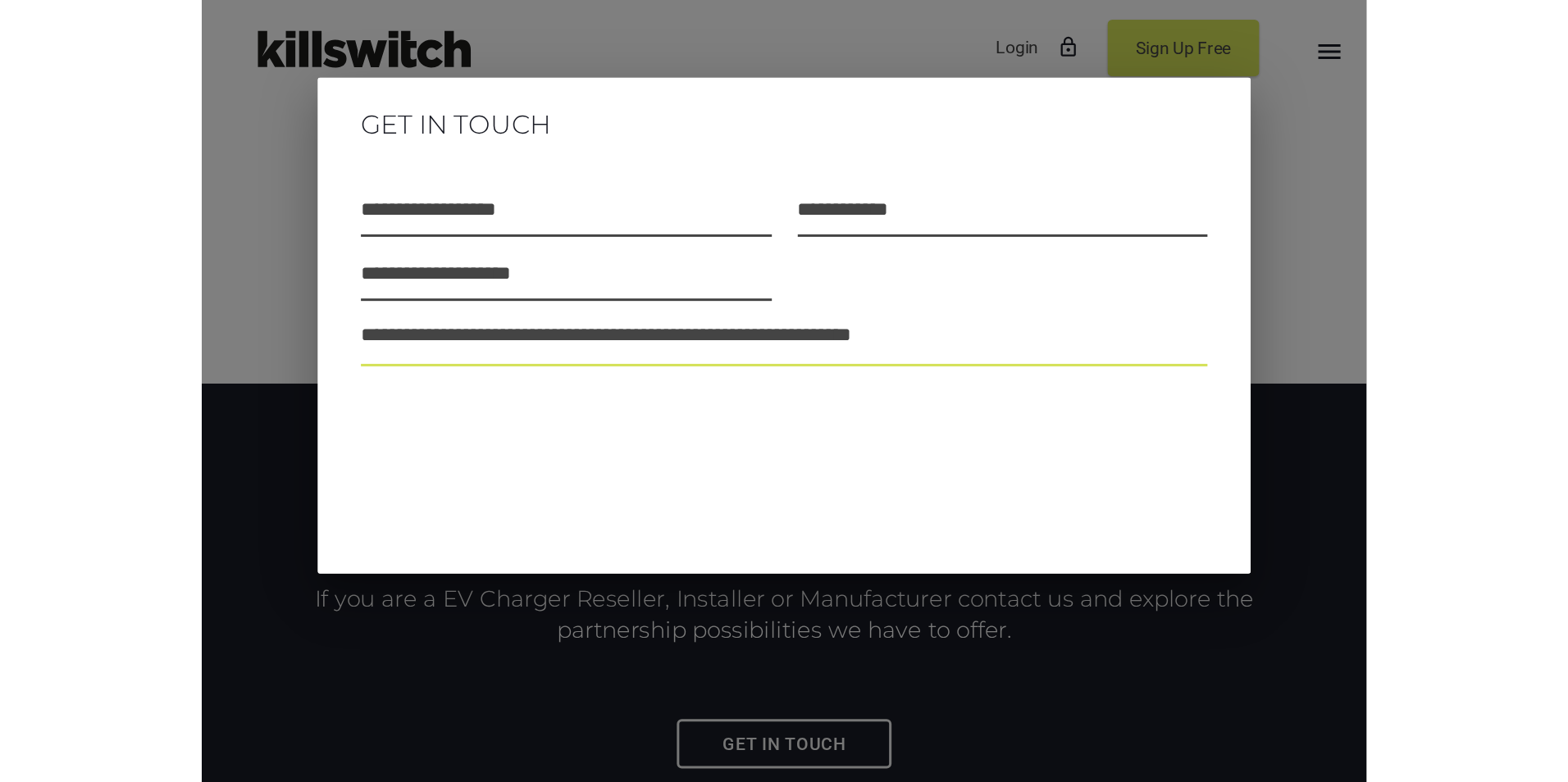
scroll to position [1900, 0]
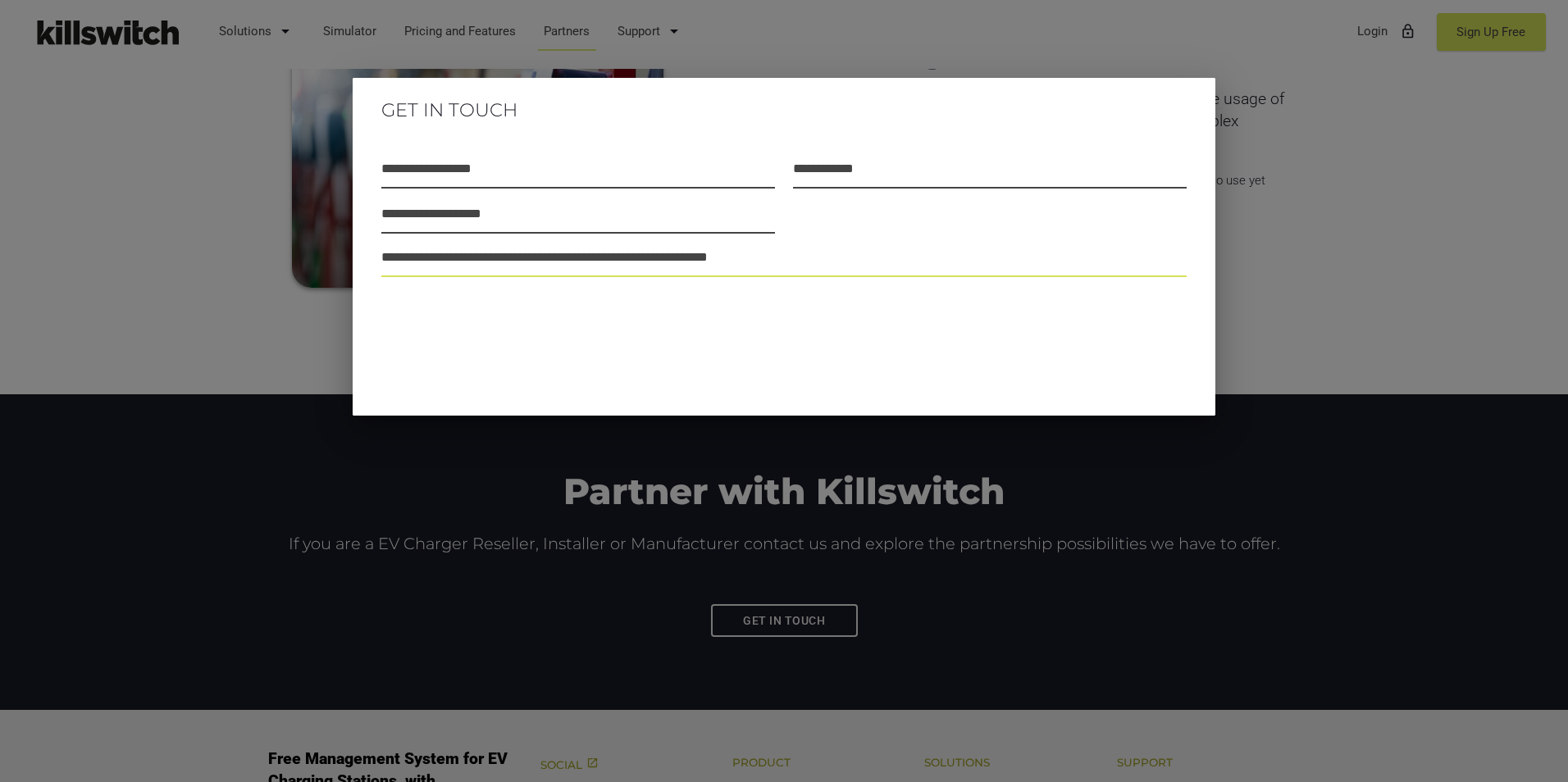
click at [797, 256] on textarea "**********" at bounding box center [783, 258] width 805 height 37
drag, startPoint x: 459, startPoint y: 374, endPoint x: 804, endPoint y: 271, distance: 360.0
click at [804, 271] on textarea "**********" at bounding box center [783, 258] width 805 height 37
click at [795, 261] on textarea "**********" at bounding box center [783, 258] width 805 height 37
type textarea "**********"
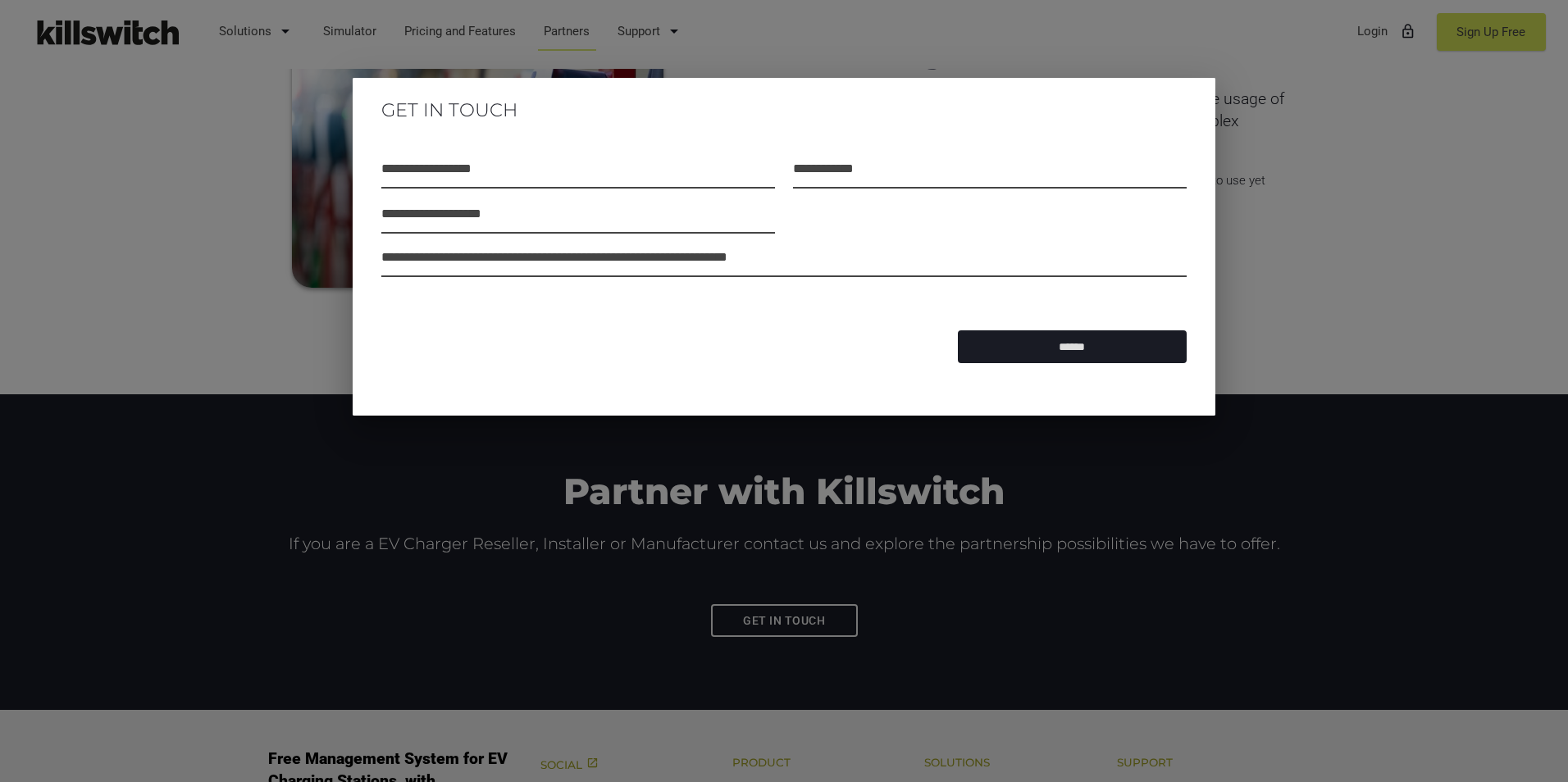
click at [1109, 362] on input "******" at bounding box center [1072, 347] width 229 height 33
click at [1100, 342] on input "******" at bounding box center [1072, 347] width 229 height 33
